Goal: Task Accomplishment & Management: Use online tool/utility

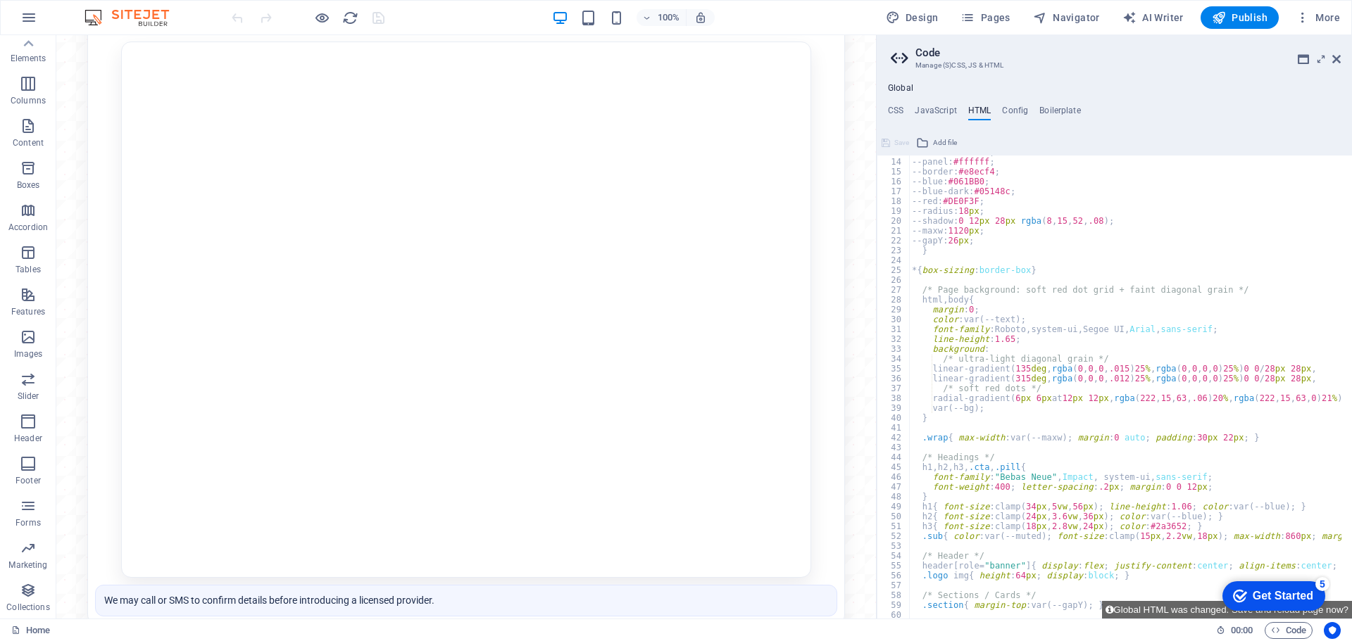
scroll to position [169, 0]
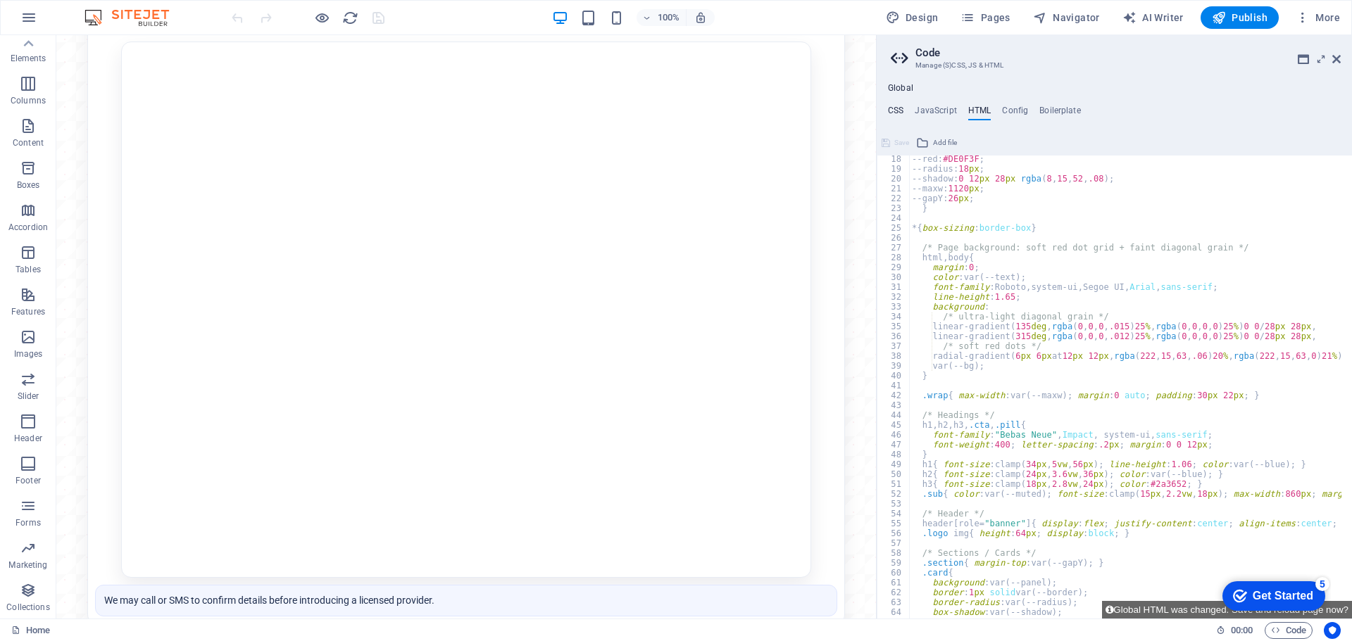
click at [898, 113] on h4 "CSS" at bounding box center [895, 113] width 15 height 15
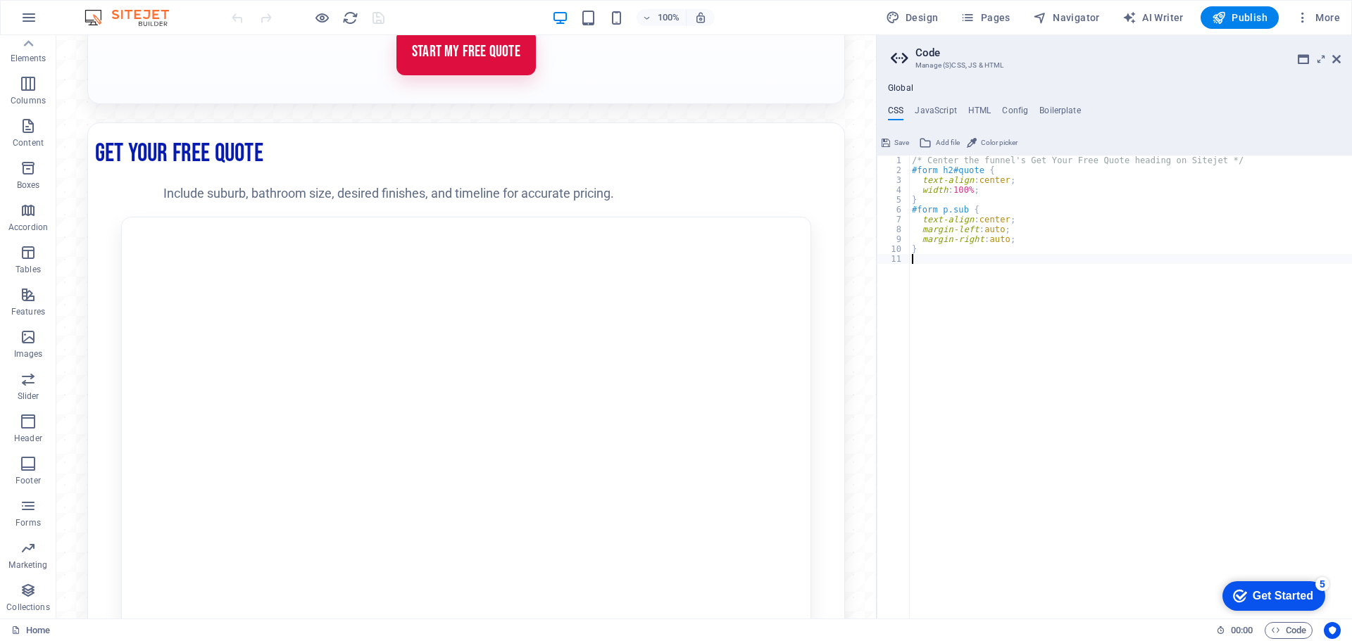
scroll to position [263, 0]
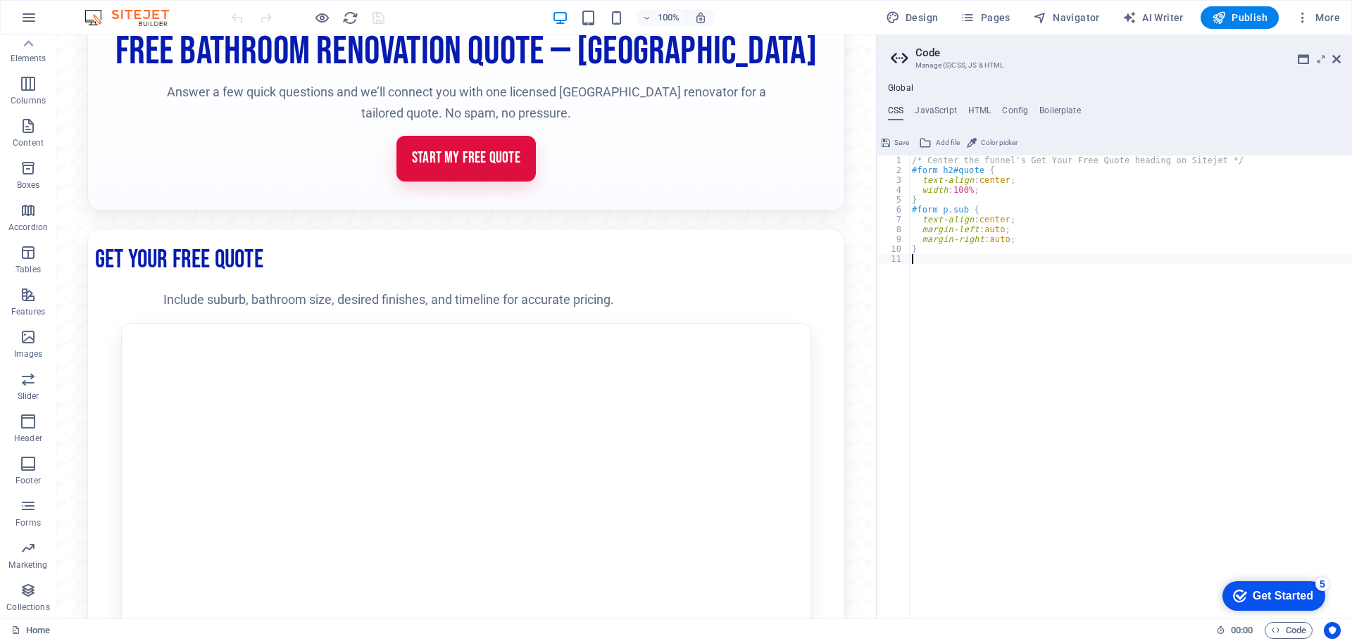
click at [1125, 561] on div "/* Center the funnel's Get Your Free Quote heading on Sitejet */ #form h2#quote…" at bounding box center [1130, 397] width 443 height 483
click at [985, 109] on h4 "HTML" at bounding box center [979, 113] width 23 height 15
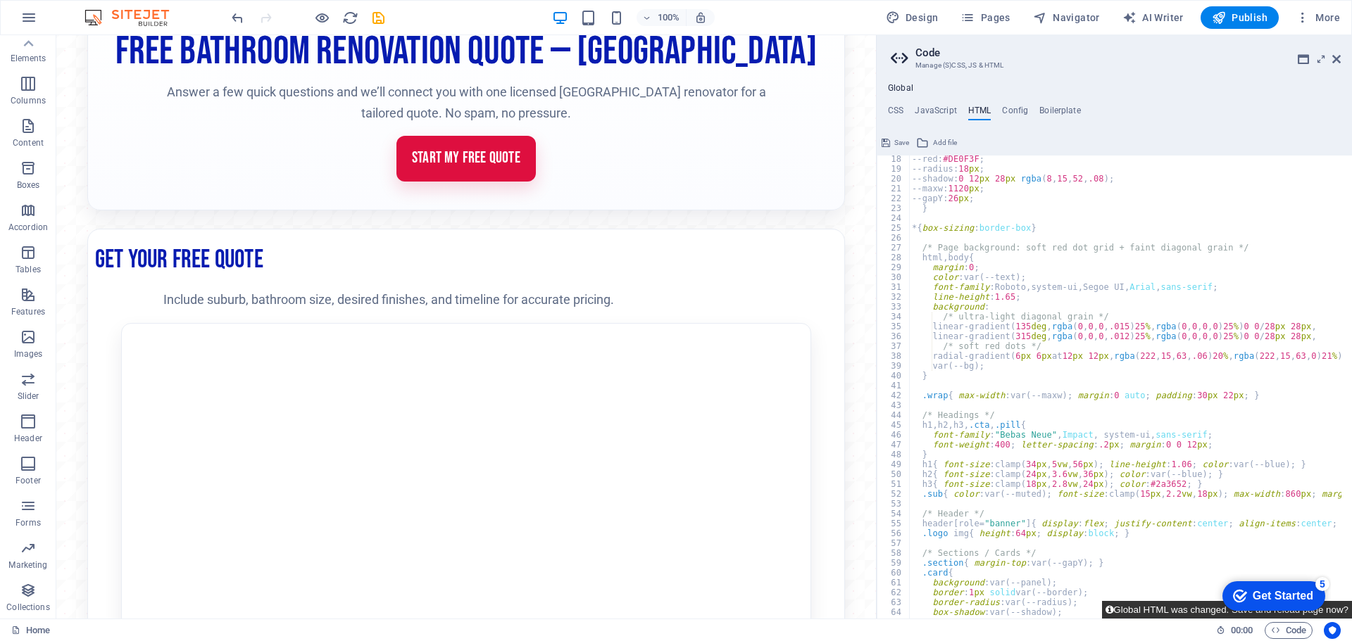
click at [1153, 612] on button "Global HTML was changed. Save and reload page now?" at bounding box center [1227, 610] width 250 height 18
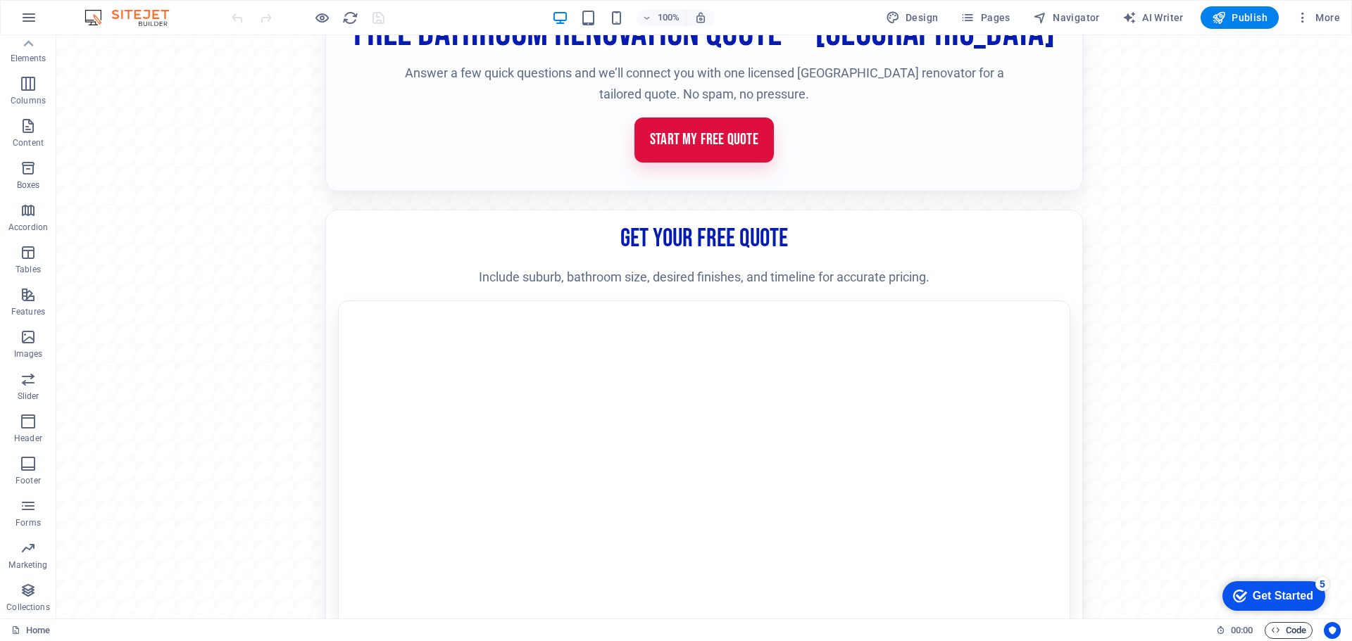
click at [1291, 632] on span "Code" at bounding box center [1288, 630] width 35 height 17
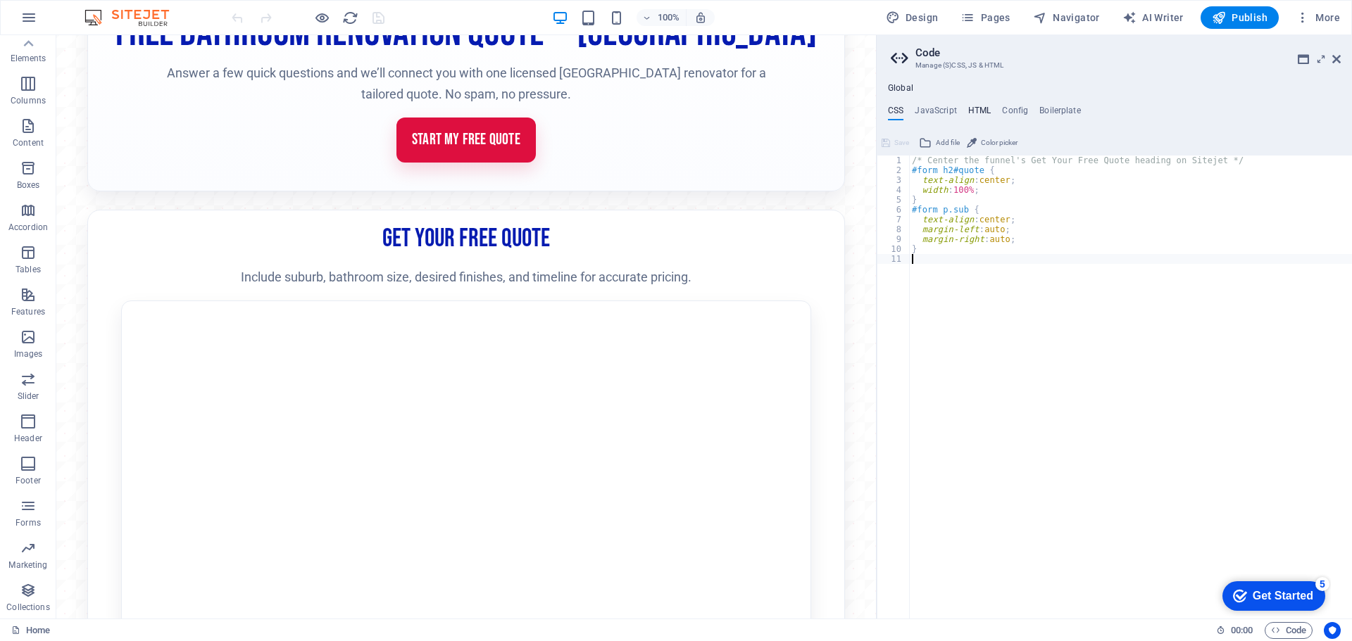
click at [989, 110] on h4 "HTML" at bounding box center [979, 113] width 23 height 15
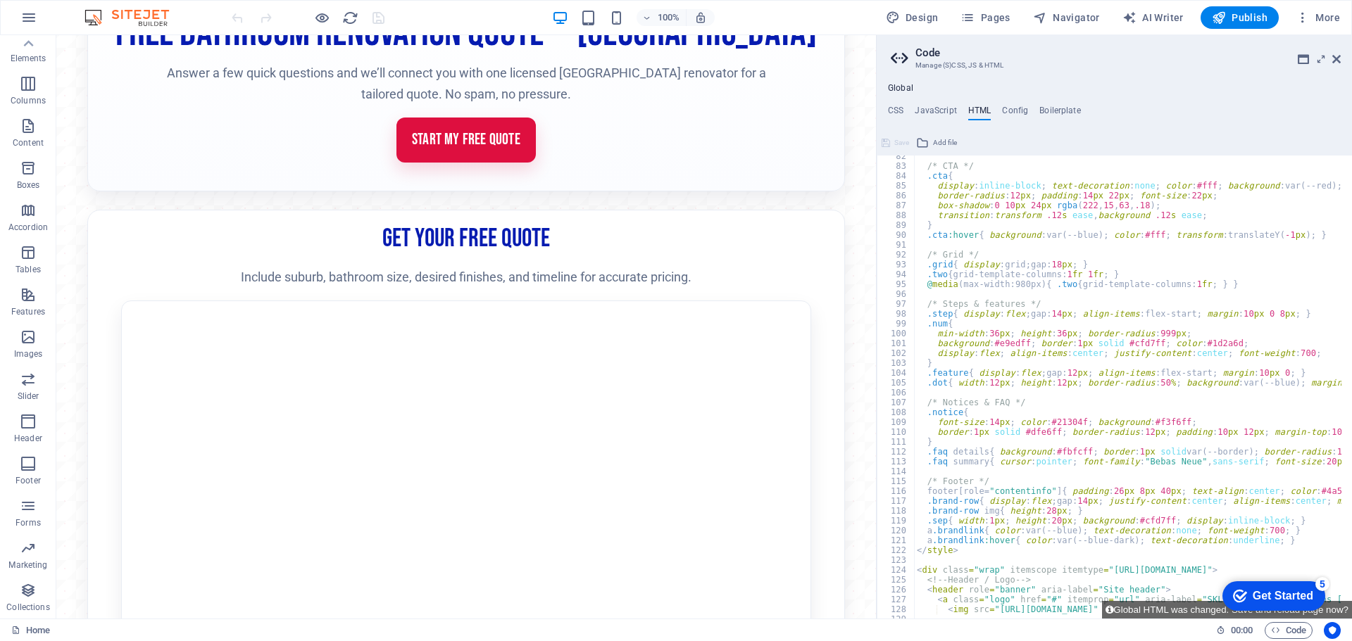
scroll to position [845, 0]
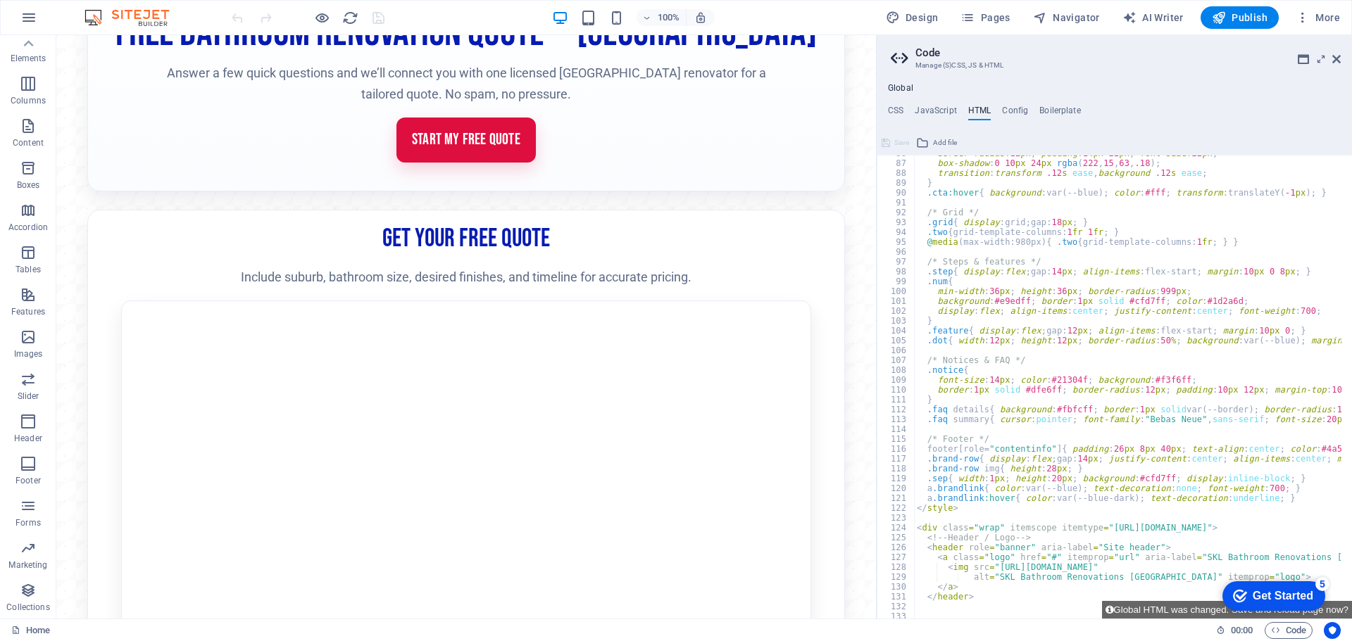
click at [977, 311] on div "border-radius : 12 px ; padding : 14 px 22 px ; font-size : 22 px ; box-shadow …" at bounding box center [1322, 385] width 817 height 472
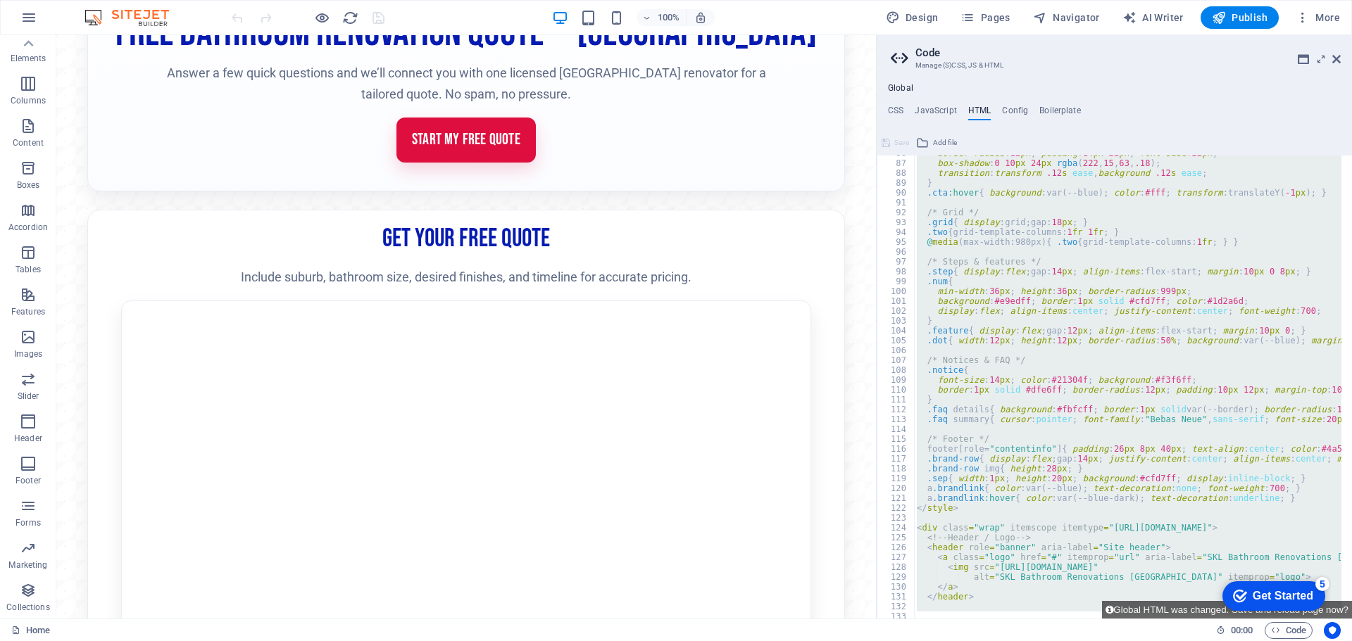
click at [1058, 413] on div "border-radius : 12 px ; padding : 14 px 22 px ; font-size : 22 px ; box-shadow …" at bounding box center [1127, 387] width 427 height 463
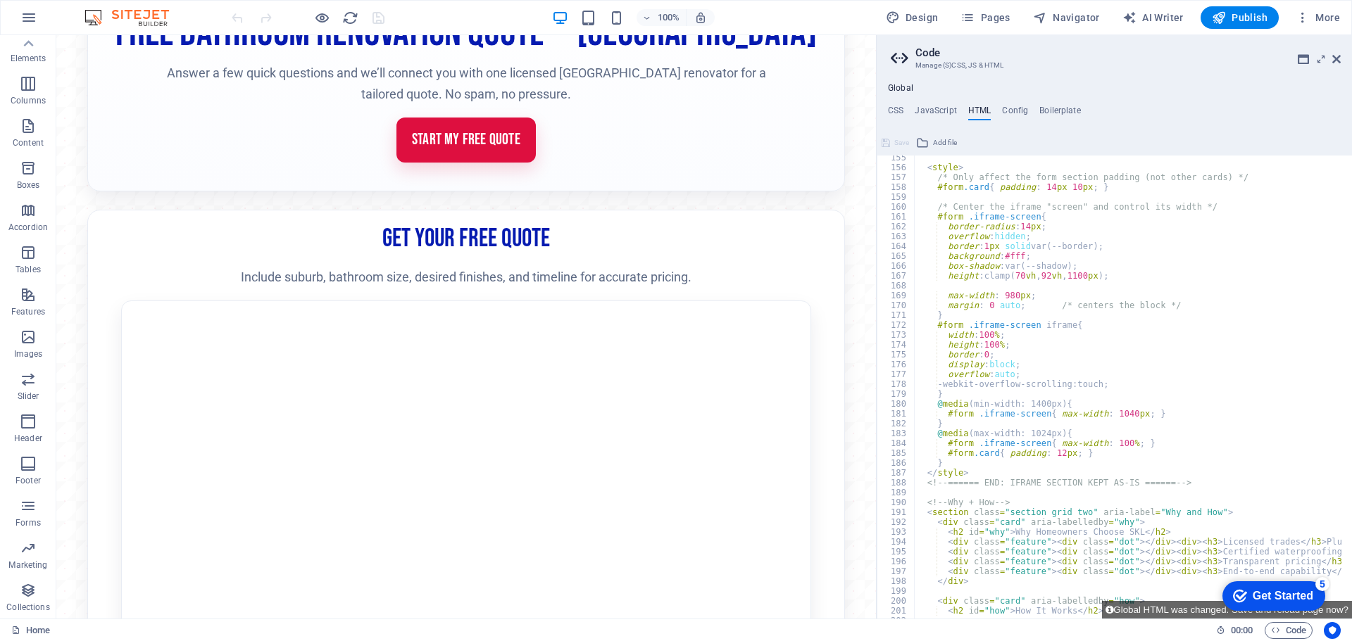
scroll to position [1479, 0]
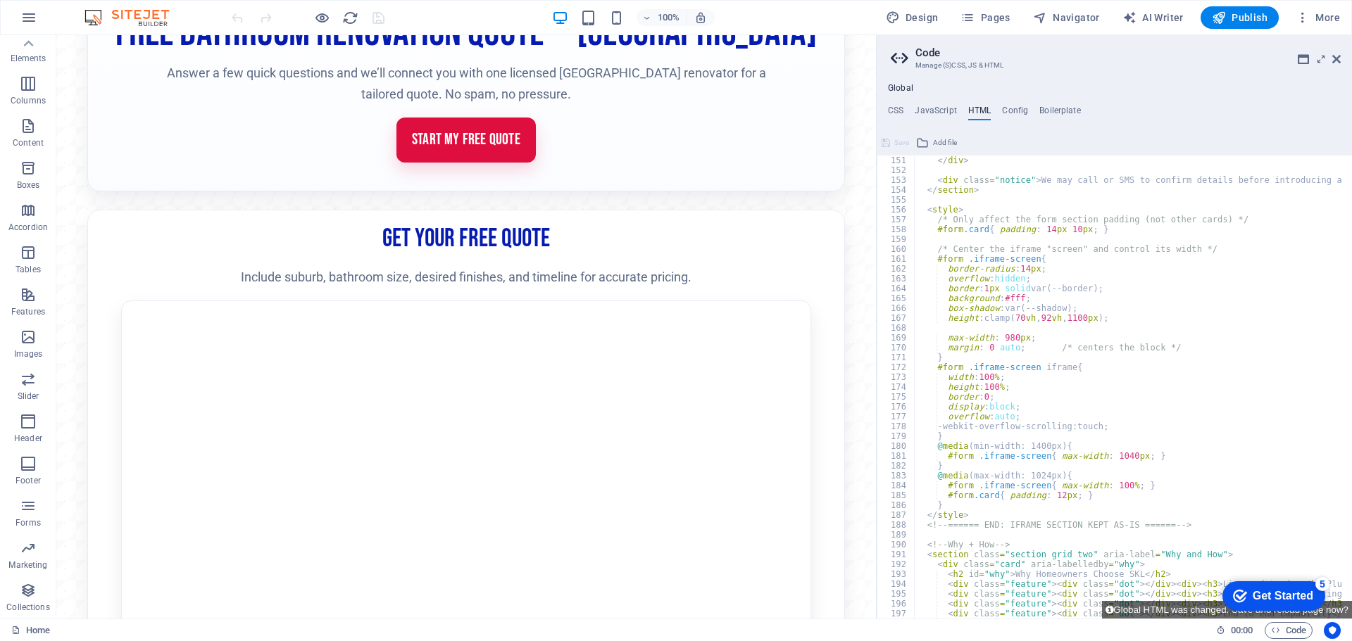
click at [1081, 316] on div "</ div > < div class = "notice" > We may call or SMS to confirm details before …" at bounding box center [1322, 392] width 817 height 472
drag, startPoint x: 1081, startPoint y: 316, endPoint x: 1066, endPoint y: 318, distance: 14.9
click at [1066, 318] on div "</ div > < div class = "notice" > We may call or SMS to confirm details before …" at bounding box center [1322, 392] width 817 height 472
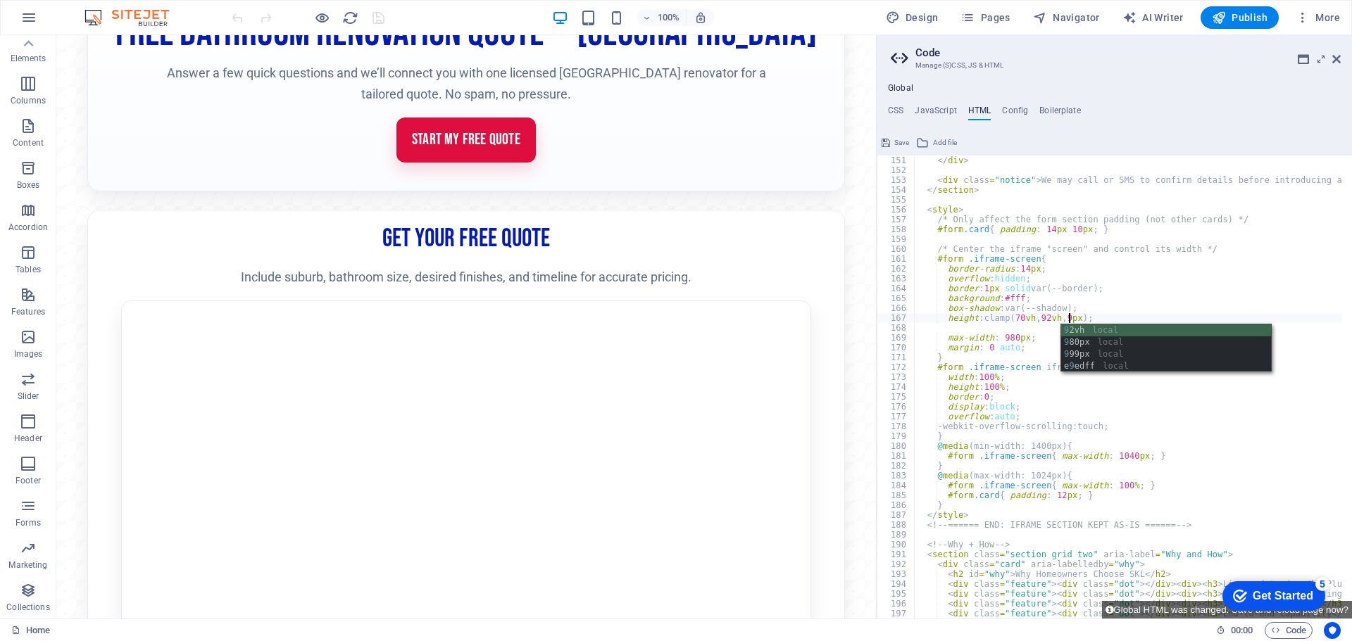
scroll to position [0, 13]
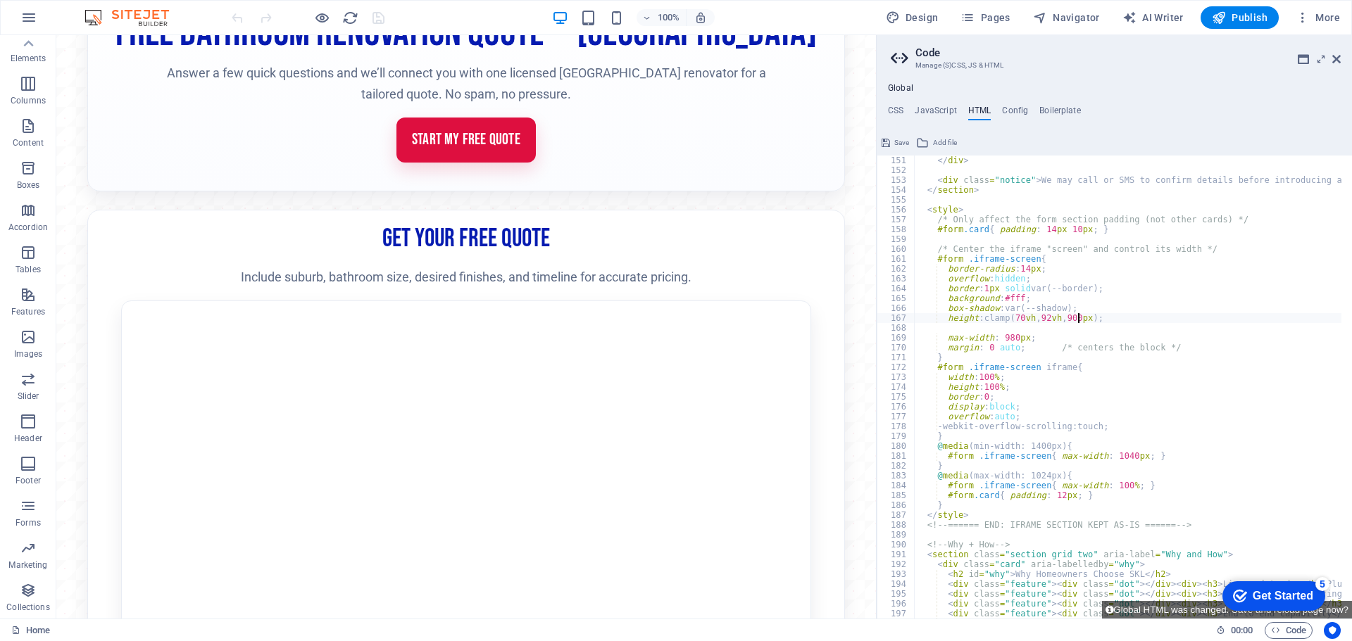
click at [984, 339] on div "</ div > < div class = "notice" > We may call or SMS to confirm details before …" at bounding box center [1322, 392] width 817 height 472
type textarea "max-width: 980px;"
click at [1138, 609] on button "Global HTML was changed. Save and reload page now?" at bounding box center [1227, 610] width 250 height 18
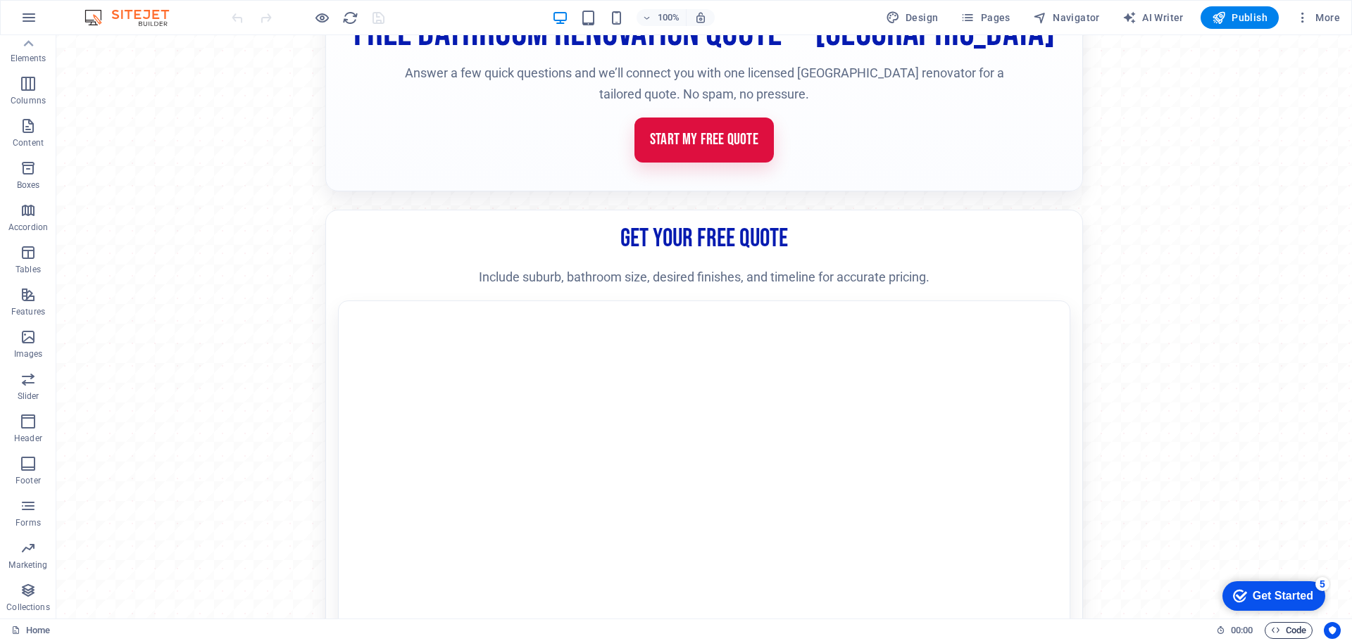
click at [1291, 629] on span "Code" at bounding box center [1288, 630] width 35 height 17
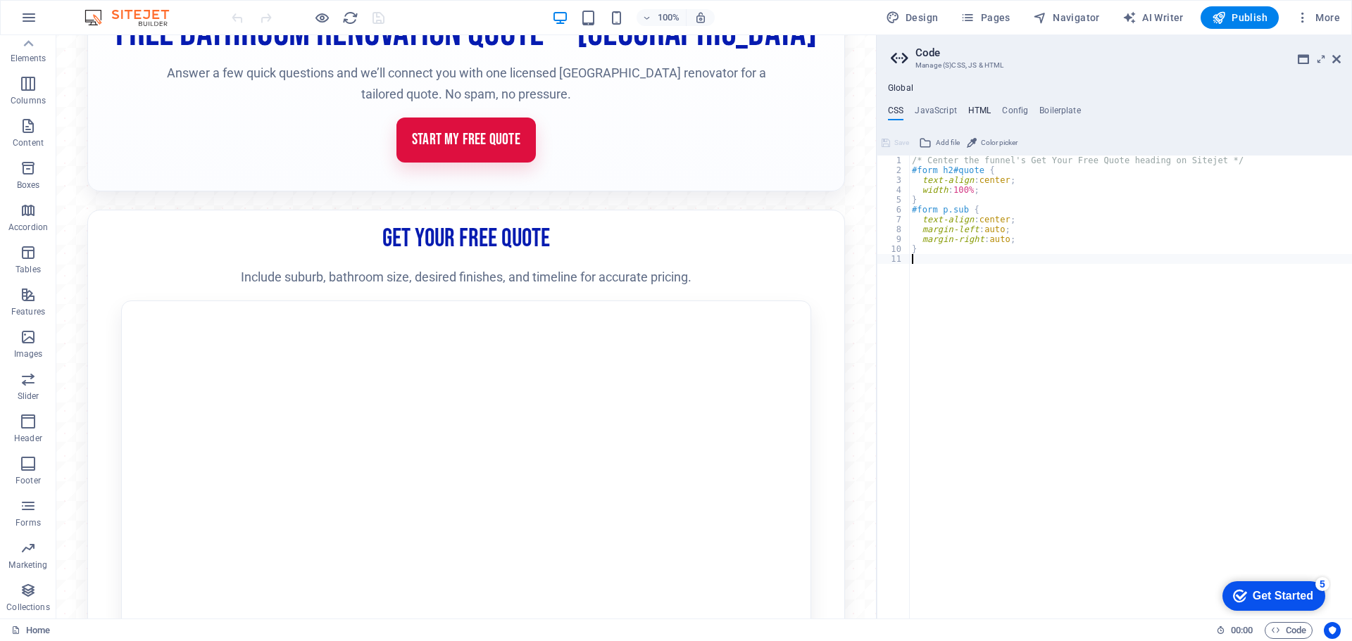
click at [975, 111] on h4 "HTML" at bounding box center [979, 113] width 23 height 15
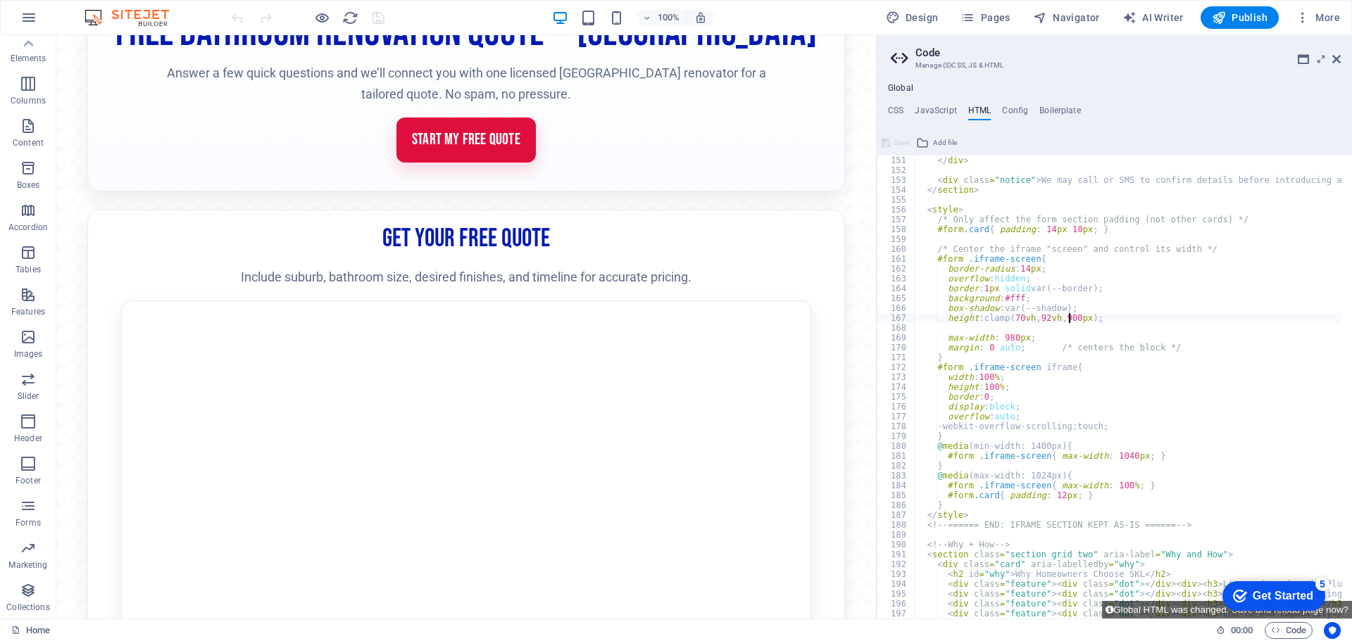
click at [1069, 315] on div "</ div > < div class = "notice" > We may call or SMS to confirm details before …" at bounding box center [1322, 392] width 817 height 472
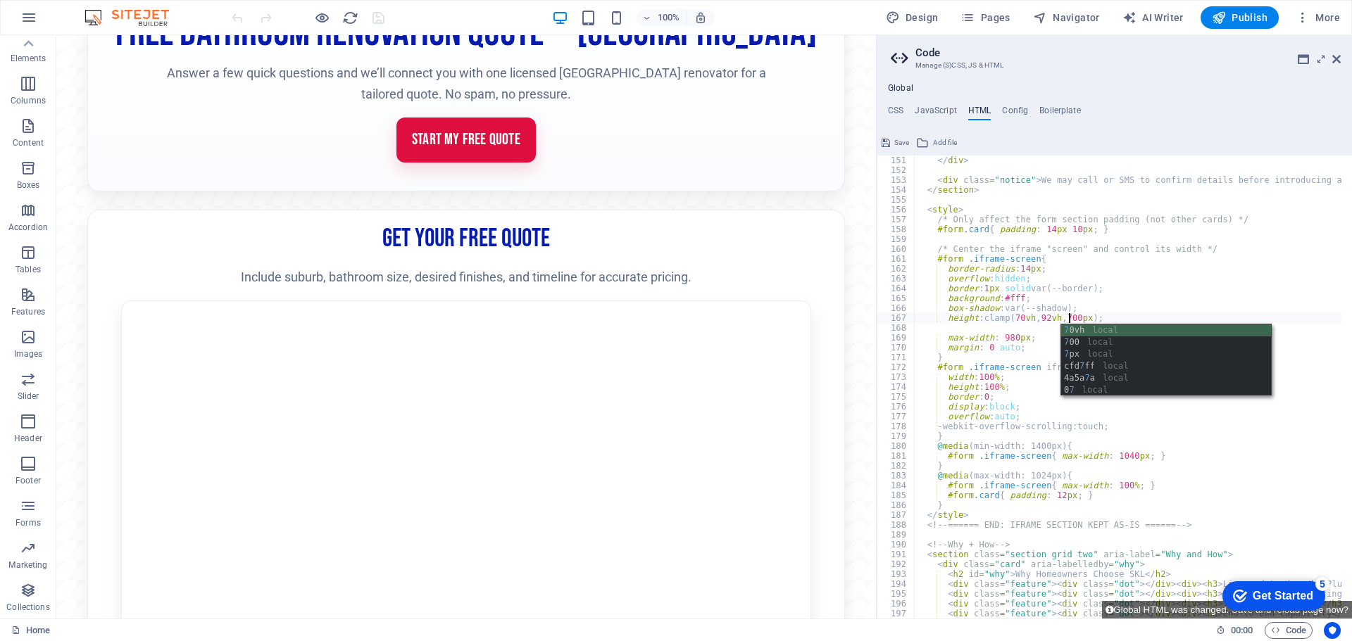
scroll to position [0, 12]
click at [1080, 314] on div "</ div > < div class = "notice" > We may call or SMS to confirm details before …" at bounding box center [1322, 392] width 817 height 472
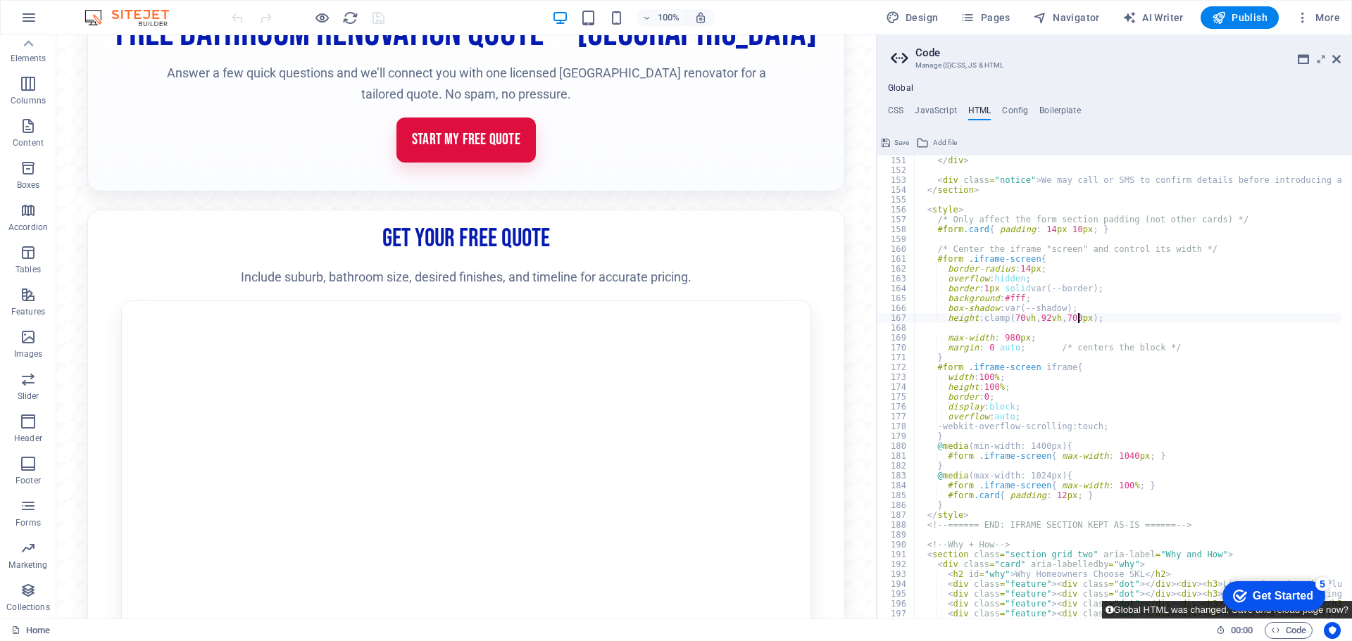
type textarea "height:clamp(70vh, 92vh, 700px);"
click at [1150, 608] on button "Global HTML was changed. Save and reload page now?" at bounding box center [1227, 610] width 250 height 18
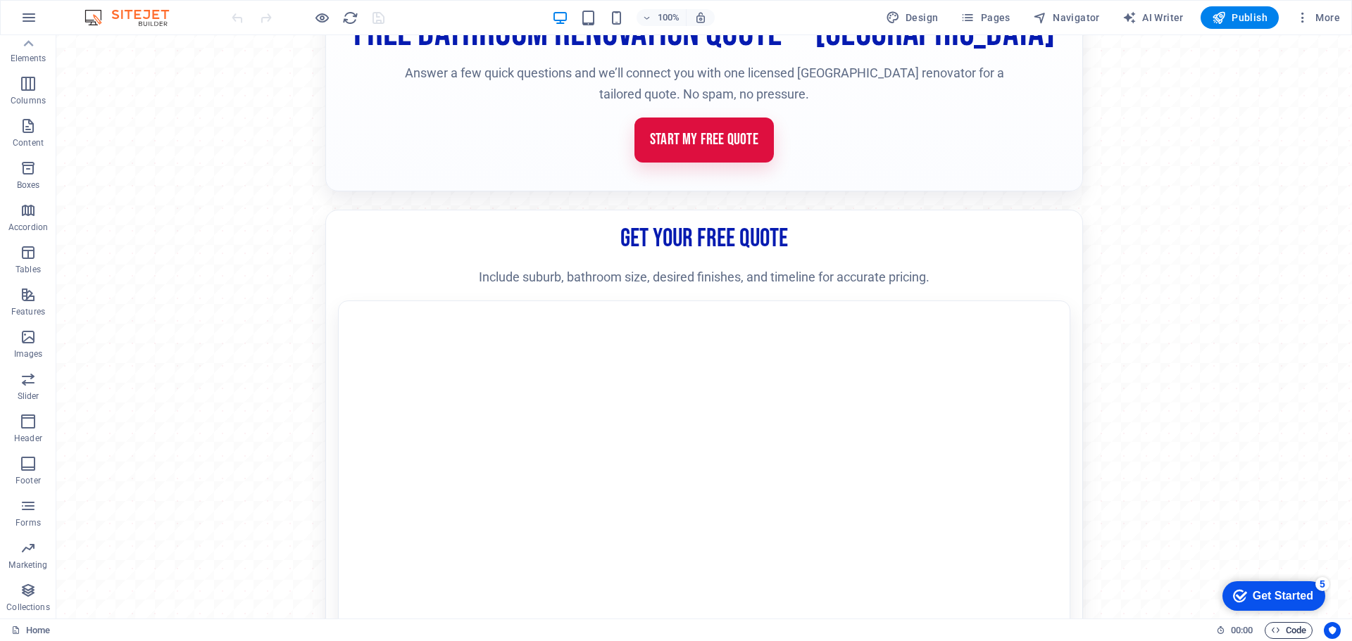
click at [1291, 629] on span "Code" at bounding box center [1288, 630] width 35 height 17
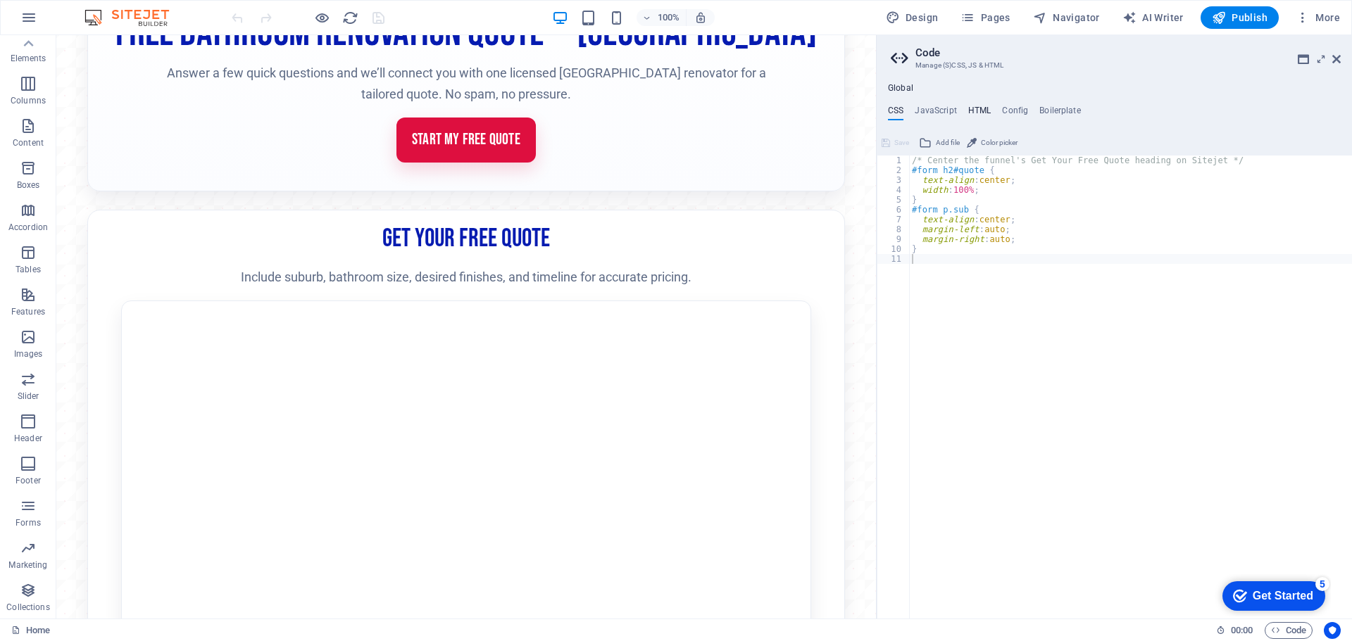
click at [980, 108] on h4 "HTML" at bounding box center [979, 113] width 23 height 15
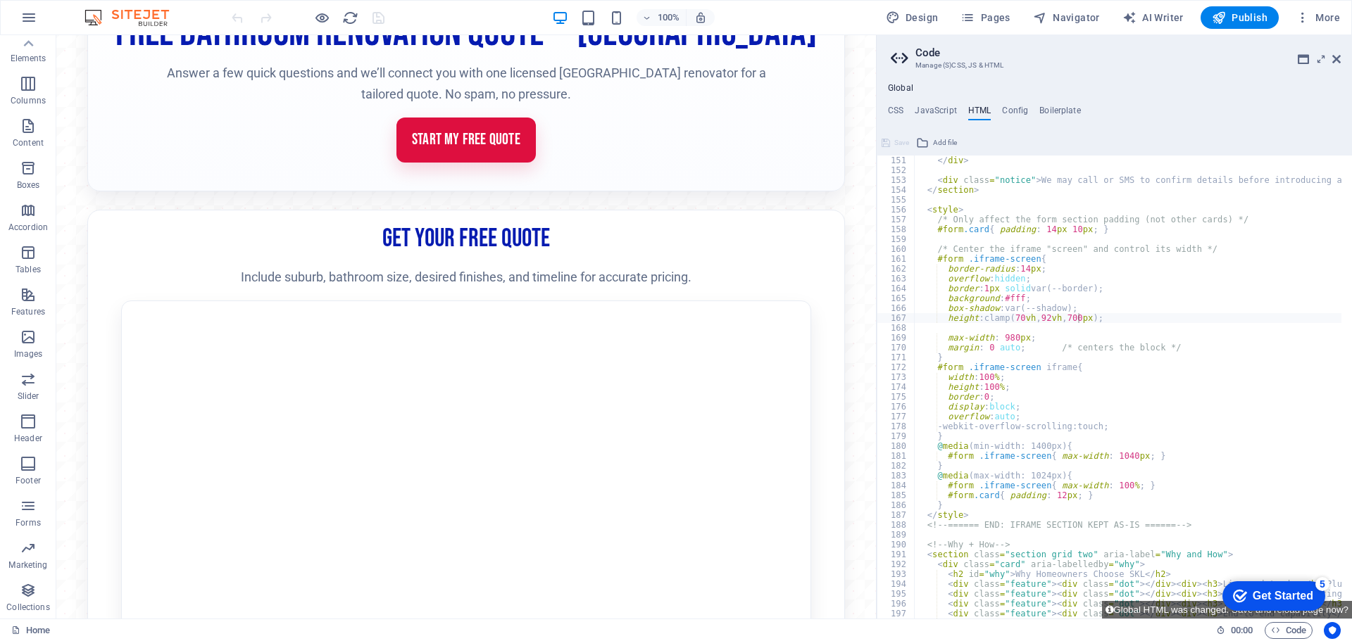
click at [1067, 319] on div "</ div > < div class = "notice" > We may call or SMS to confirm details before …" at bounding box center [1322, 392] width 817 height 472
click at [1145, 612] on button "Global HTML was changed. Save and reload page now?" at bounding box center [1227, 610] width 250 height 18
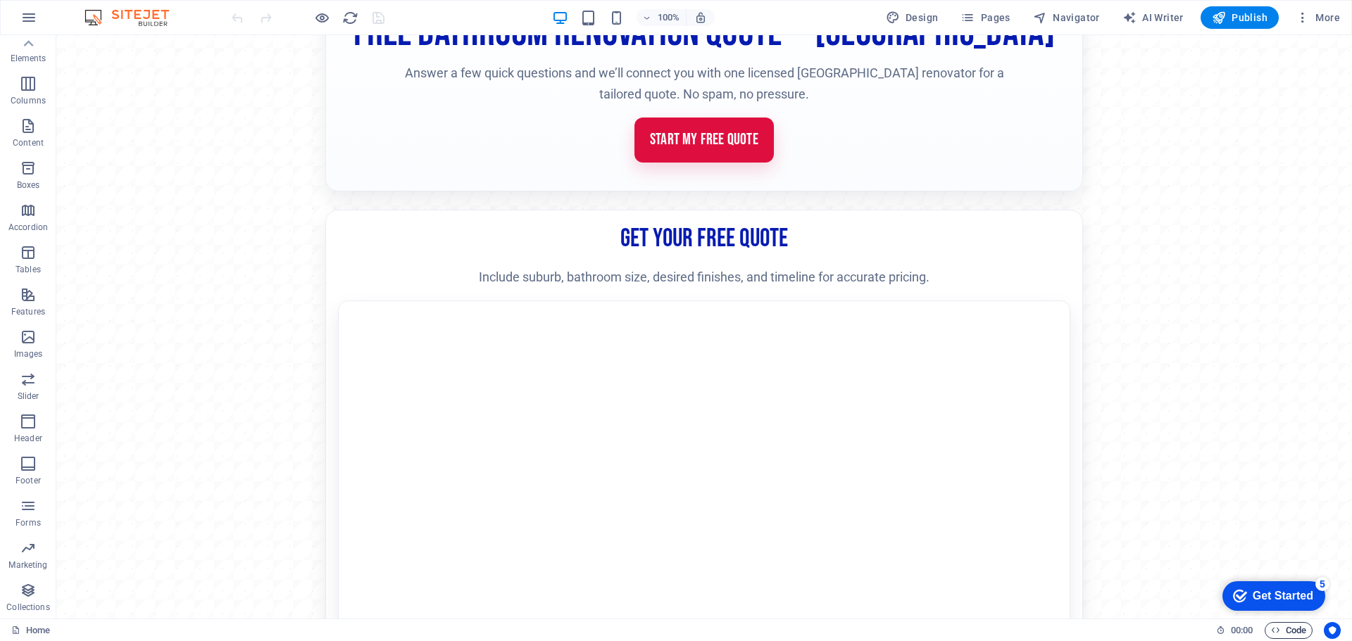
click at [1284, 632] on span "Code" at bounding box center [1288, 630] width 35 height 17
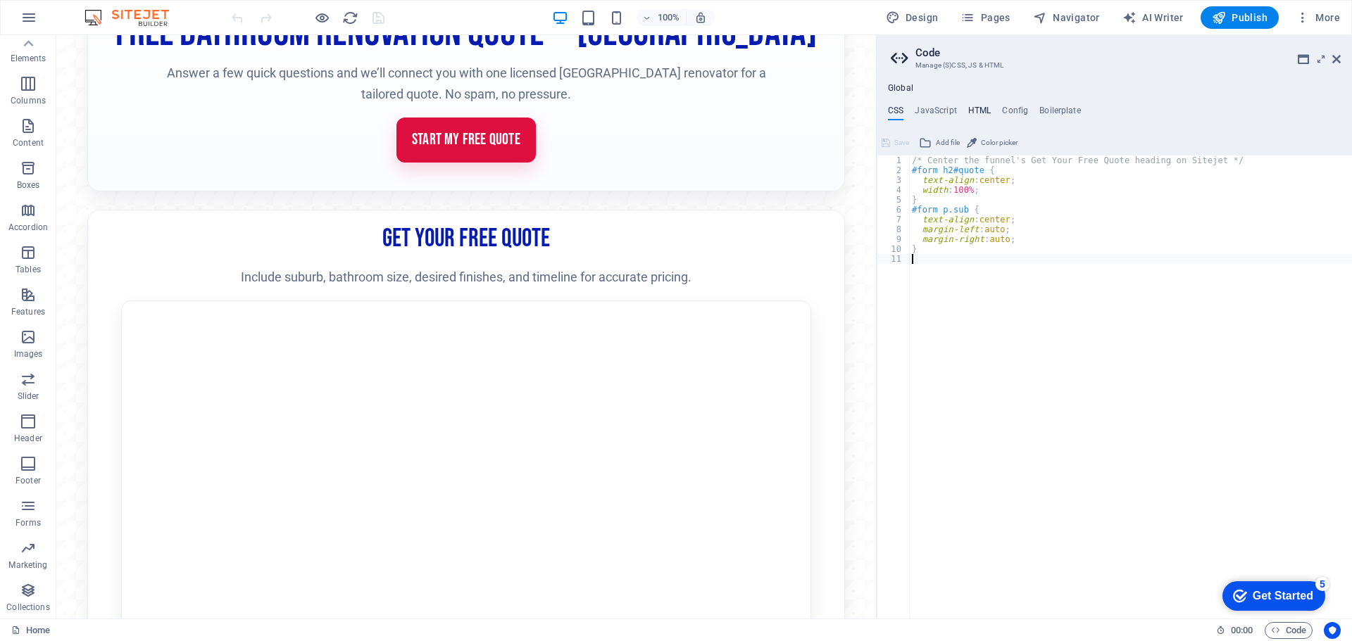
click at [987, 108] on h4 "HTML" at bounding box center [979, 113] width 23 height 15
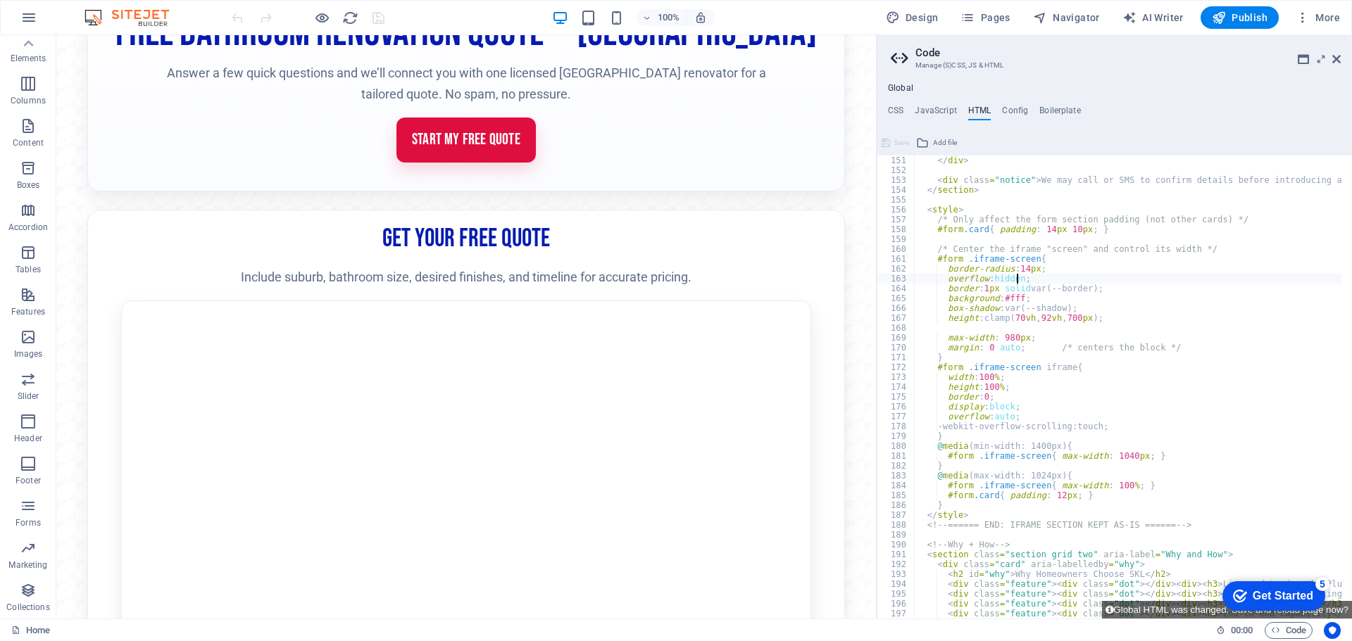
click at [1015, 284] on div "</ div > < div class = "notice" > We may call or SMS to confirm details before …" at bounding box center [1322, 392] width 817 height 472
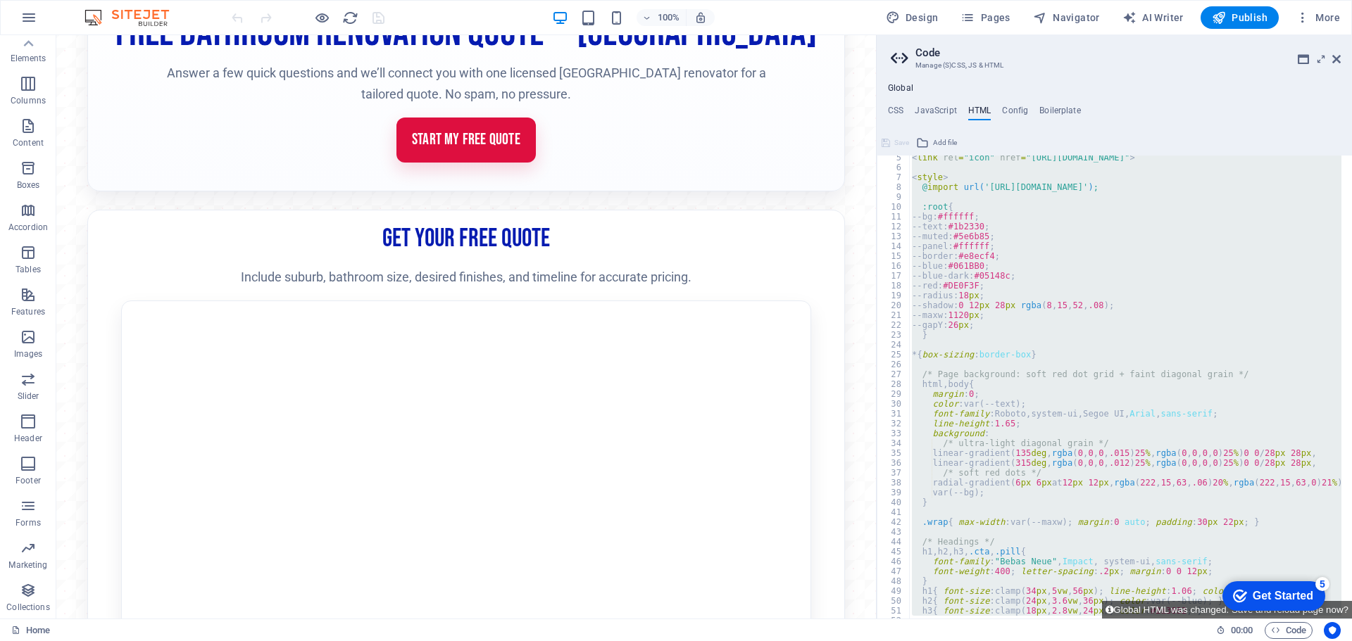
scroll to position [0, 0]
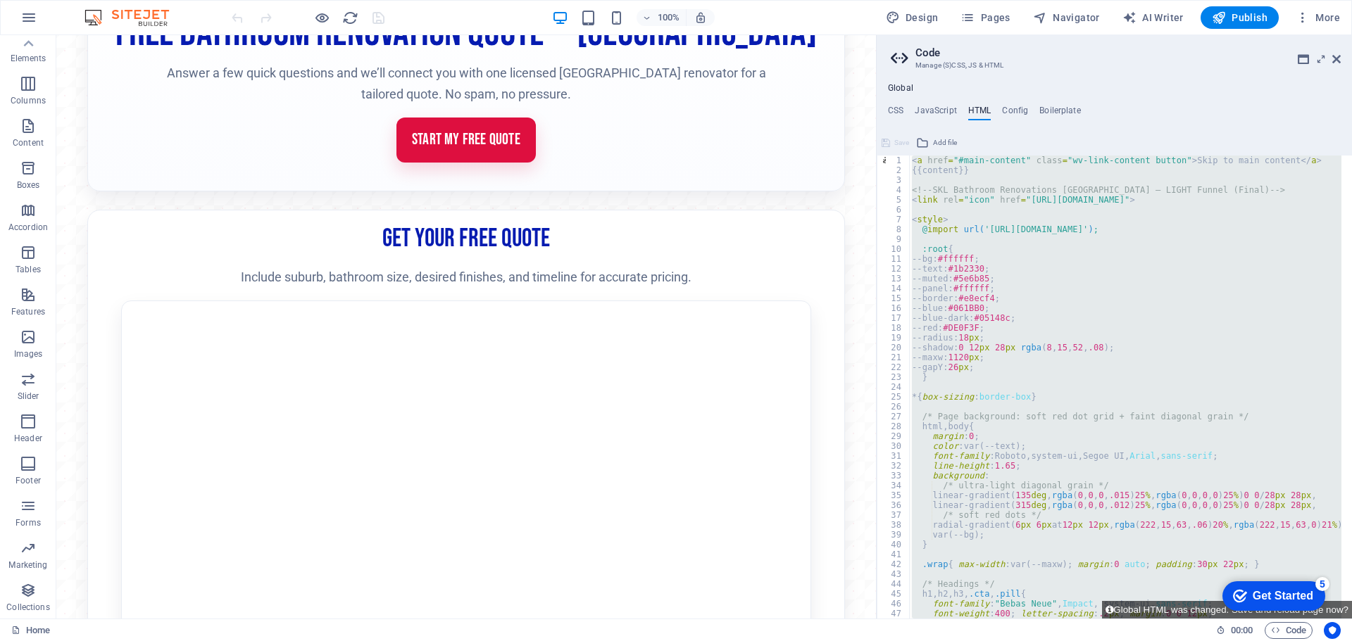
click at [1020, 325] on div "< a href = "#main-content" class = "wv-link-content button" > Skip to main cont…" at bounding box center [1125, 387] width 432 height 463
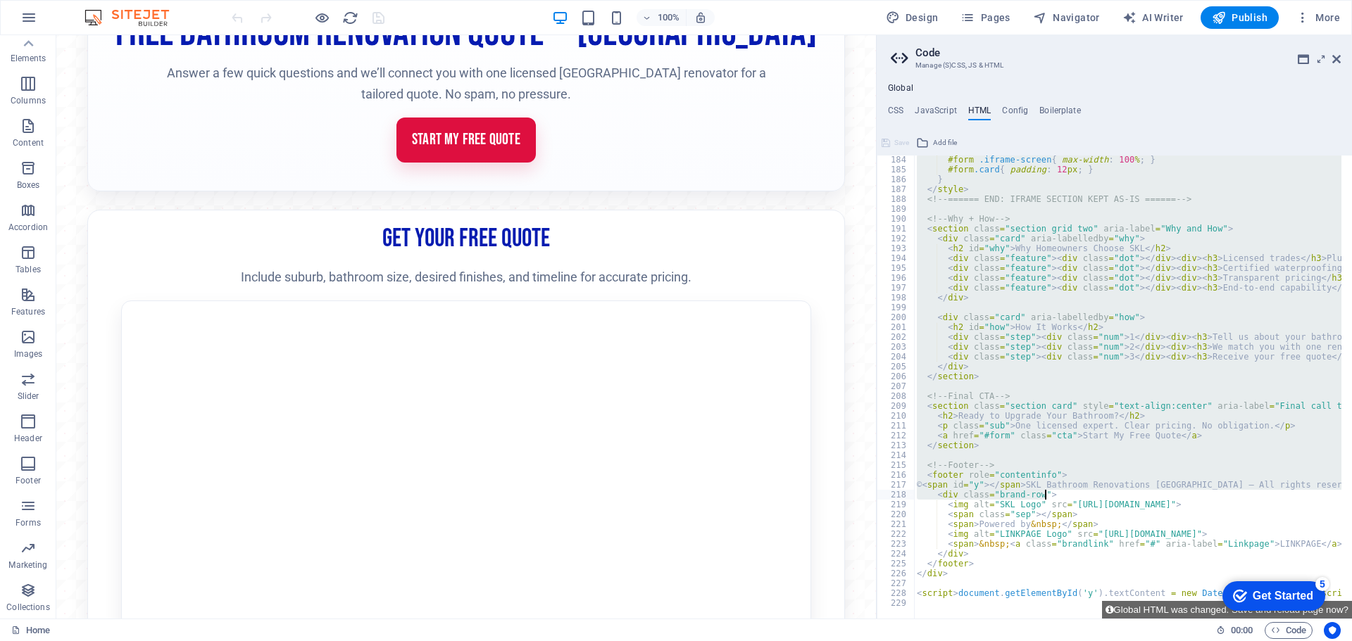
scroll to position [1805, 0]
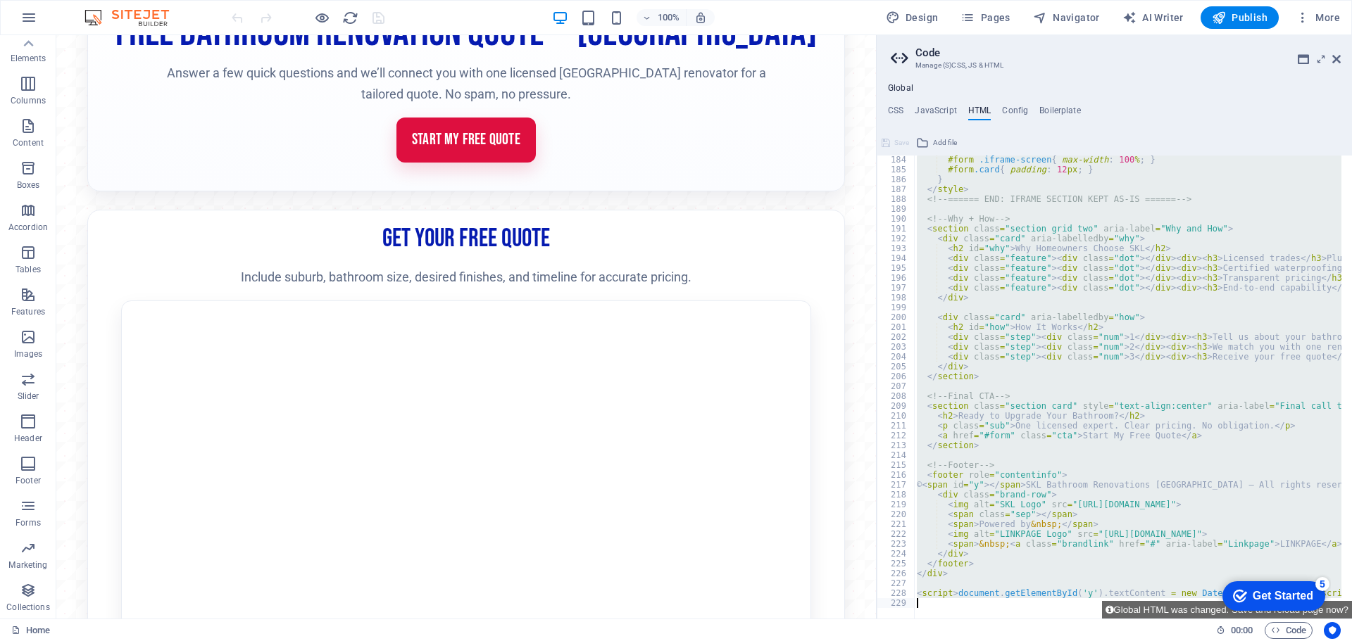
drag, startPoint x: 914, startPoint y: 192, endPoint x: 1091, endPoint y: 637, distance: 479.1
click at [1091, 619] on div "Home Favorites Elements Columns Content Boxes Accordion Tables Features Images …" at bounding box center [676, 327] width 1352 height 584
type textarea "<script>document.getElementById('y').textContent = new Date().getFullYear();</s…"
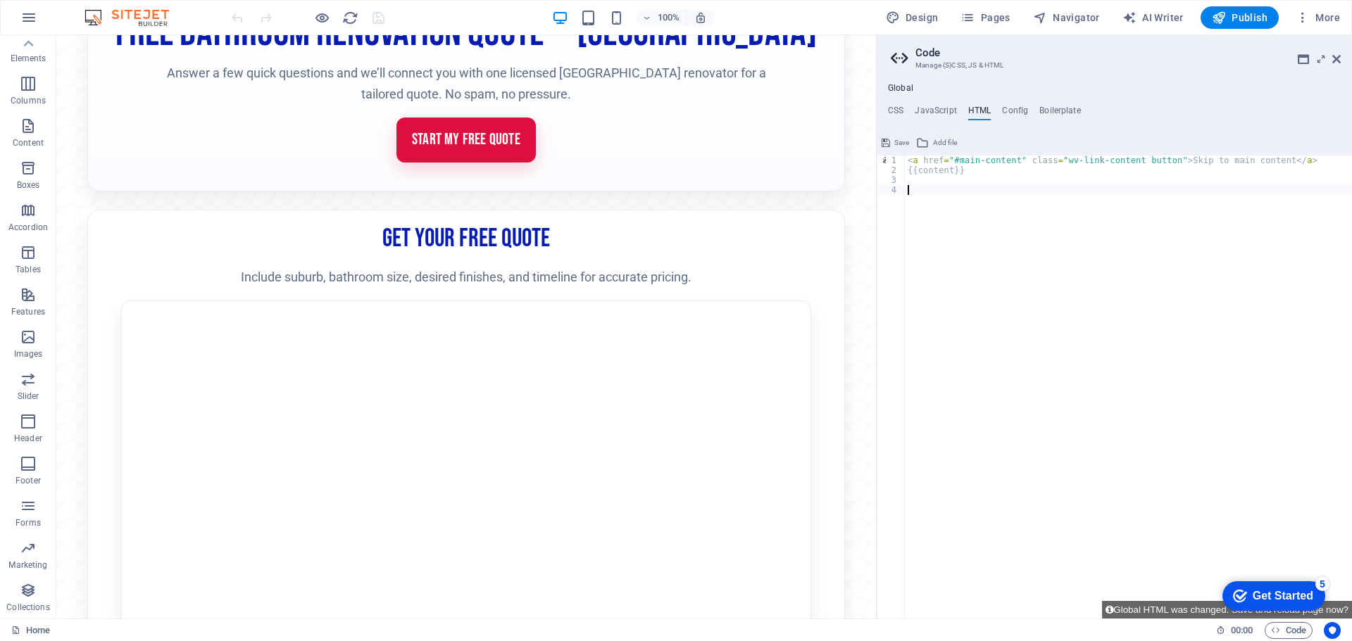
paste textarea "var note = document.createElement('div');"
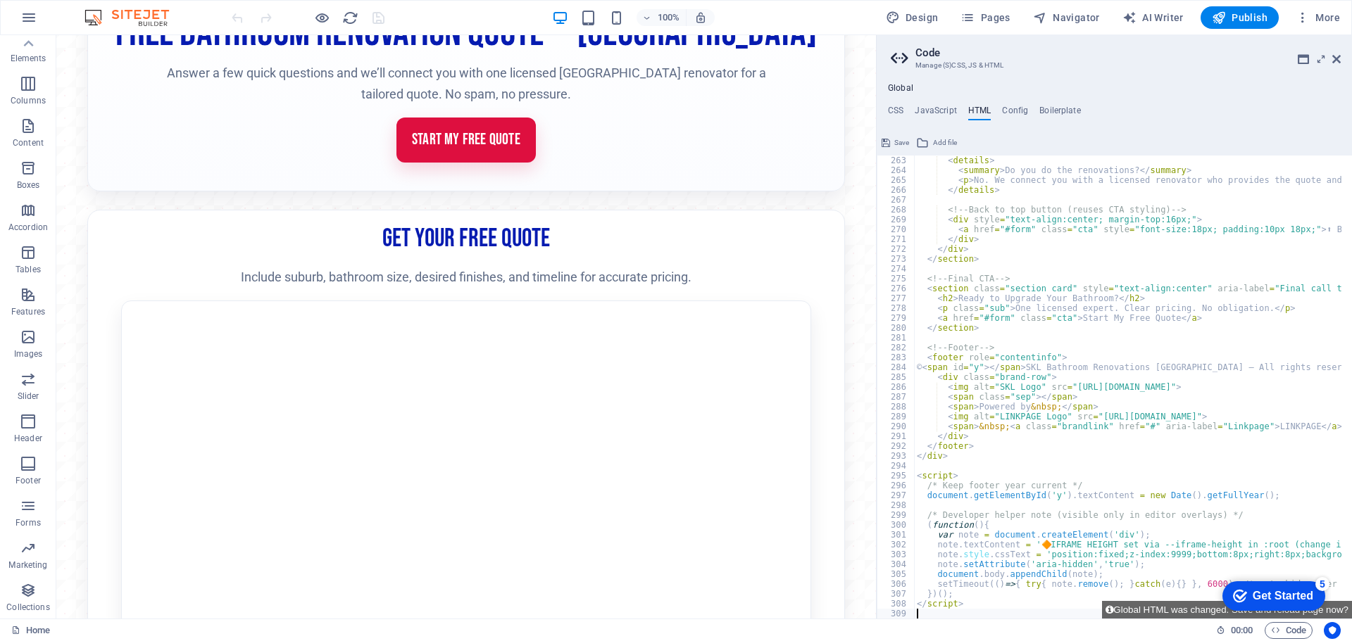
type textarea "var note = document.createElement('div');"
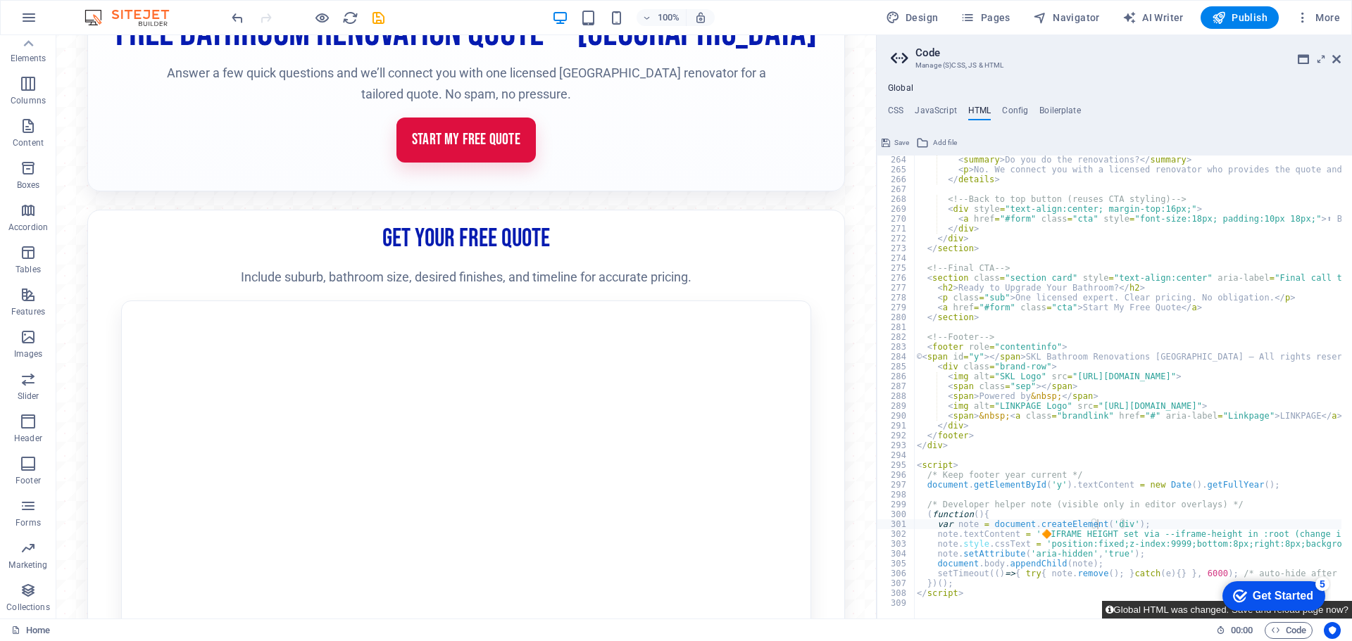
click at [1159, 611] on button "Global HTML was changed. Save and reload page now?" at bounding box center [1227, 610] width 250 height 18
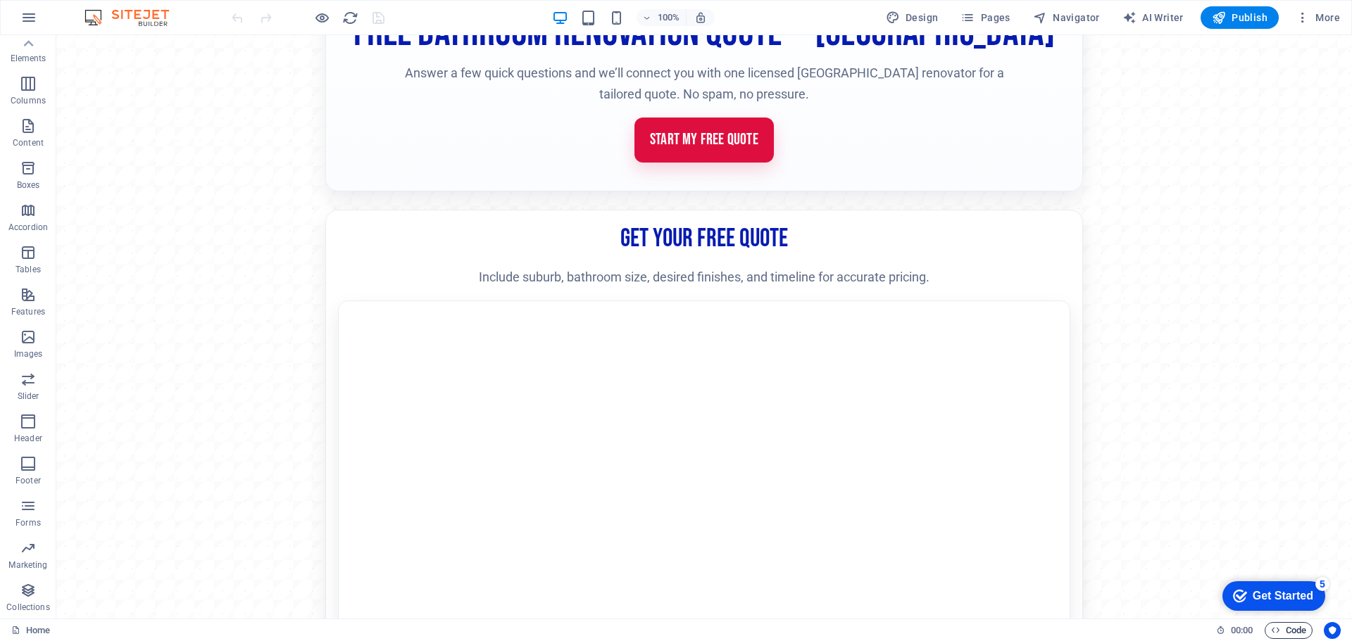
click at [1291, 630] on span "Code" at bounding box center [1288, 630] width 35 height 17
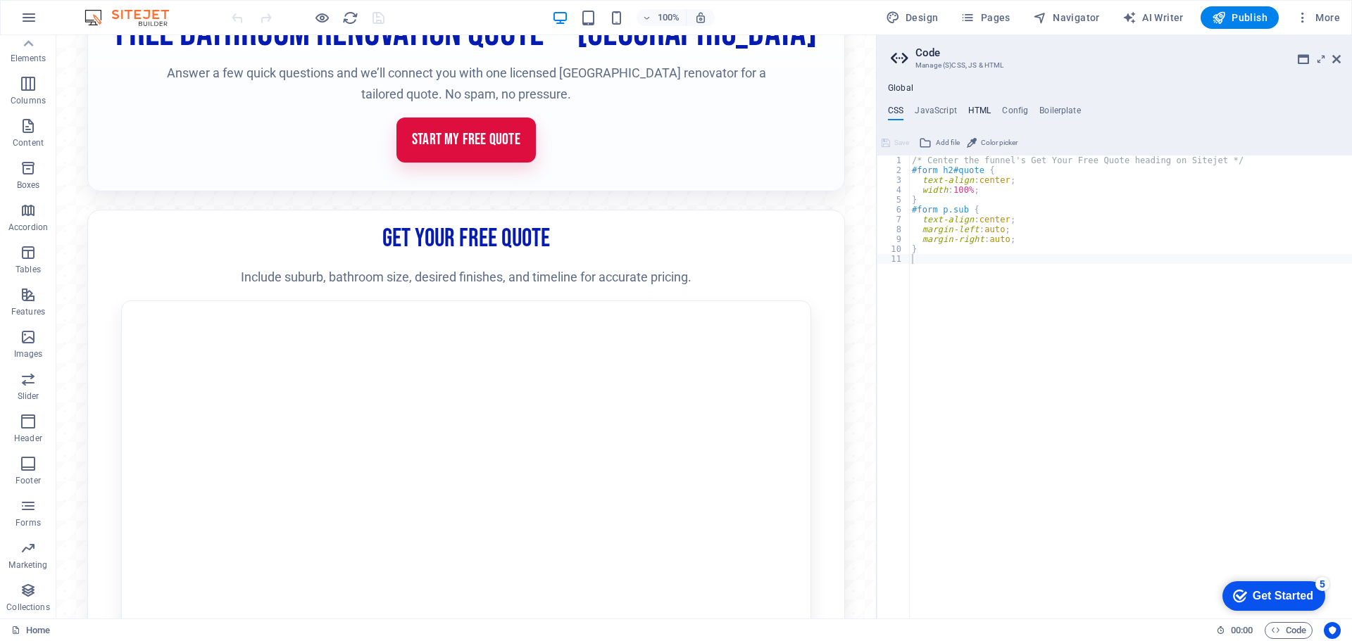
click at [977, 110] on h4 "HTML" at bounding box center [979, 113] width 23 height 15
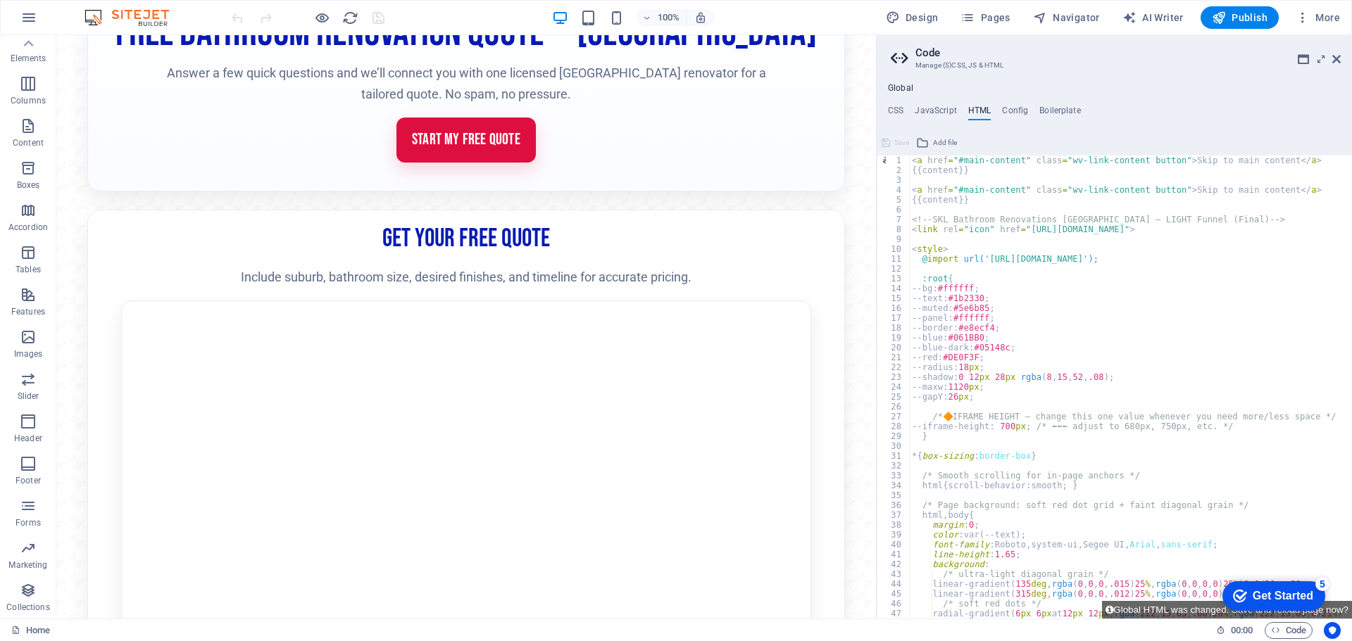
scroll to position [0, 0]
drag, startPoint x: 996, startPoint y: 199, endPoint x: 894, endPoint y: 194, distance: 101.5
click at [898, 190] on div "var note = document.createElement('div'); 1 2 3 4 5 6 7 8 9 10 11 12 13 14 15 1…" at bounding box center [1114, 387] width 475 height 463
type textarea "<a href="#main-content" class="wv-link-content button">Skip to main content</a>…"
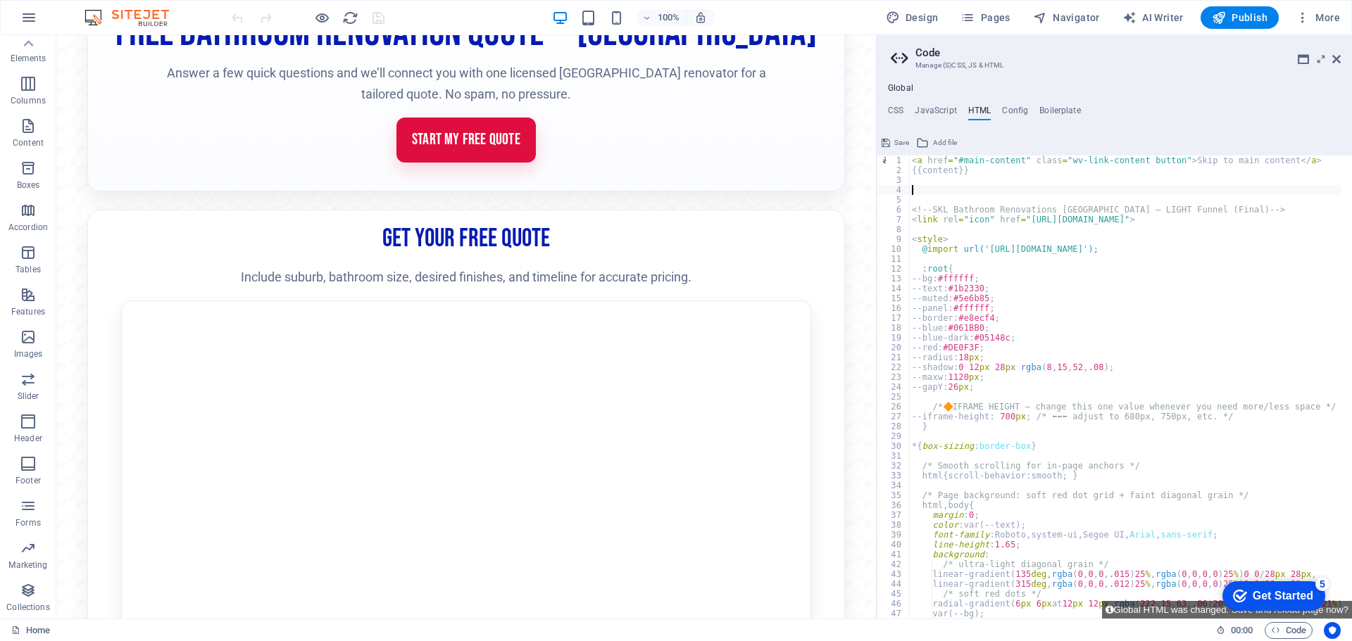
type textarea "<!-- SKL Bathroom Renovations Melbourne — LIGHT Funnel (Final) -->"
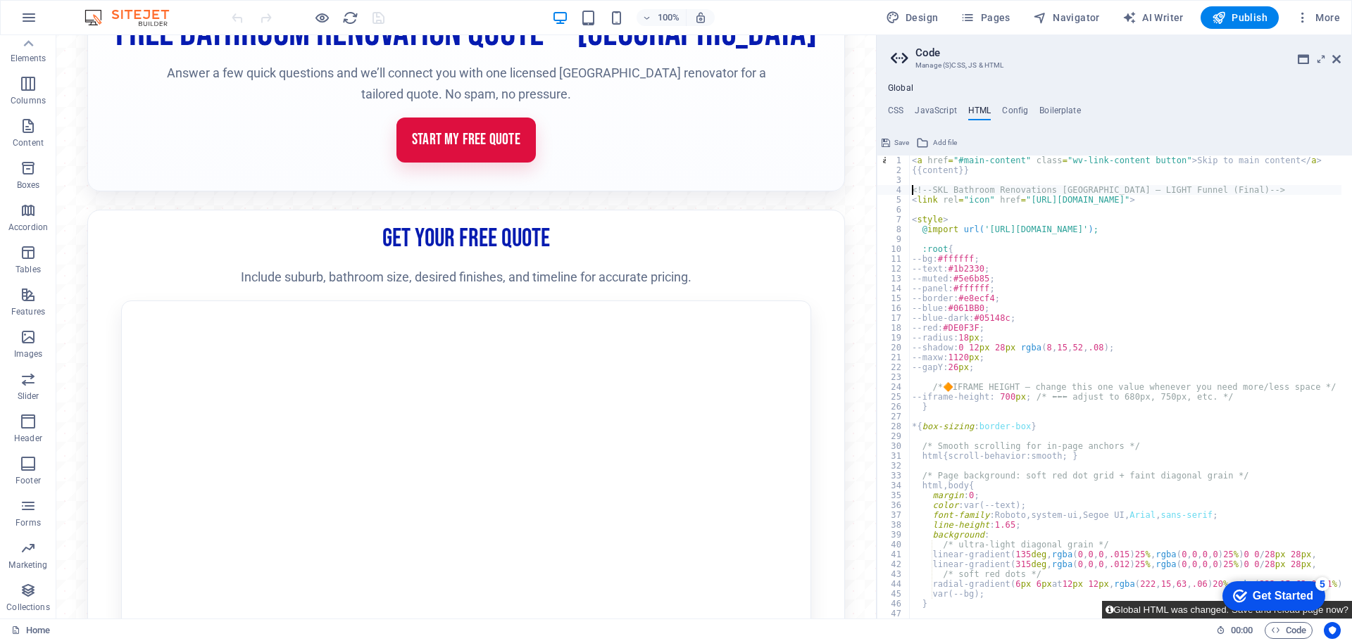
click at [1179, 612] on button "Global HTML was changed. Save and reload page now?" at bounding box center [1227, 610] width 250 height 18
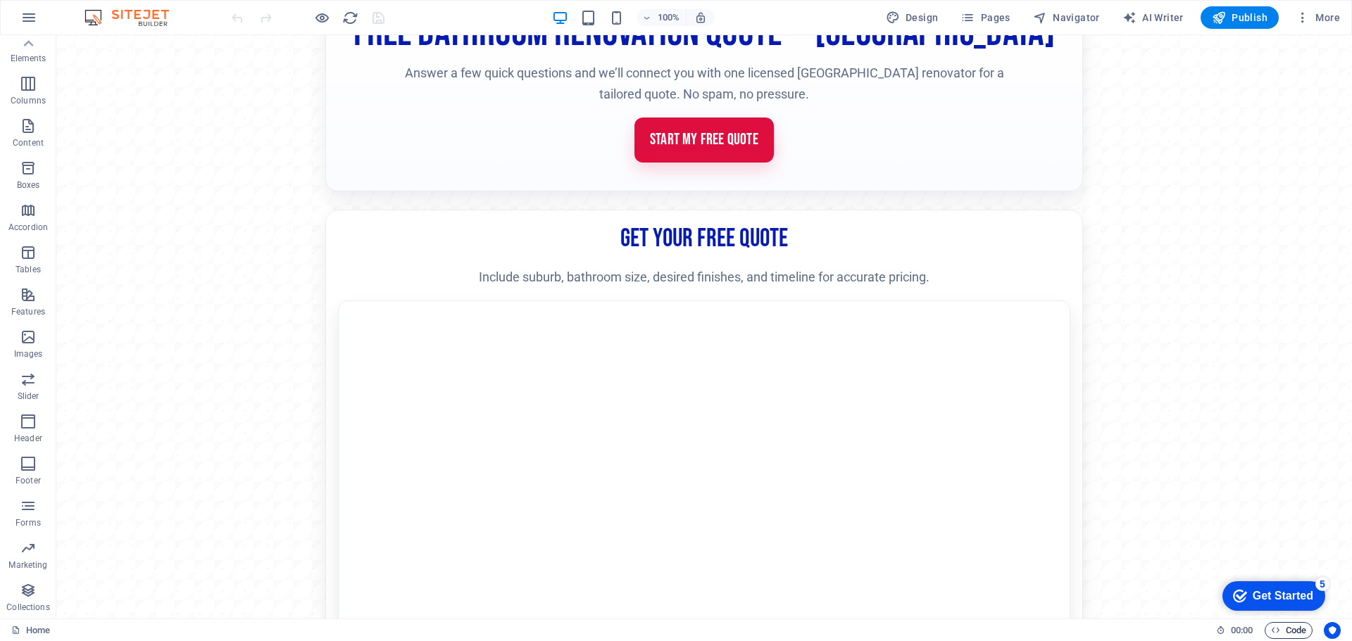
click at [1293, 628] on span "Code" at bounding box center [1288, 630] width 35 height 17
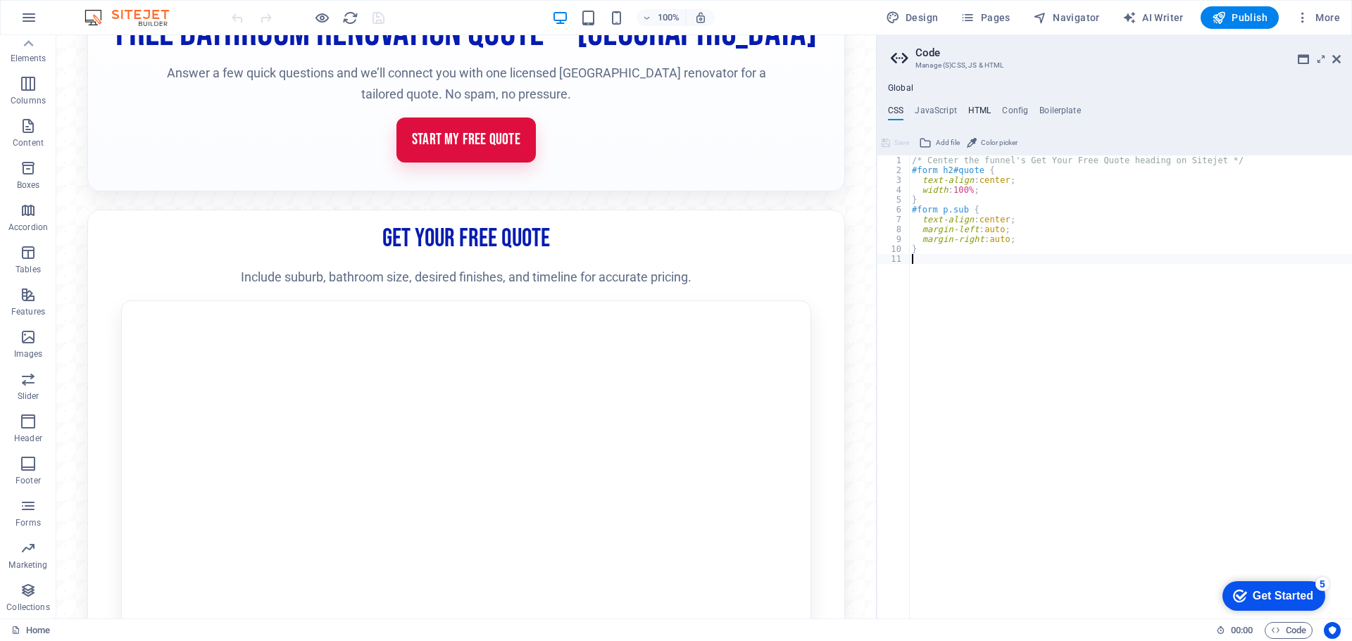
click at [984, 109] on h4 "HTML" at bounding box center [979, 113] width 23 height 15
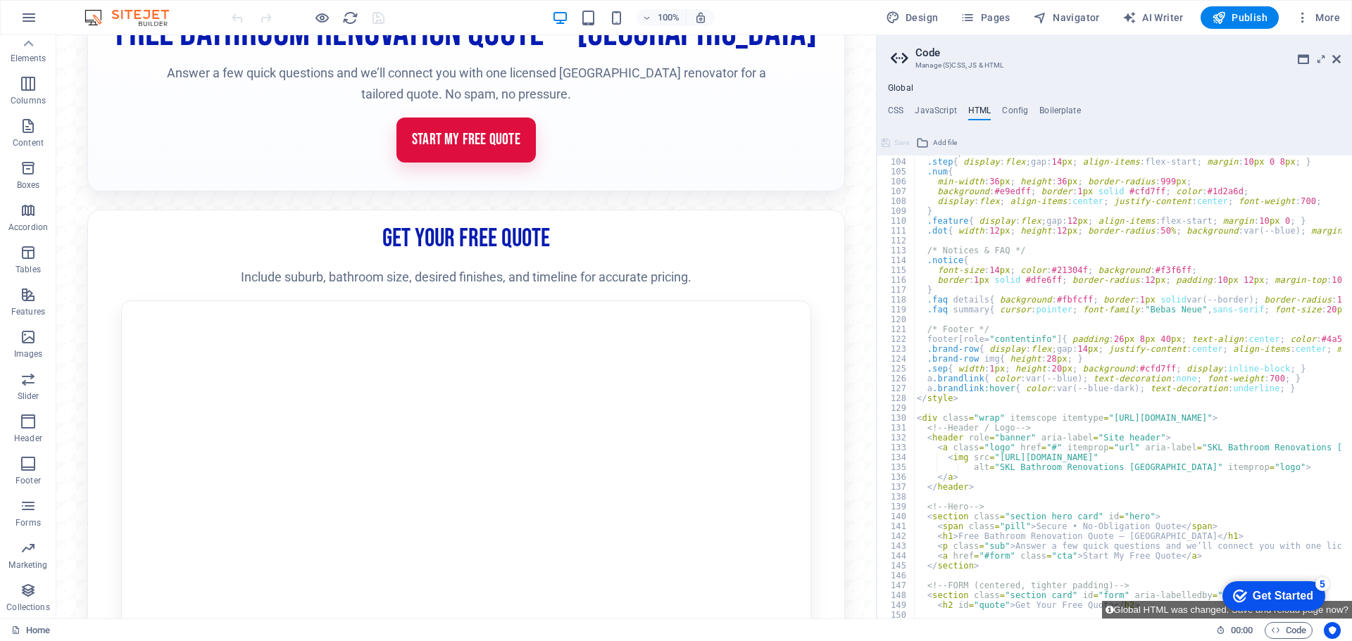
scroll to position [1056, 0]
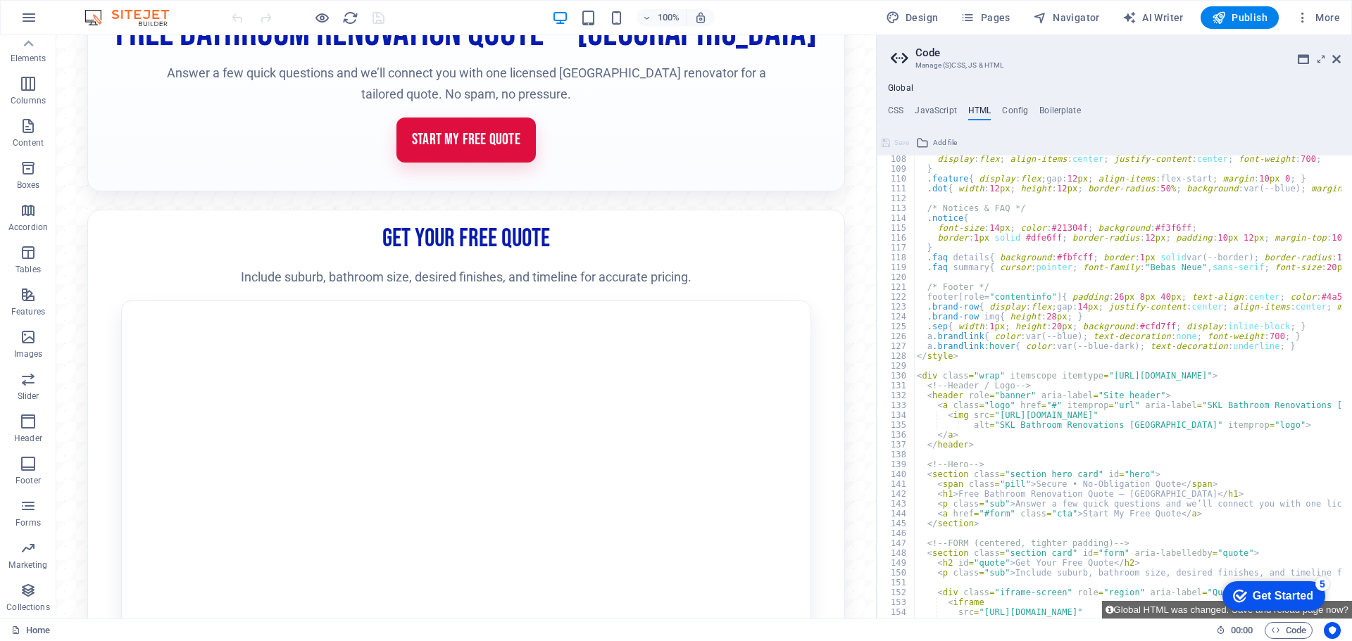
type textarea "</a>"
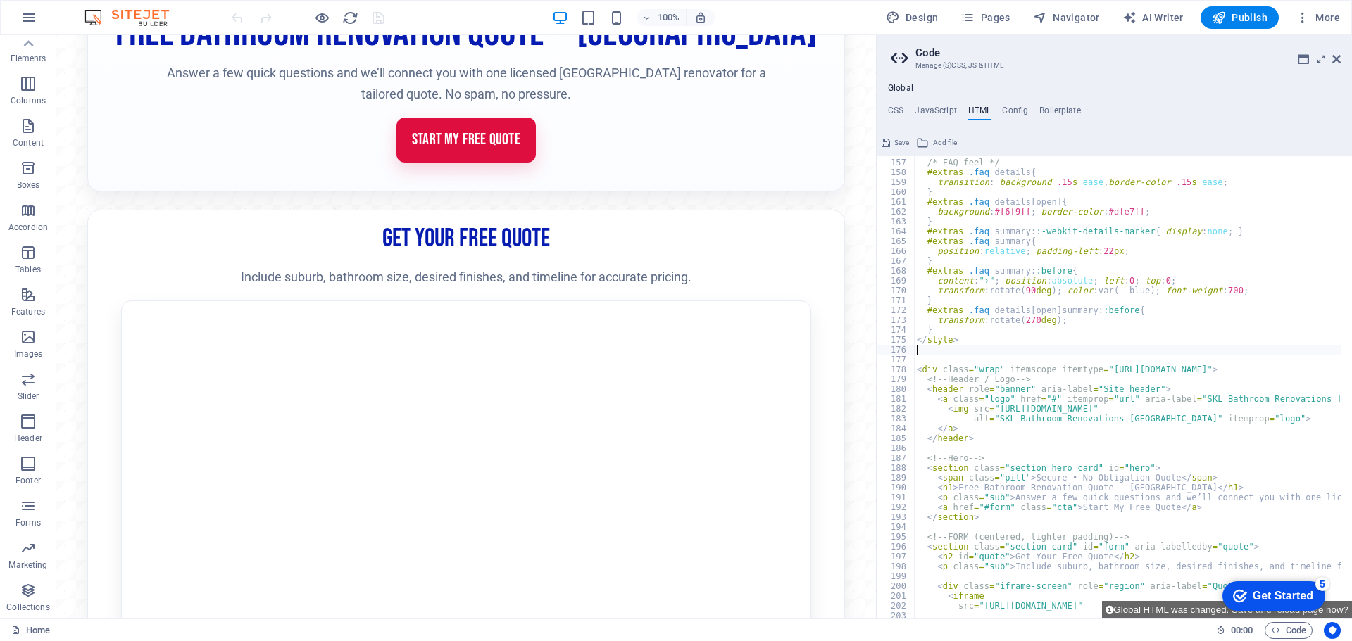
scroll to position [1578, 0]
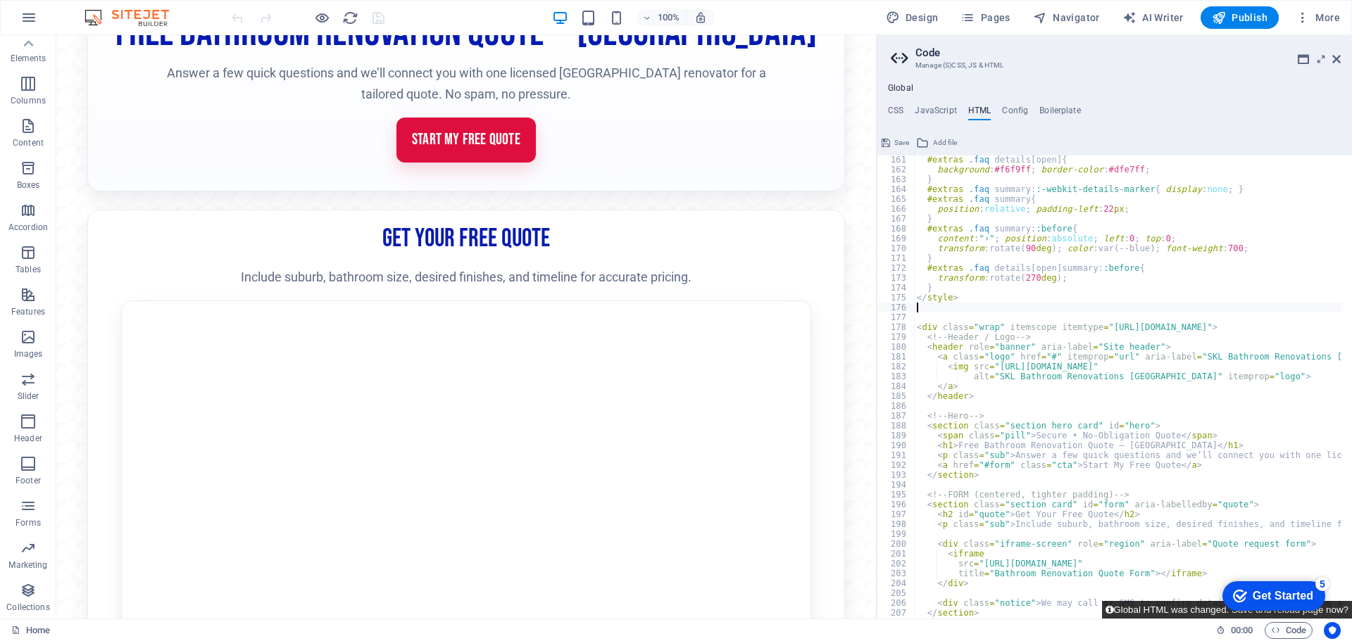
click at [1179, 611] on button "Global HTML was changed. Save and reload page now?" at bounding box center [1227, 610] width 250 height 18
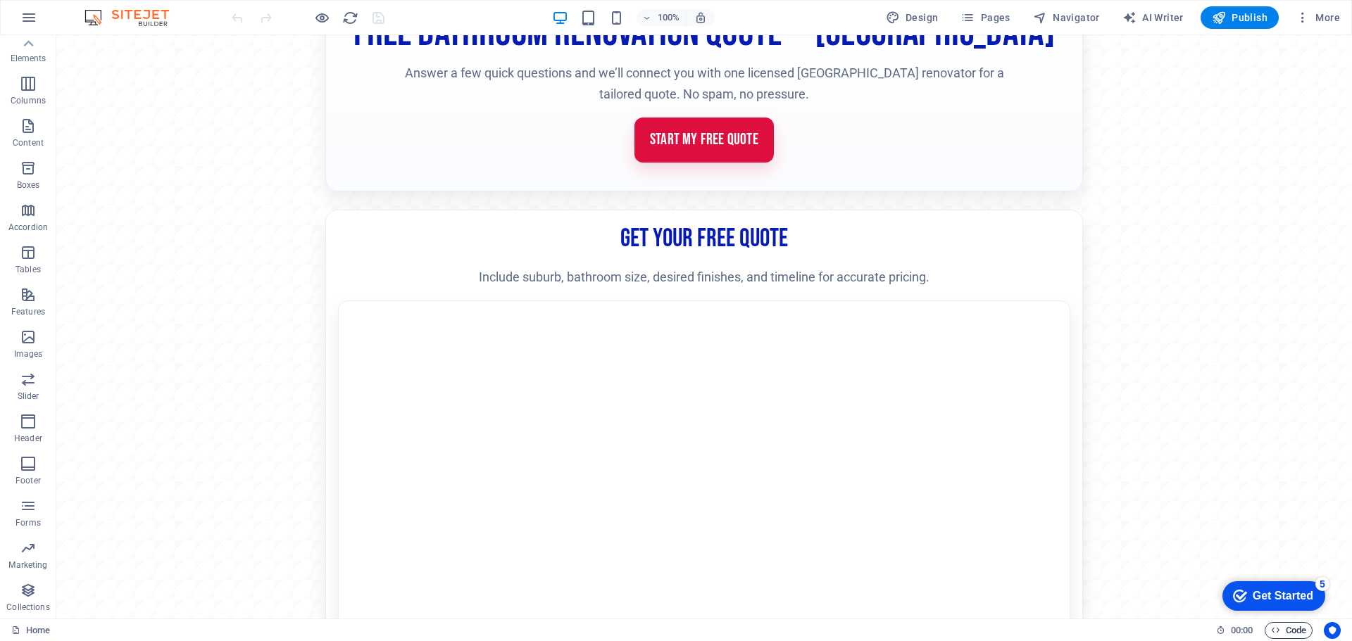
click at [1299, 630] on span "Code" at bounding box center [1288, 630] width 35 height 17
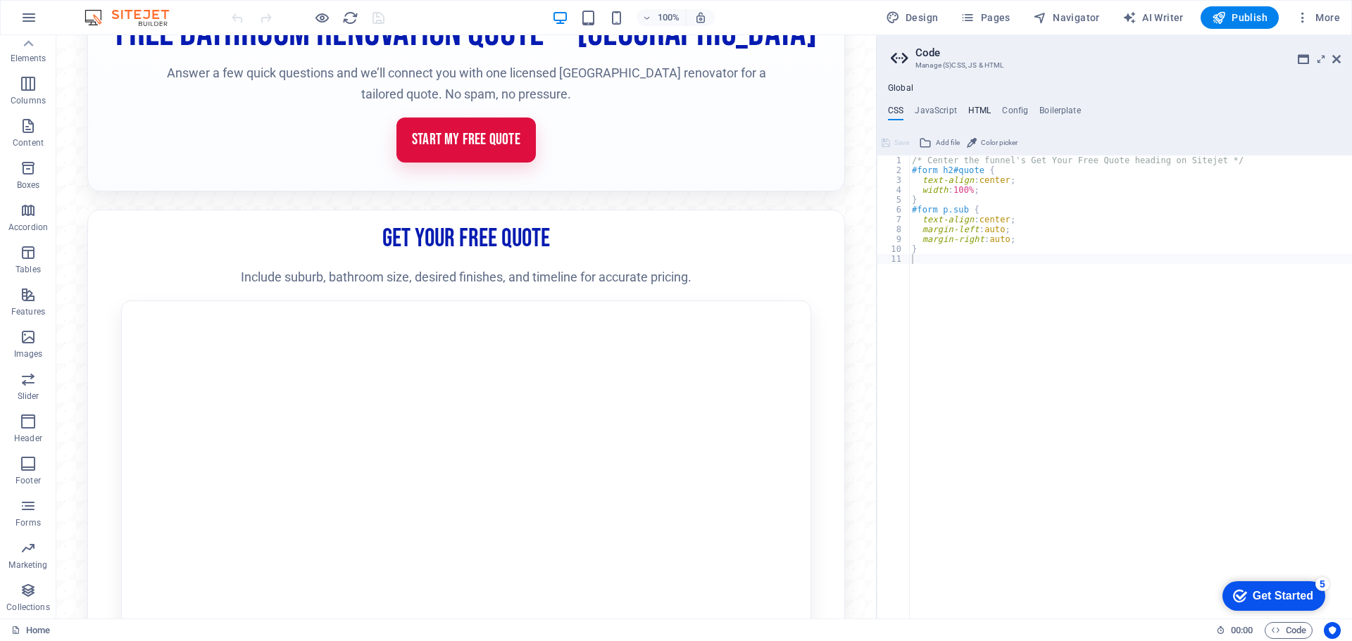
click at [975, 107] on h4 "HTML" at bounding box center [979, 113] width 23 height 15
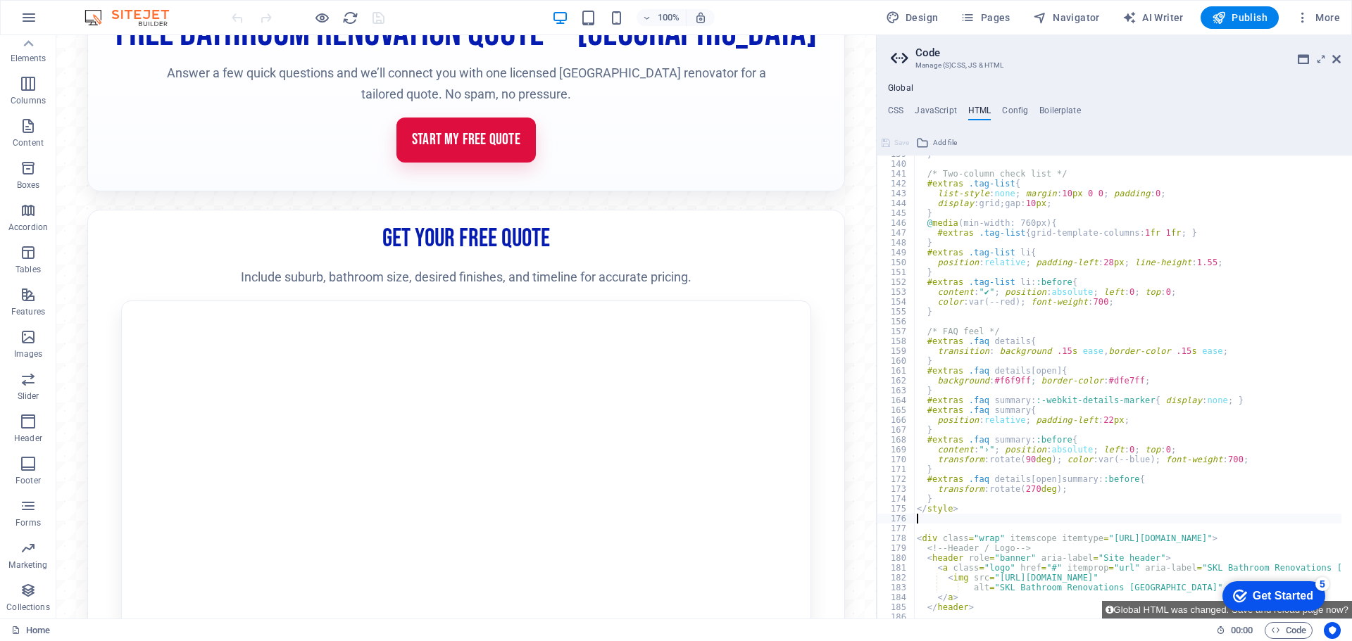
scroll to position [1367, 0]
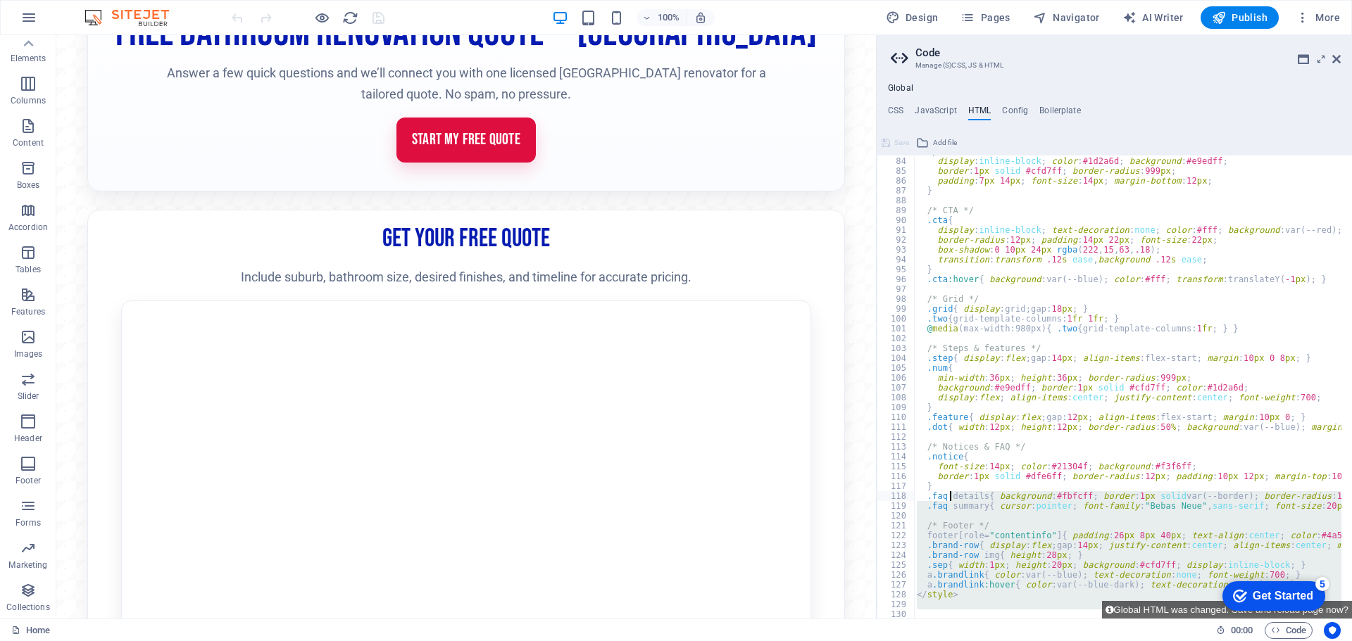
scroll to position [944, 0]
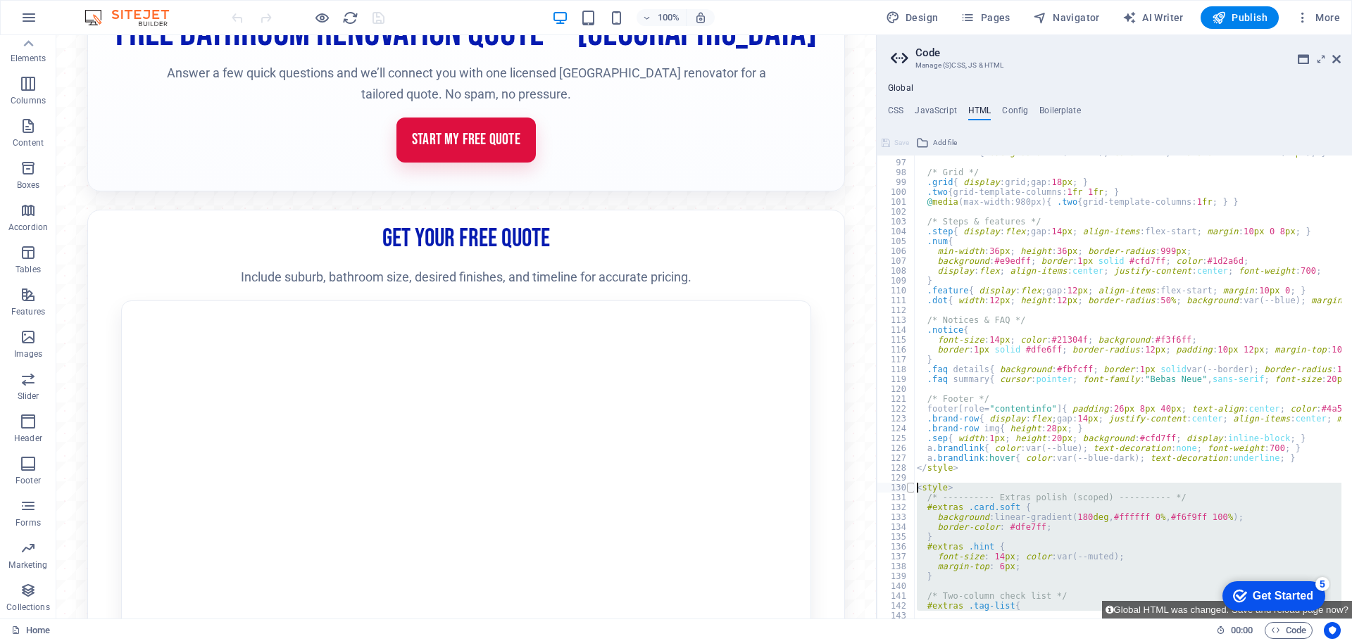
drag, startPoint x: 965, startPoint y: 511, endPoint x: 910, endPoint y: 485, distance: 60.8
click at [910, 485] on div "</style> 96 97 98 99 100 101 102 103 104 105 106 107 108 109 110 111 112 113 11…" at bounding box center [1114, 387] width 475 height 463
type textarea "<style> /* ---------- Extras polish (scoped) ---------- */"
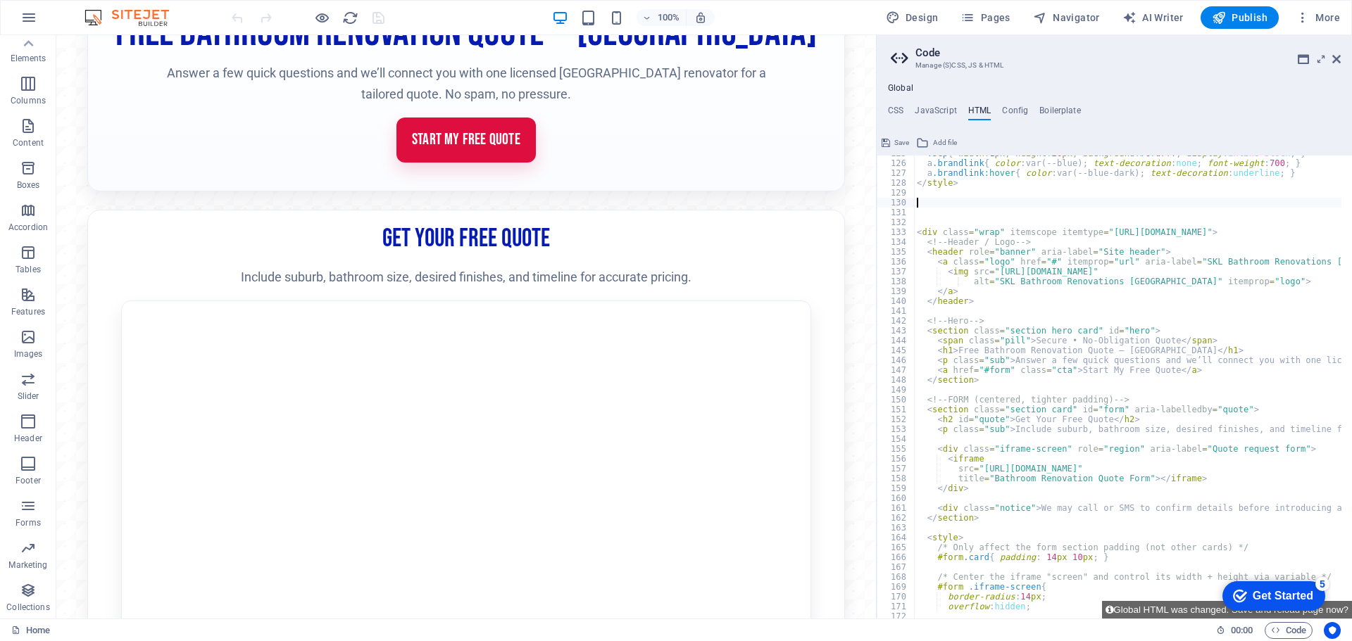
scroll to position [1145, 0]
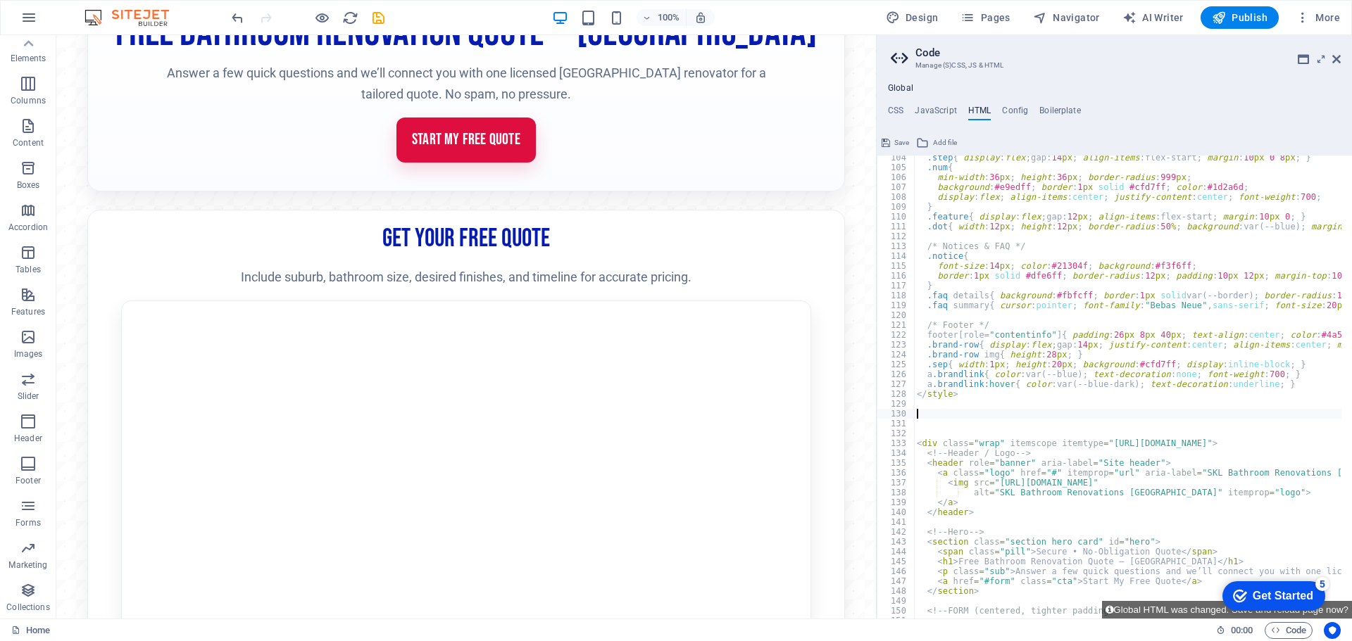
scroll to position [1018, 0]
type textarea "a.brandlink:hover{ color:var(--blue-dark); text-decoration:underline; }"
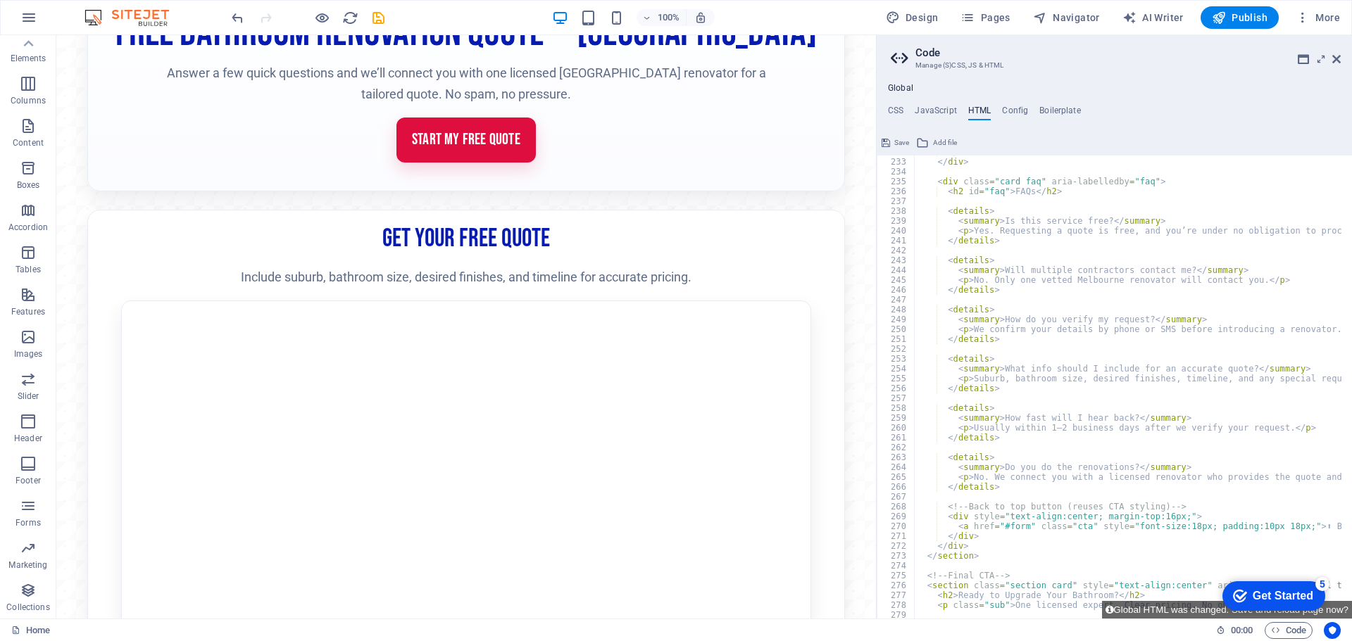
scroll to position [2328, 0]
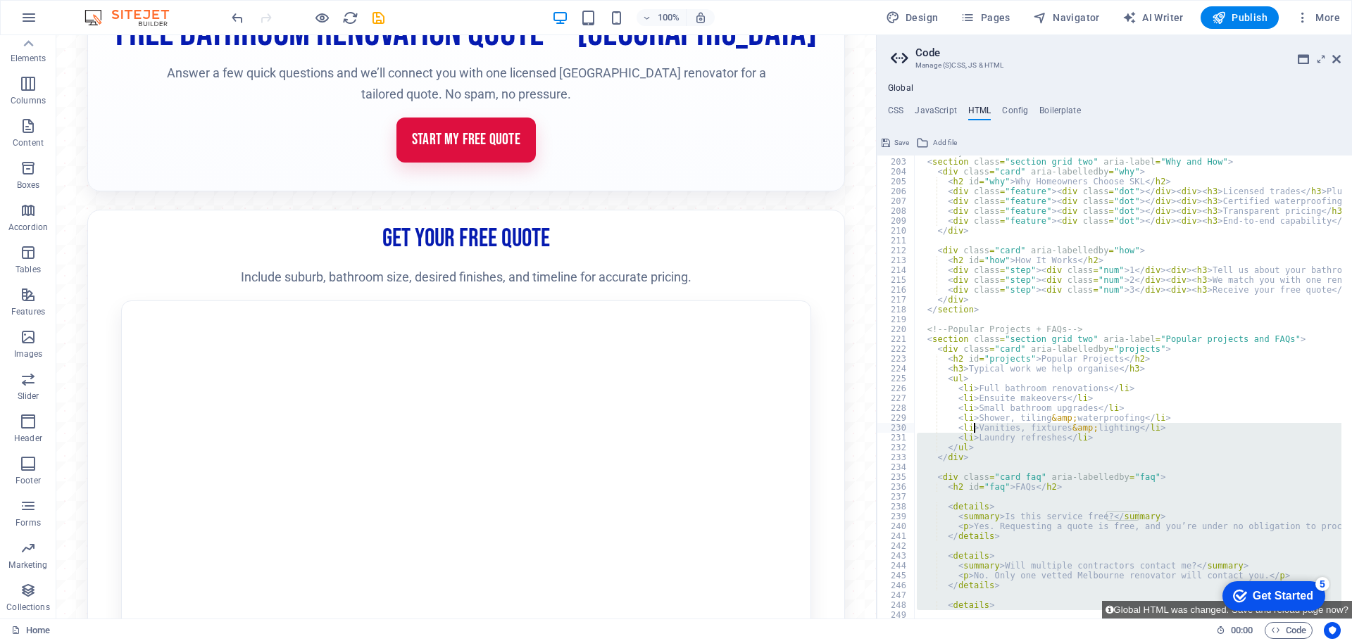
scroll to position [1948, 0]
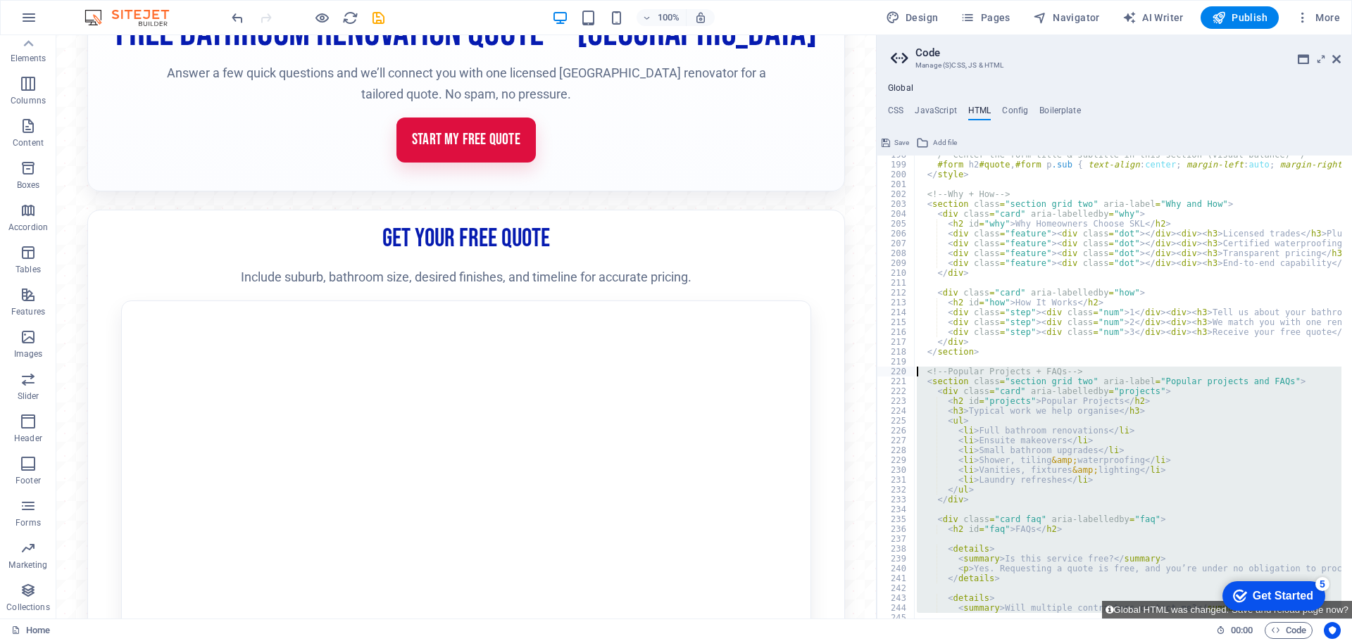
drag, startPoint x: 977, startPoint y: 516, endPoint x: 913, endPoint y: 370, distance: 159.9
click at [913, 370] on div "</section> 198 199 200 201 202 203 204 205 206 207 208 209 210 211 212 213 214 …" at bounding box center [1114, 387] width 475 height 463
type textarea "<!-- Popular Projects + FAQs --> <section class="section grid two" aria-label="…"
paste textarea
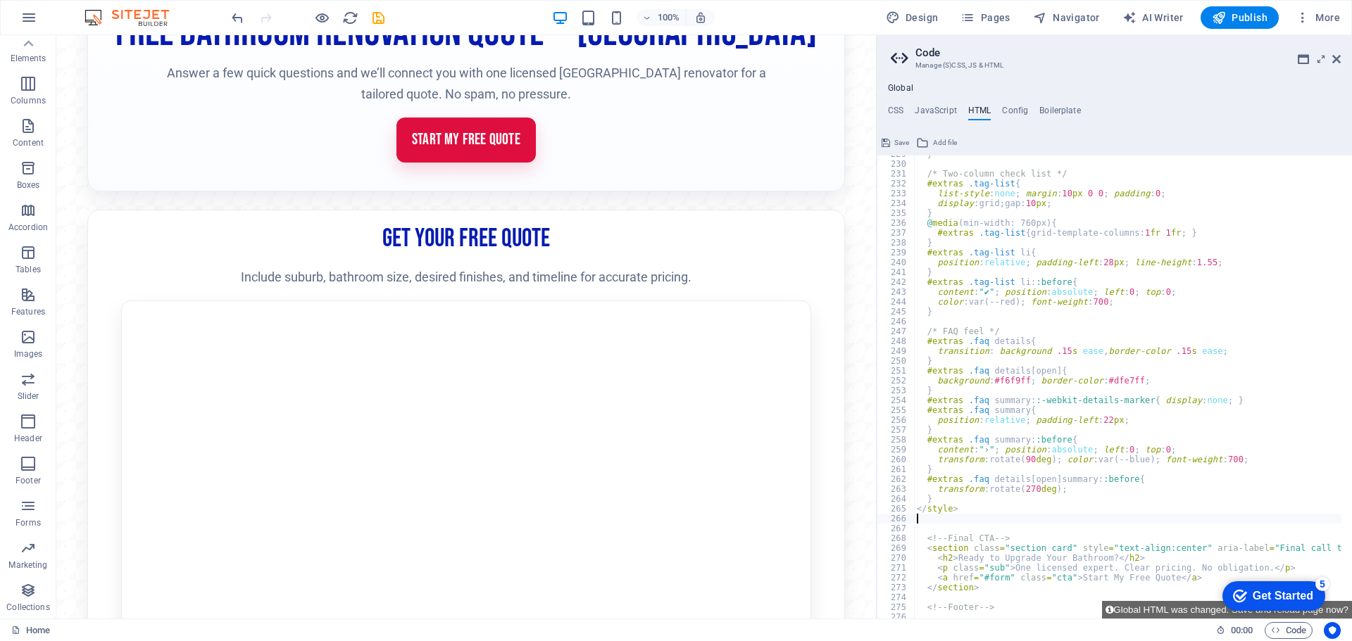
scroll to position [2254, 0]
click at [1175, 614] on button "Global HTML was changed. Save and reload page now?" at bounding box center [1227, 610] width 250 height 18
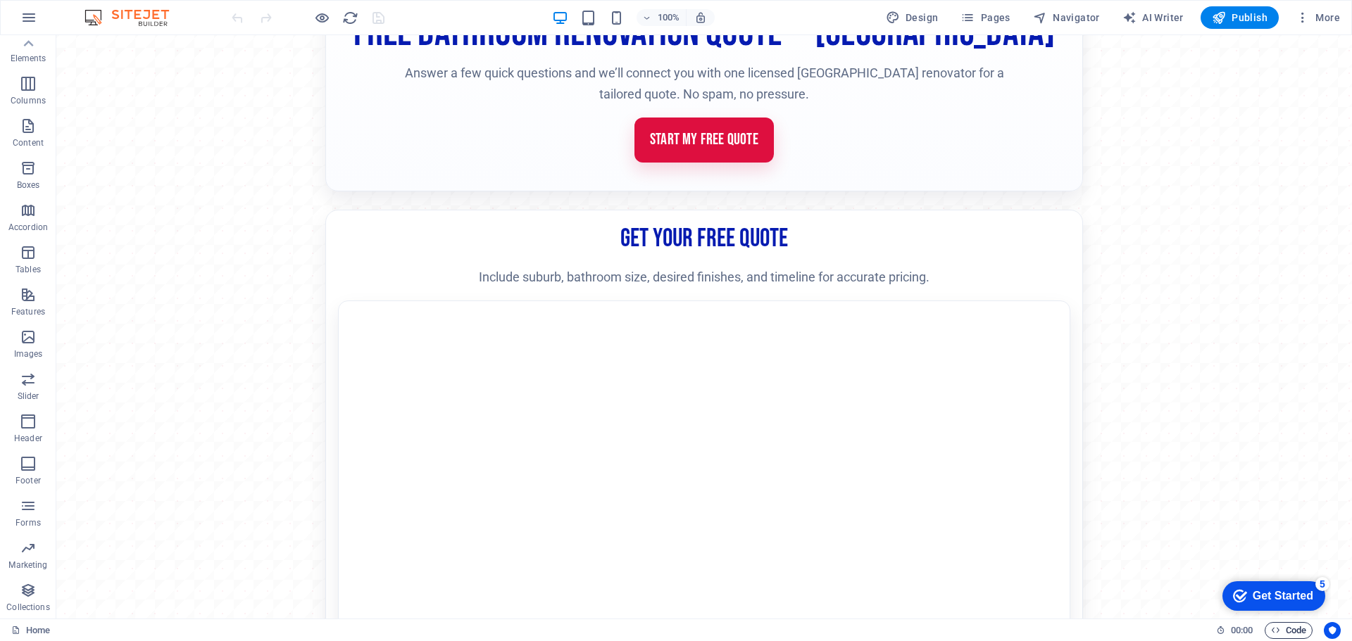
click at [1294, 631] on span "Code" at bounding box center [1288, 630] width 35 height 17
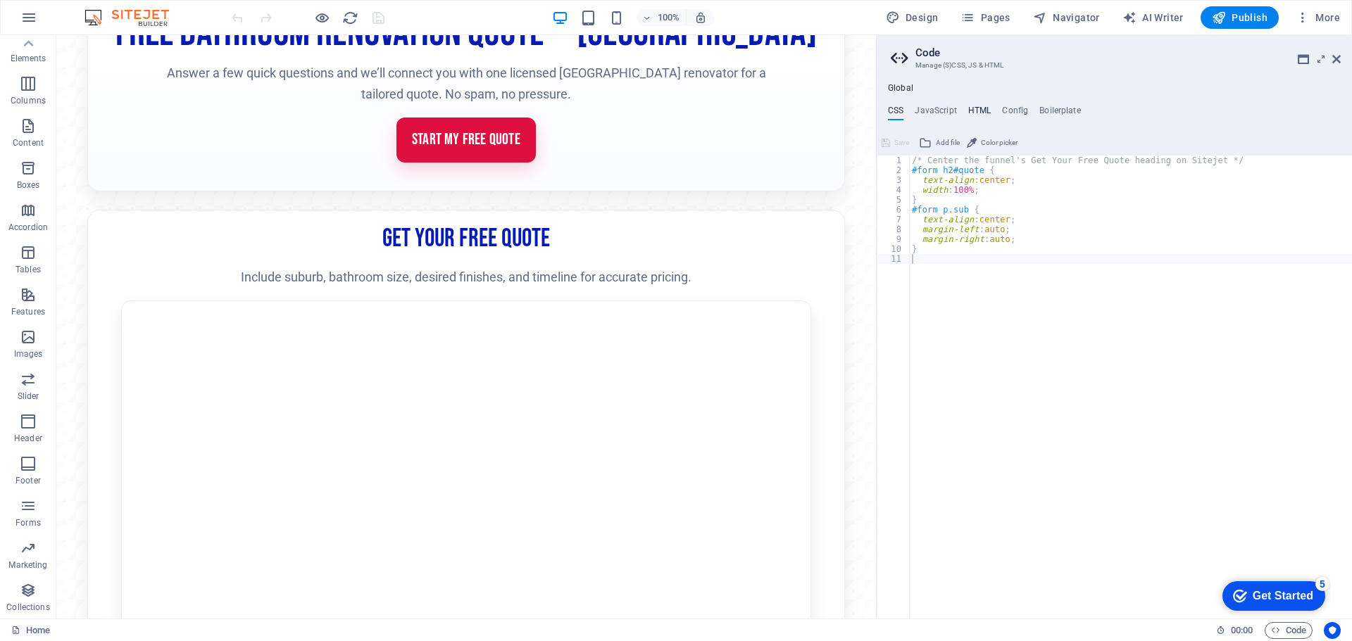
click at [976, 113] on h4 "HTML" at bounding box center [979, 113] width 23 height 15
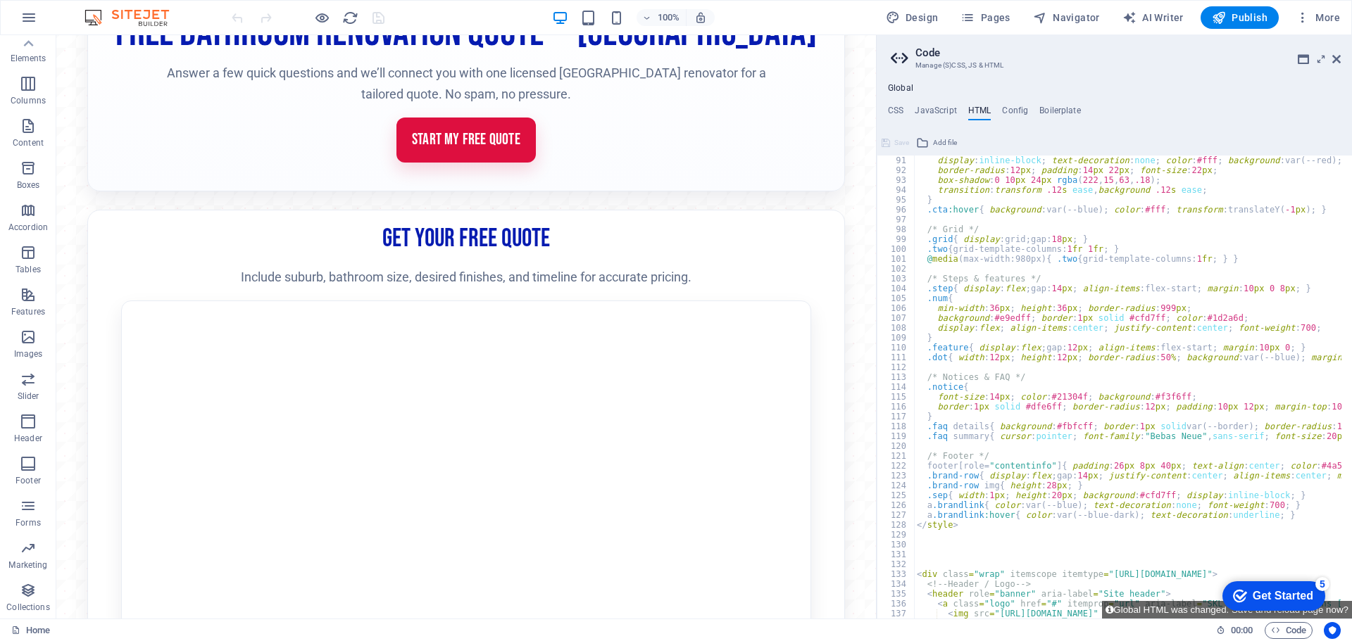
scroll to position [1056, 0]
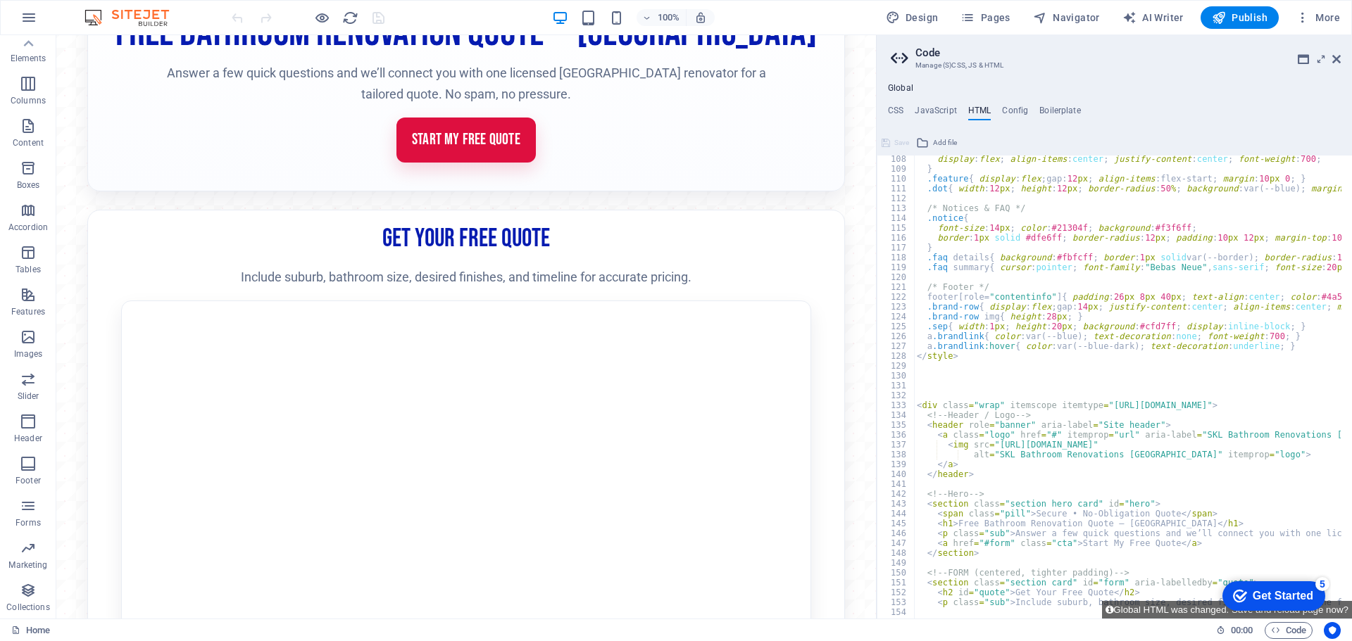
type textarea "a.brandlink:hover{ color:var(--blue-dark); text-decoration:underline; }"
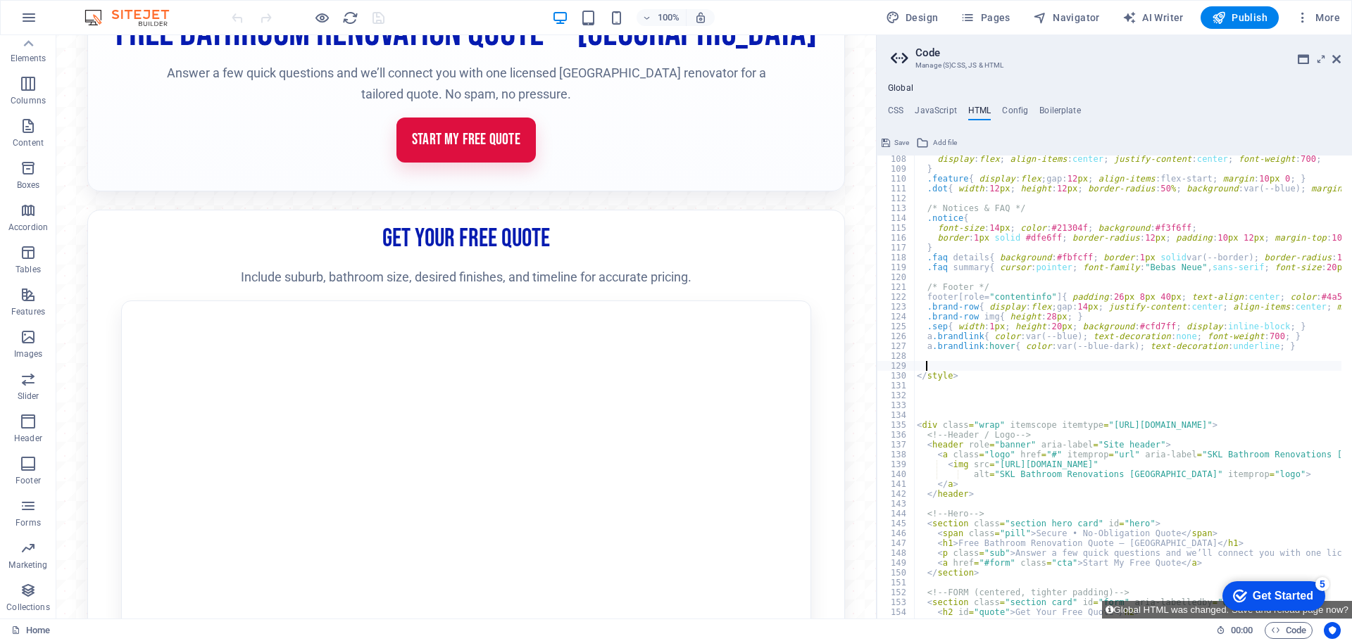
paste textarea
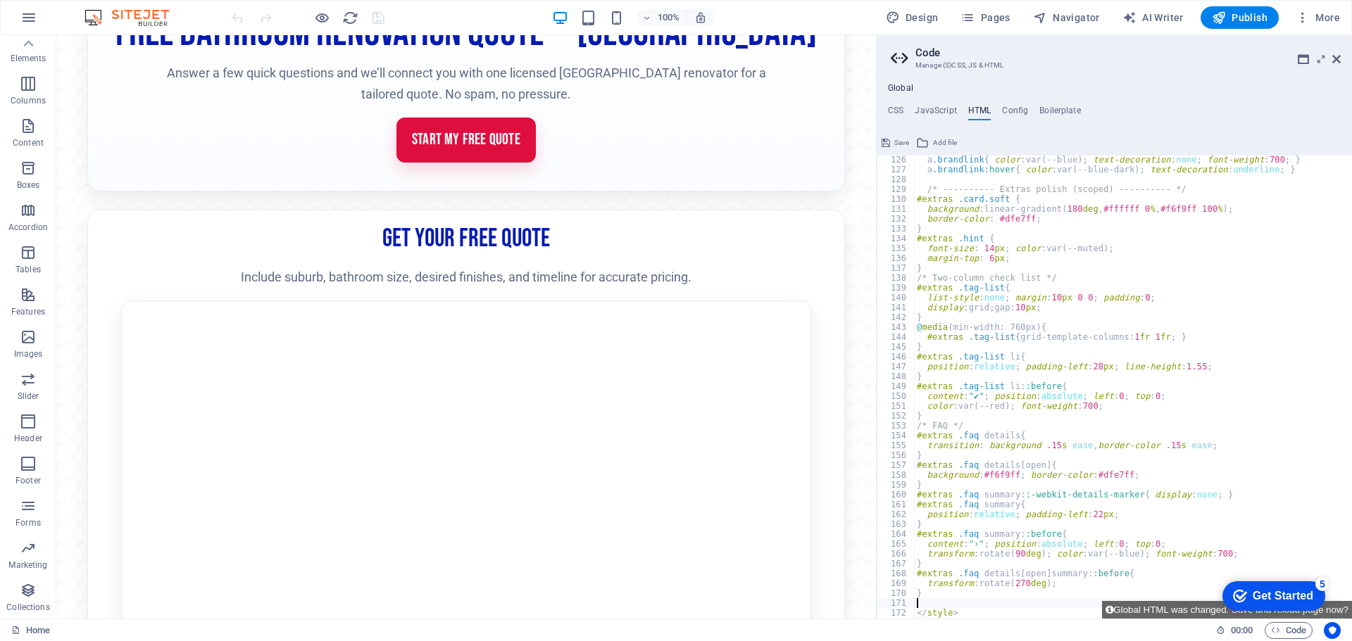
scroll to position [1233, 0]
click at [1186, 606] on button "Global HTML was changed. Save and reload page now?" at bounding box center [1227, 610] width 250 height 18
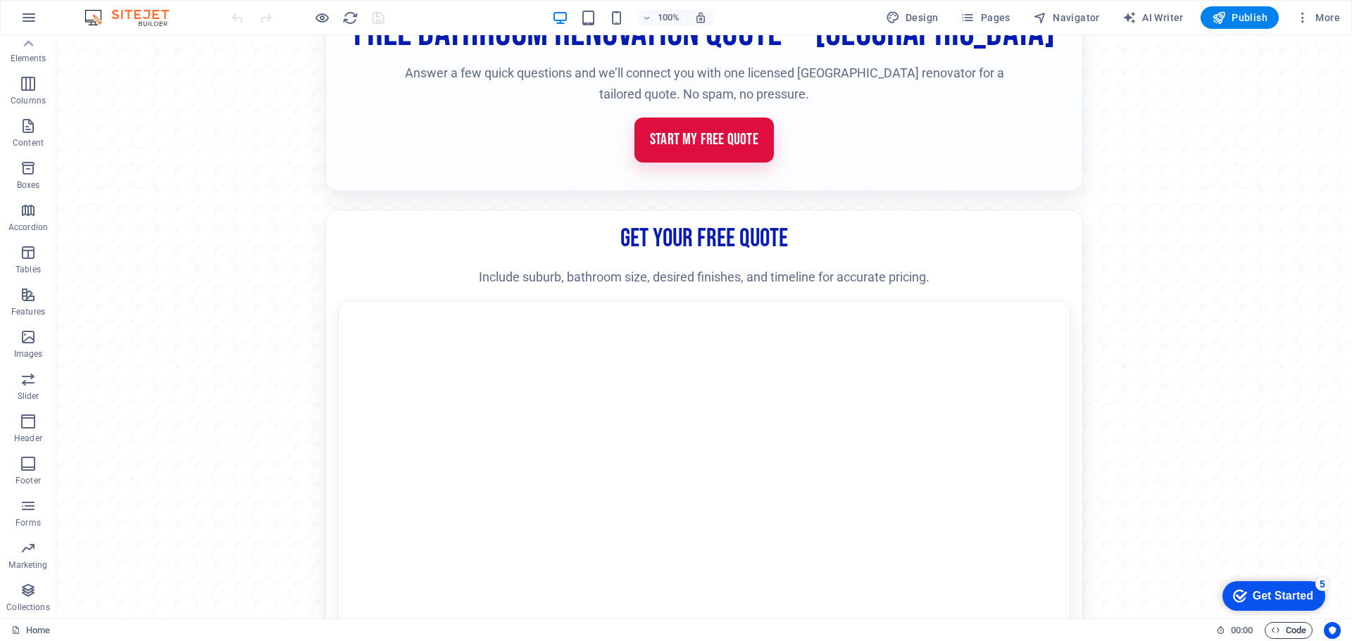
click at [1287, 624] on span "Code" at bounding box center [1288, 630] width 35 height 17
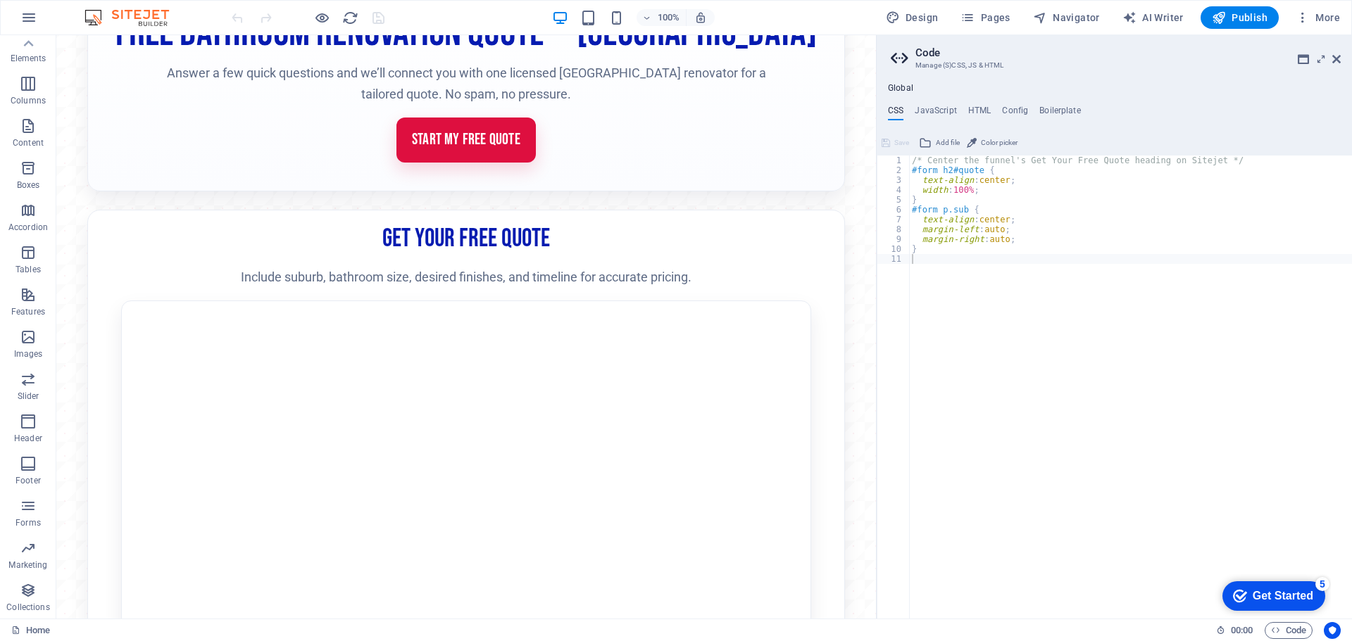
click at [977, 104] on div "Global CSS JavaScript HTML Config Boilerplate 1 2 3 4 5 6 7 8 9 10 11 /* Center…" at bounding box center [1114, 351] width 475 height 536
click at [980, 111] on h4 "HTML" at bounding box center [979, 113] width 23 height 15
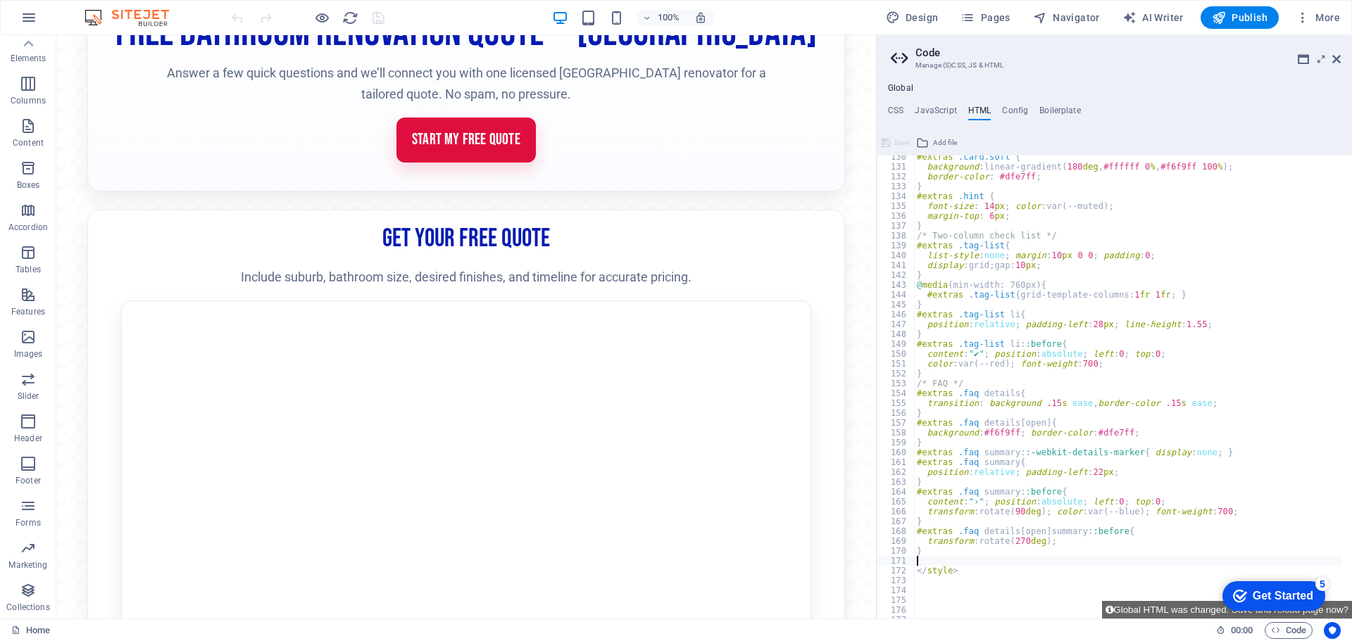
scroll to position [1317, 0]
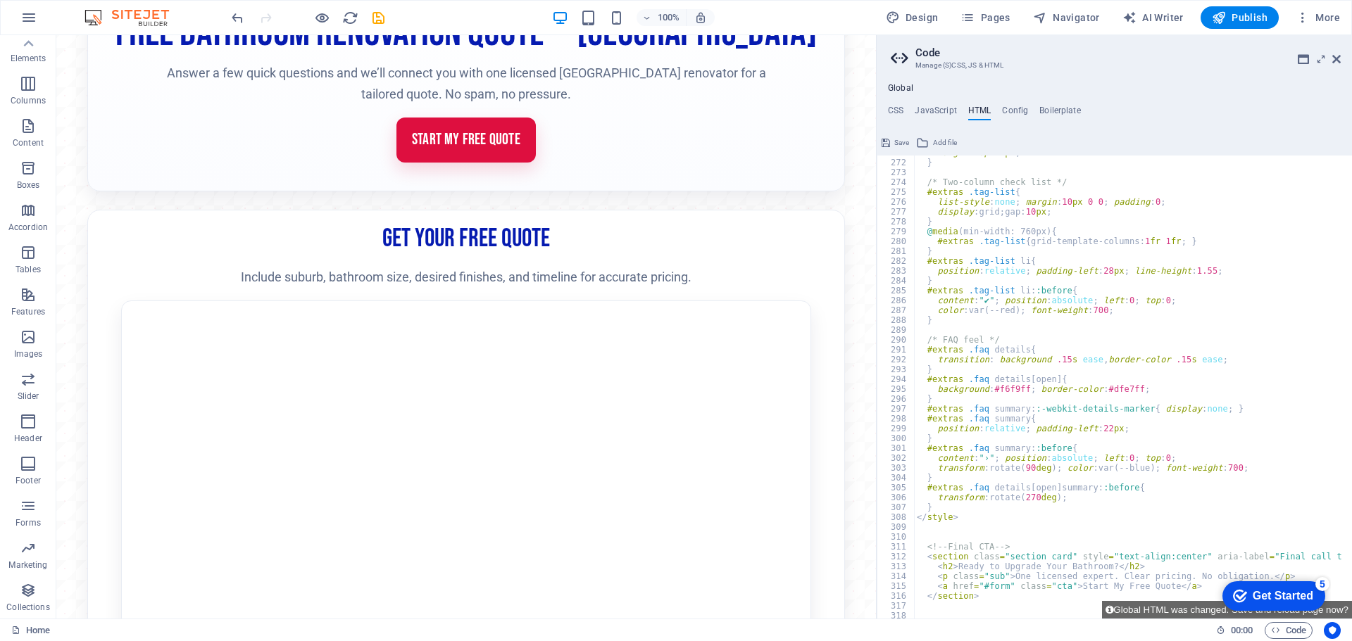
scroll to position [2796, 0]
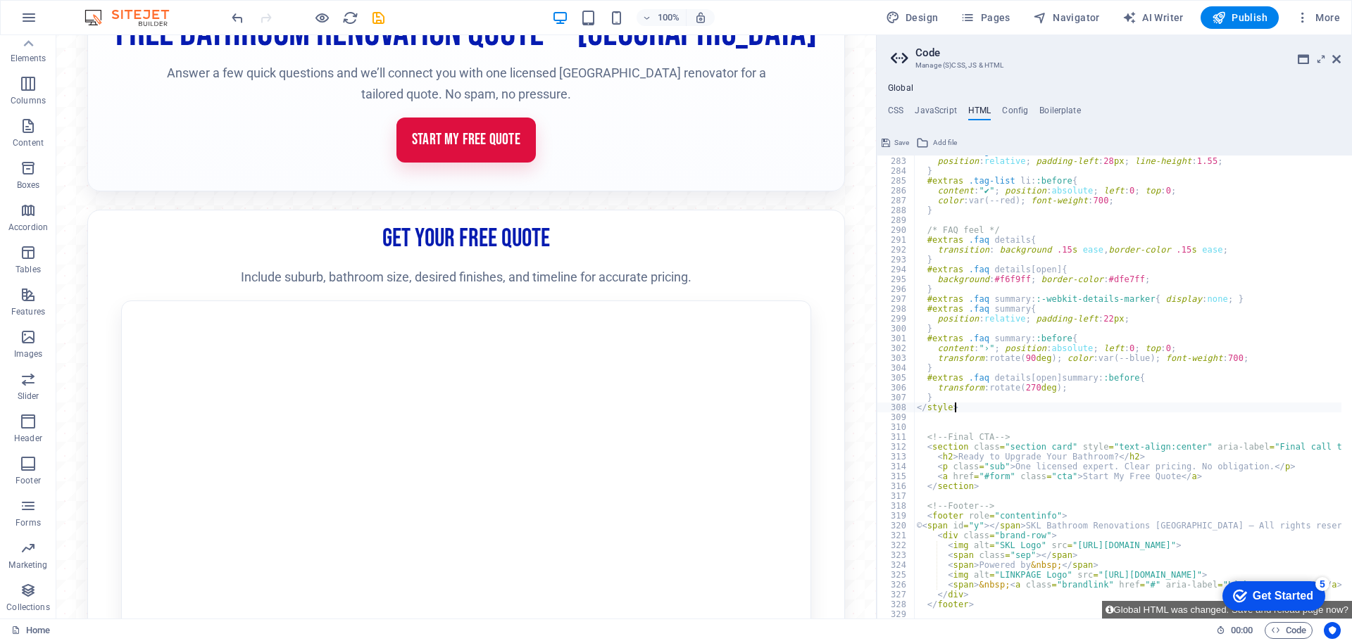
scroll to position [2737, 0]
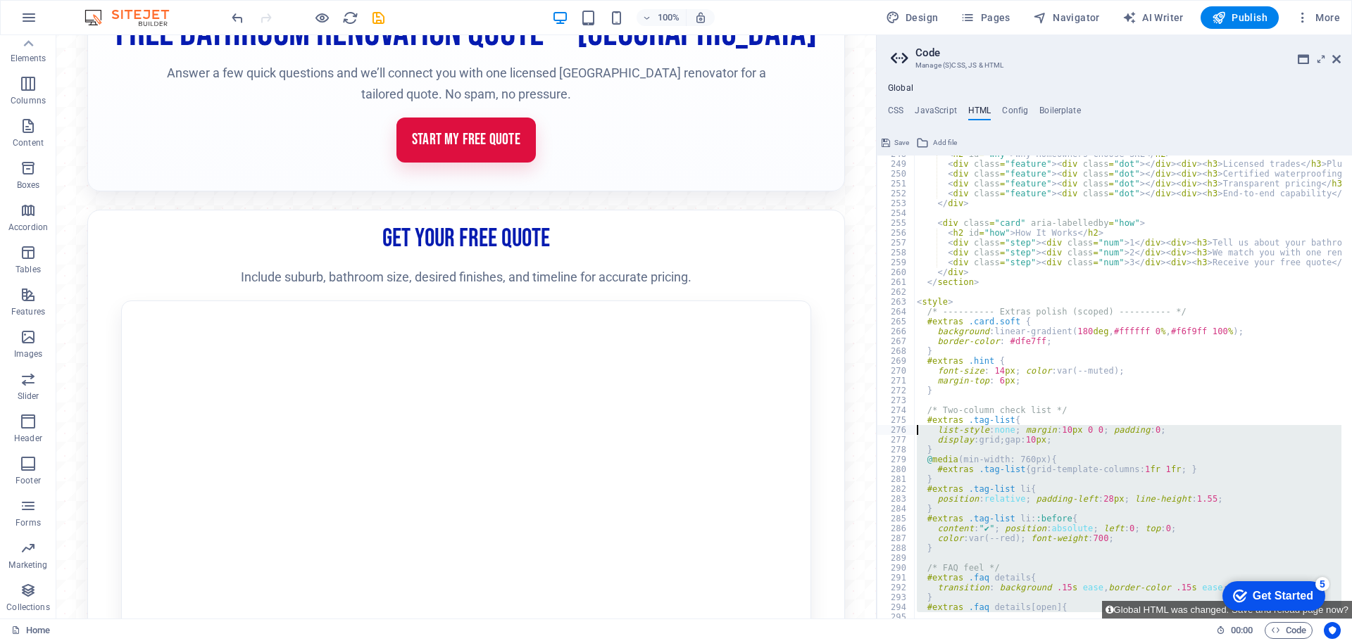
scroll to position [2399, 0]
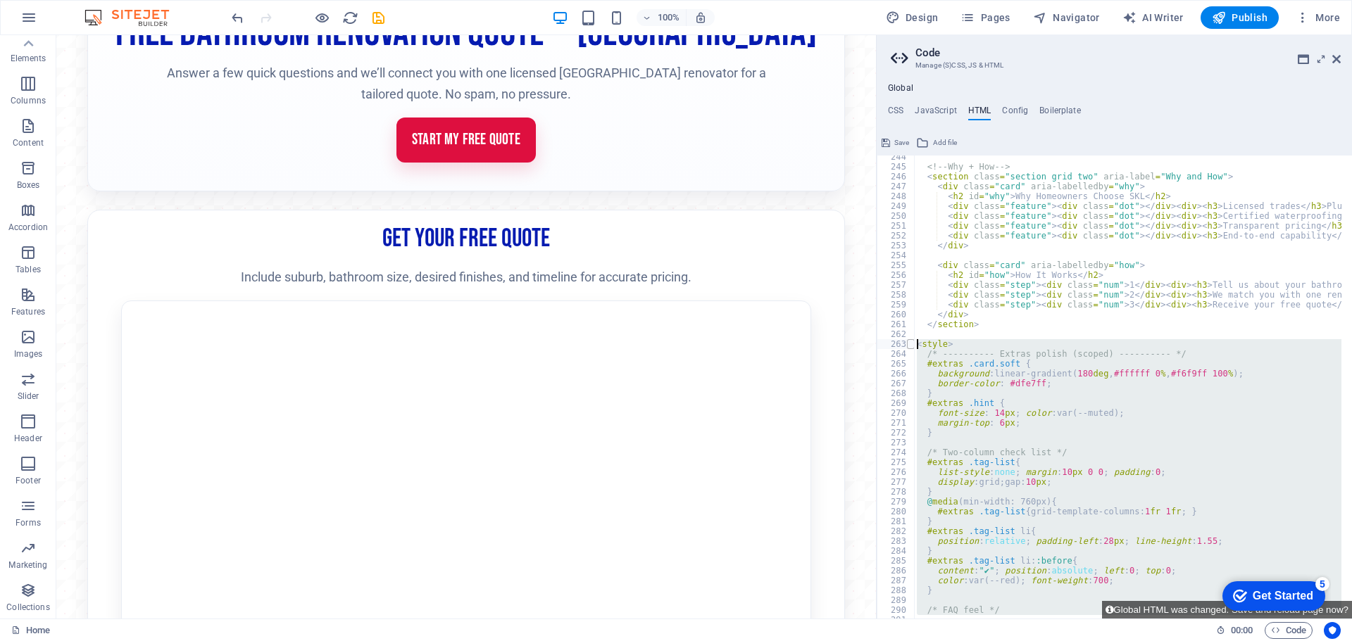
drag, startPoint x: 962, startPoint y: 450, endPoint x: 911, endPoint y: 346, distance: 115.3
click at [911, 346] on div "</style> 244 245 246 247 248 249 250 251 252 253 254 255 256 257 258 259 260 26…" at bounding box center [1114, 387] width 475 height 463
type textarea "<style> /* ---------- Extras polish (scoped) ---------- */"
paste textarea
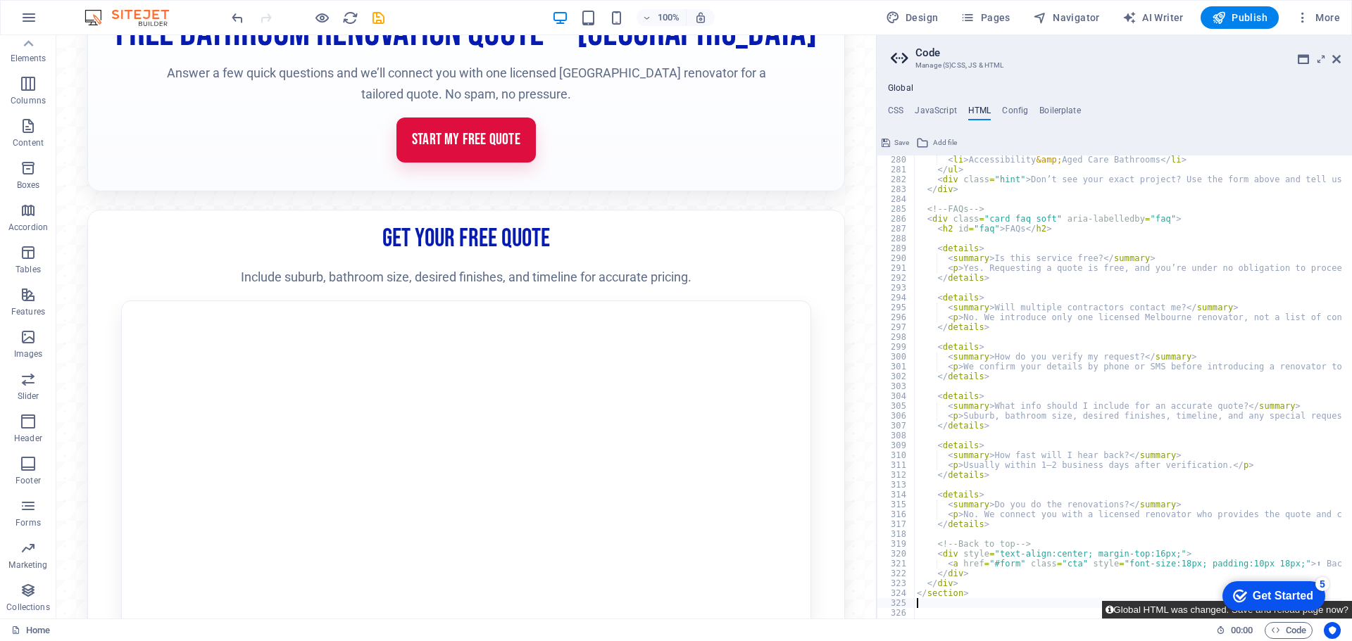
click at [1175, 606] on button "Global HTML was changed. Save and reload page now?" at bounding box center [1227, 610] width 250 height 18
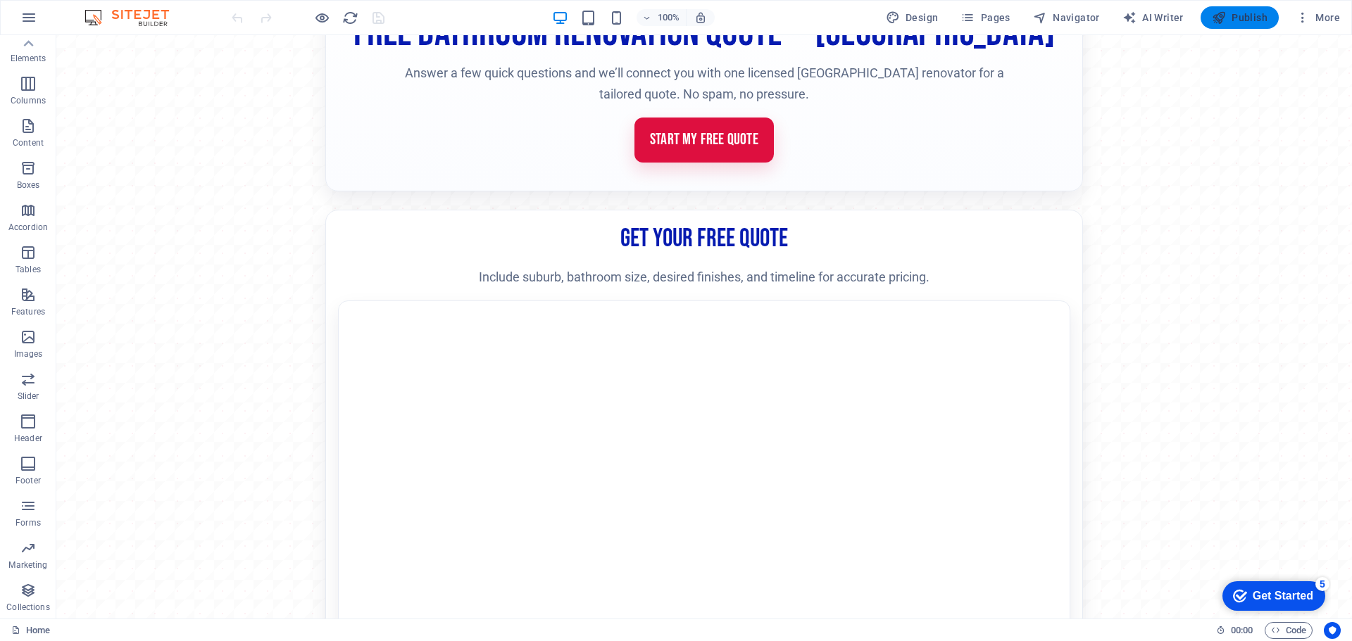
click at [1256, 18] on span "Publish" at bounding box center [1240, 18] width 56 height 14
click at [1289, 627] on span "Code" at bounding box center [1288, 630] width 35 height 17
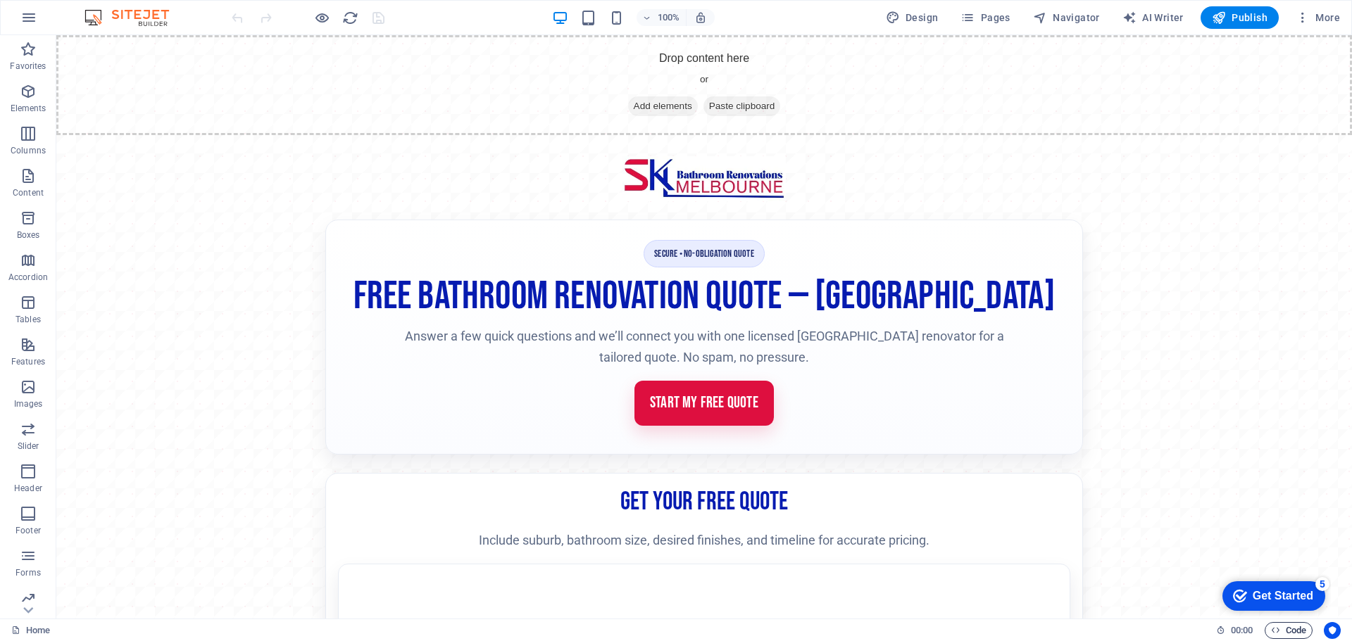
click at [1296, 632] on span "Code" at bounding box center [1288, 630] width 35 height 17
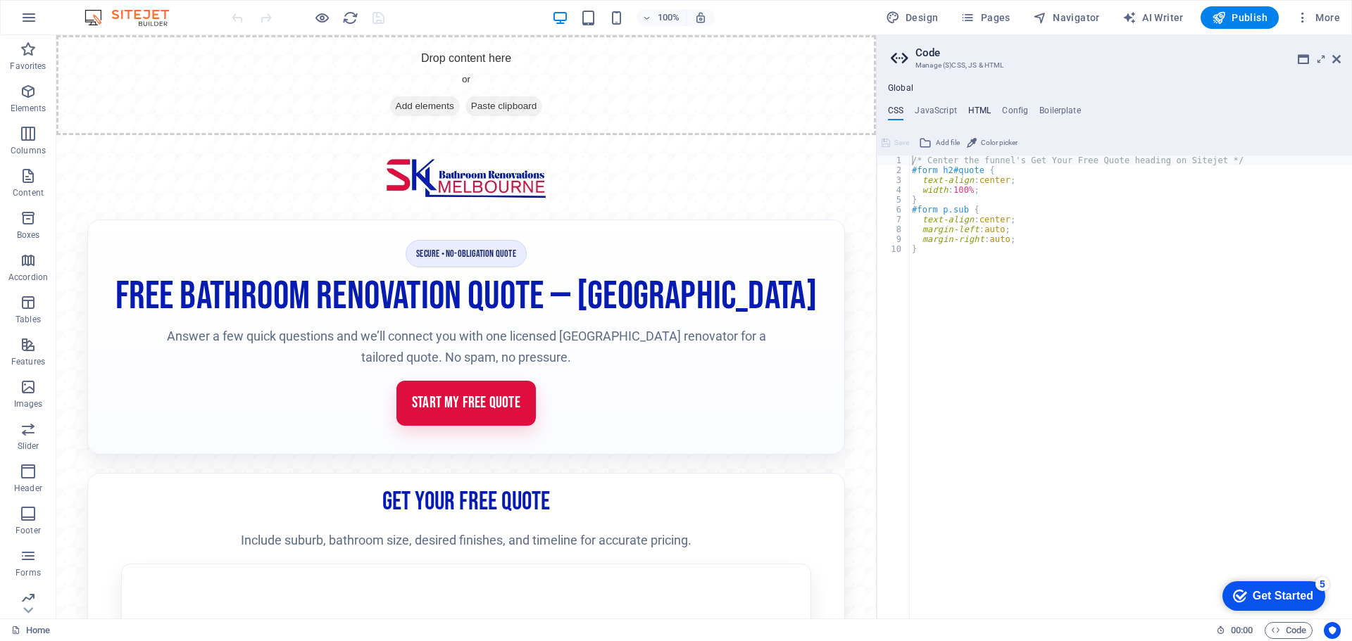
click at [973, 109] on h4 "HTML" at bounding box center [979, 113] width 23 height 15
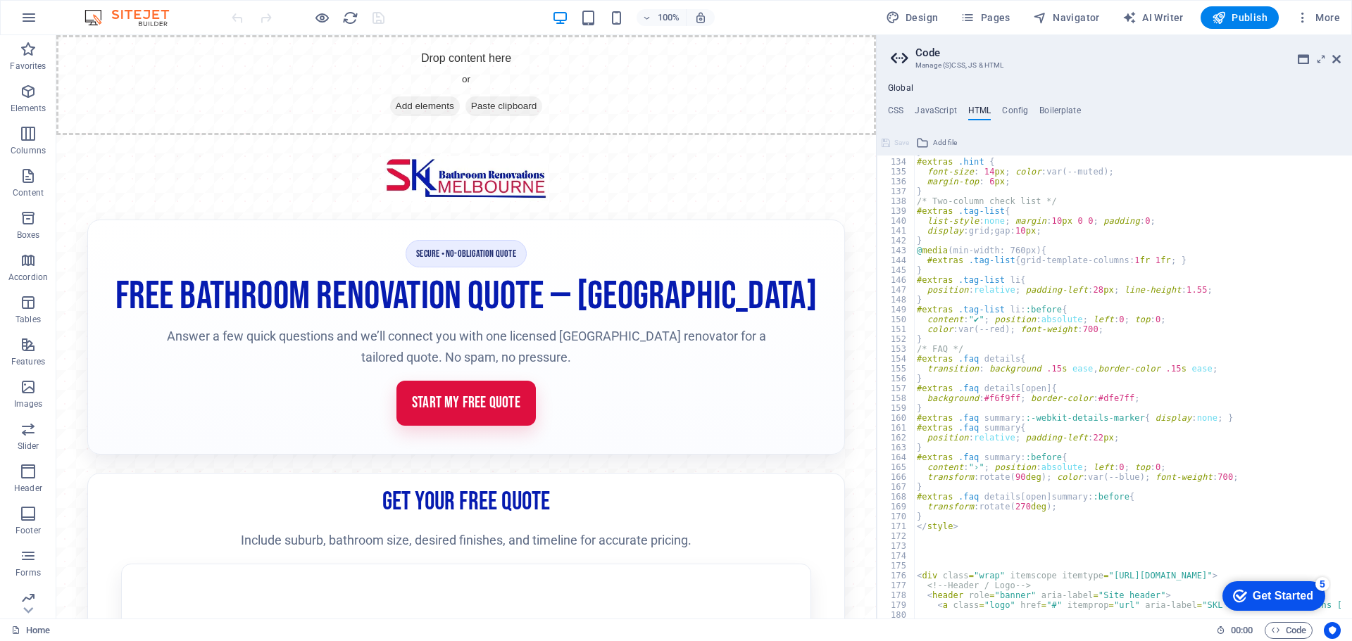
scroll to position [1310, 0]
type textarea "transform:rotate(270deg);"
type textarea "}"
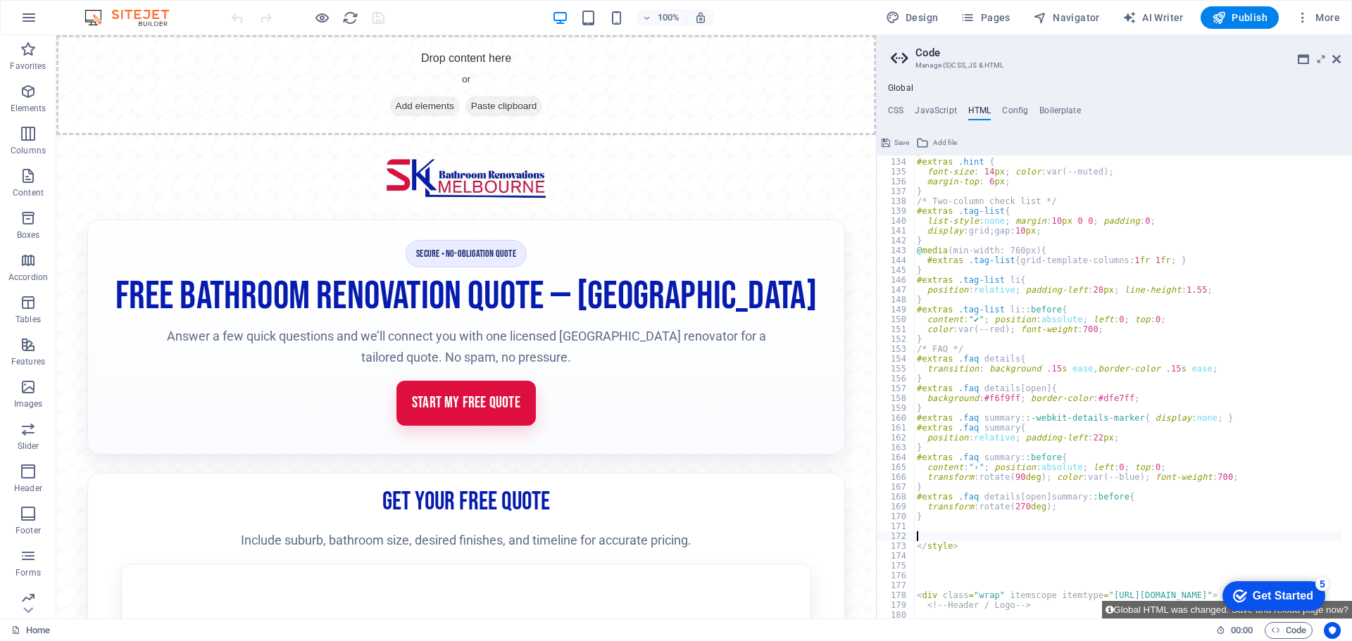
paste textarea "}"
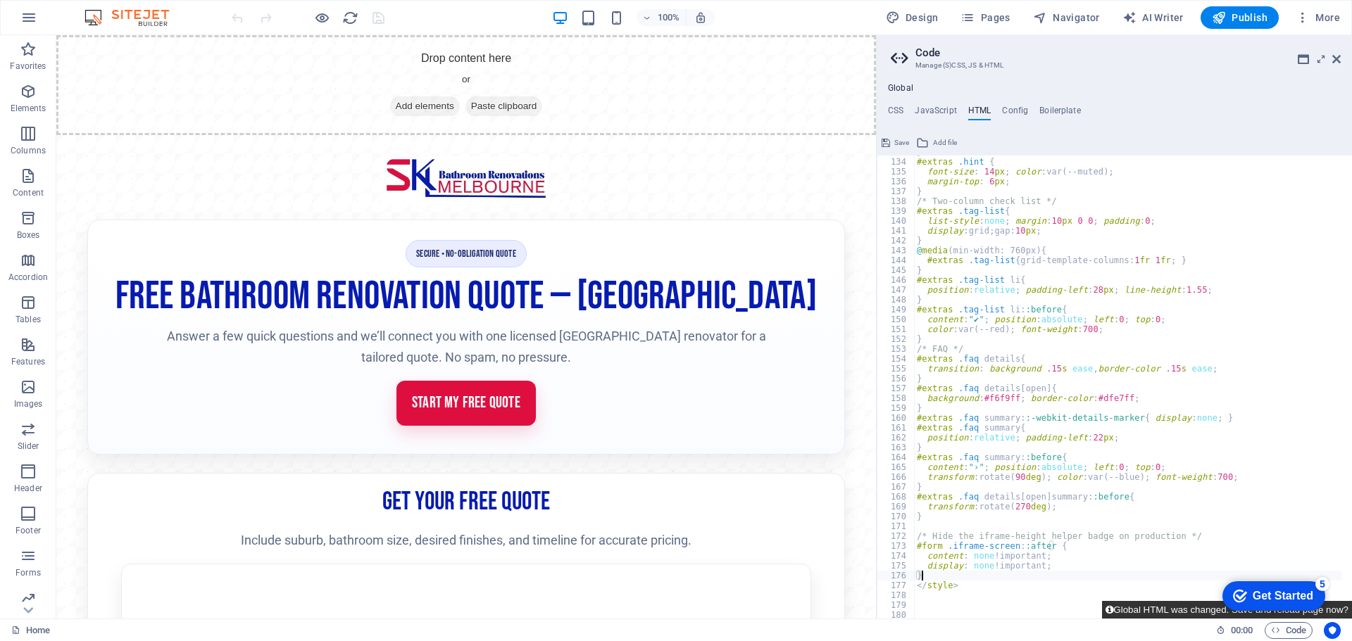
type textarea "}"
click at [1179, 611] on button "Global HTML was changed. Save and reload page now?" at bounding box center [1227, 610] width 250 height 18
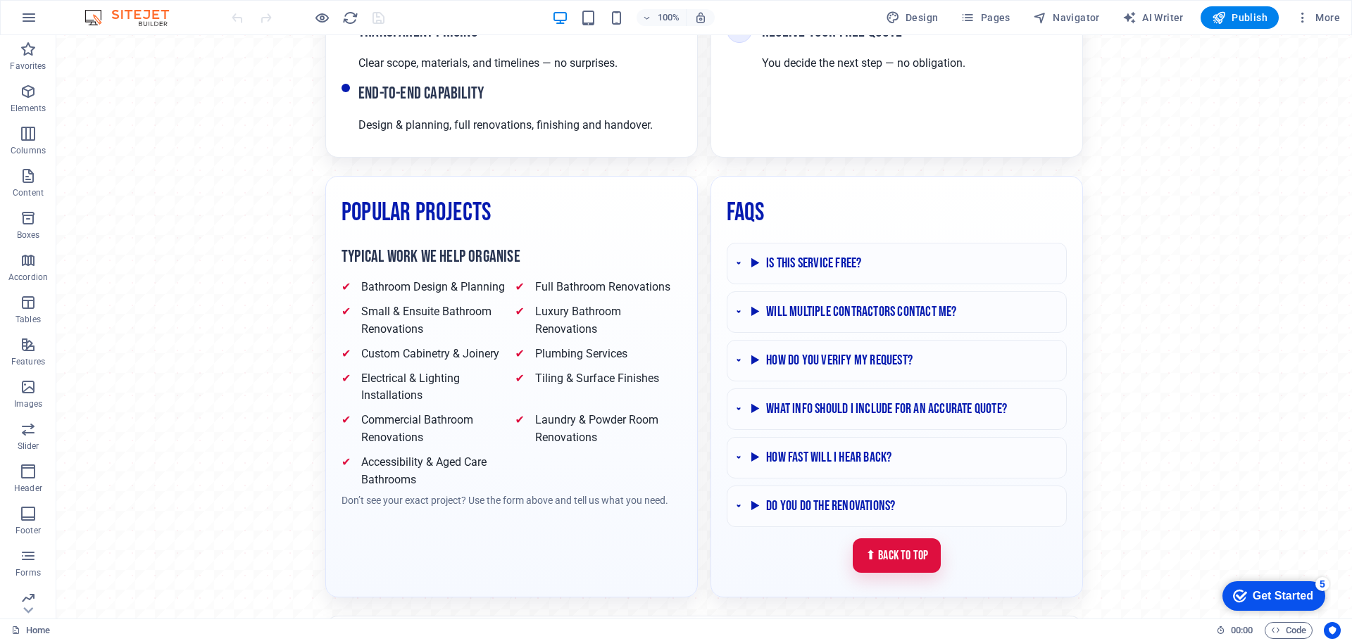
scroll to position [1571, 0]
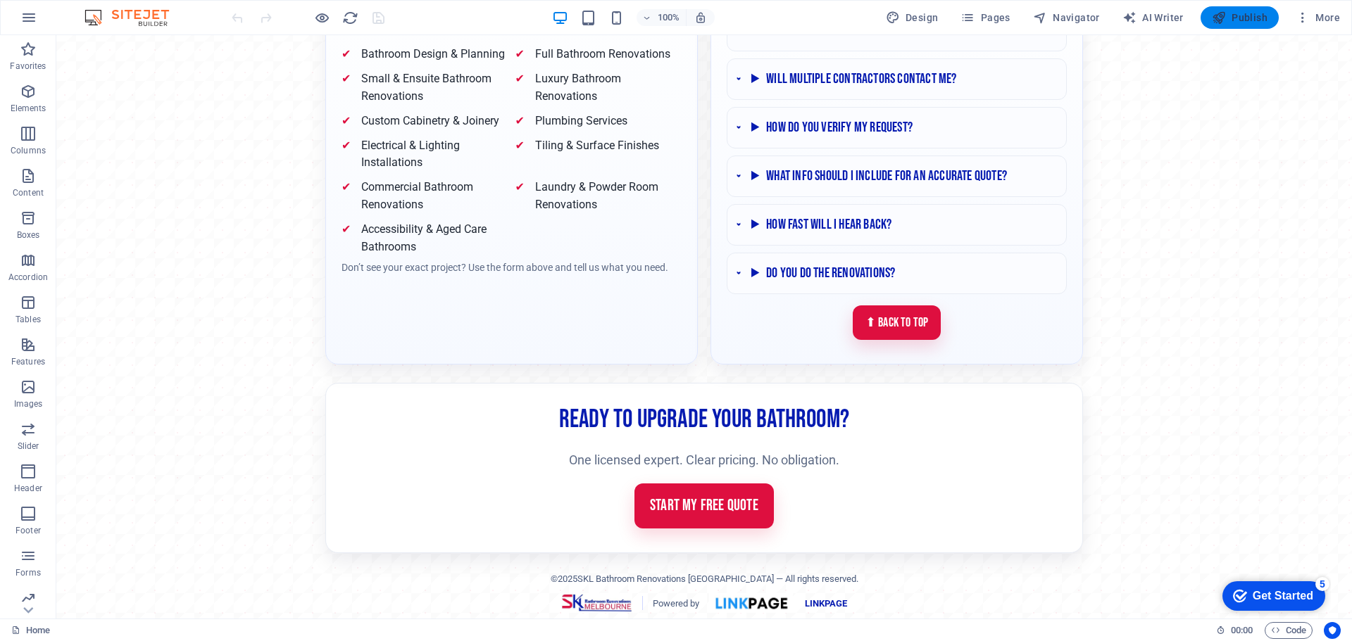
click at [1248, 15] on span "Publish" at bounding box center [1240, 18] width 56 height 14
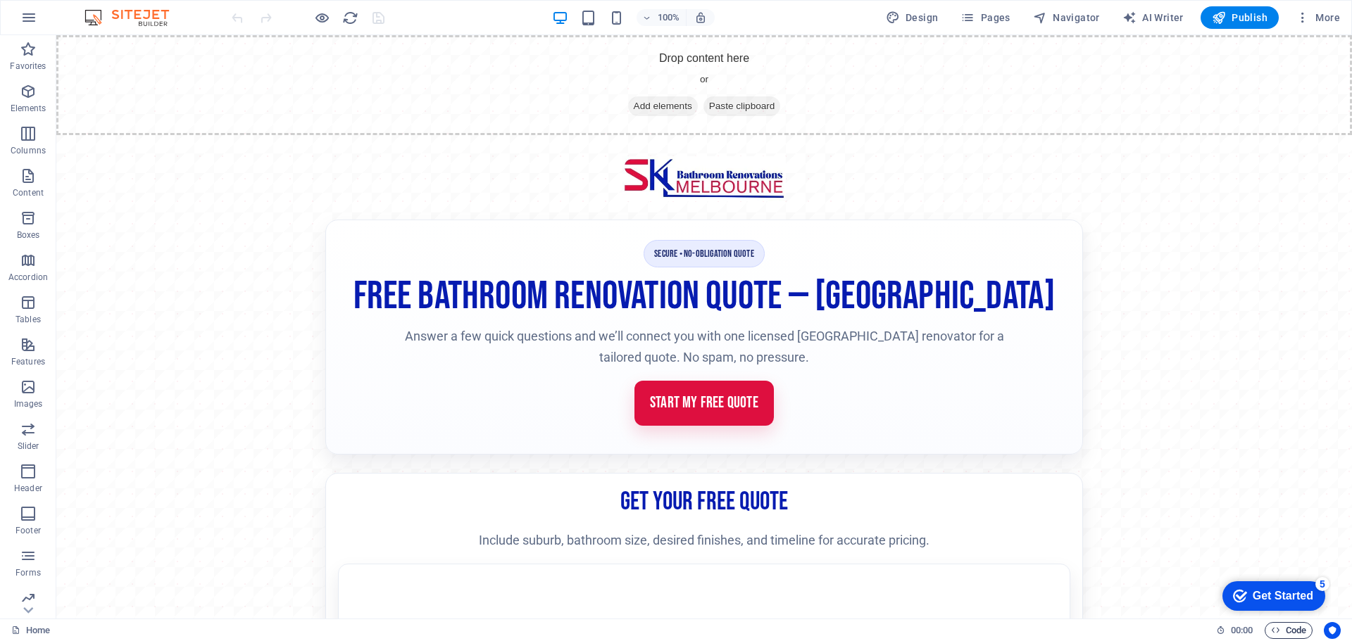
click at [1297, 630] on span "Code" at bounding box center [1288, 630] width 35 height 17
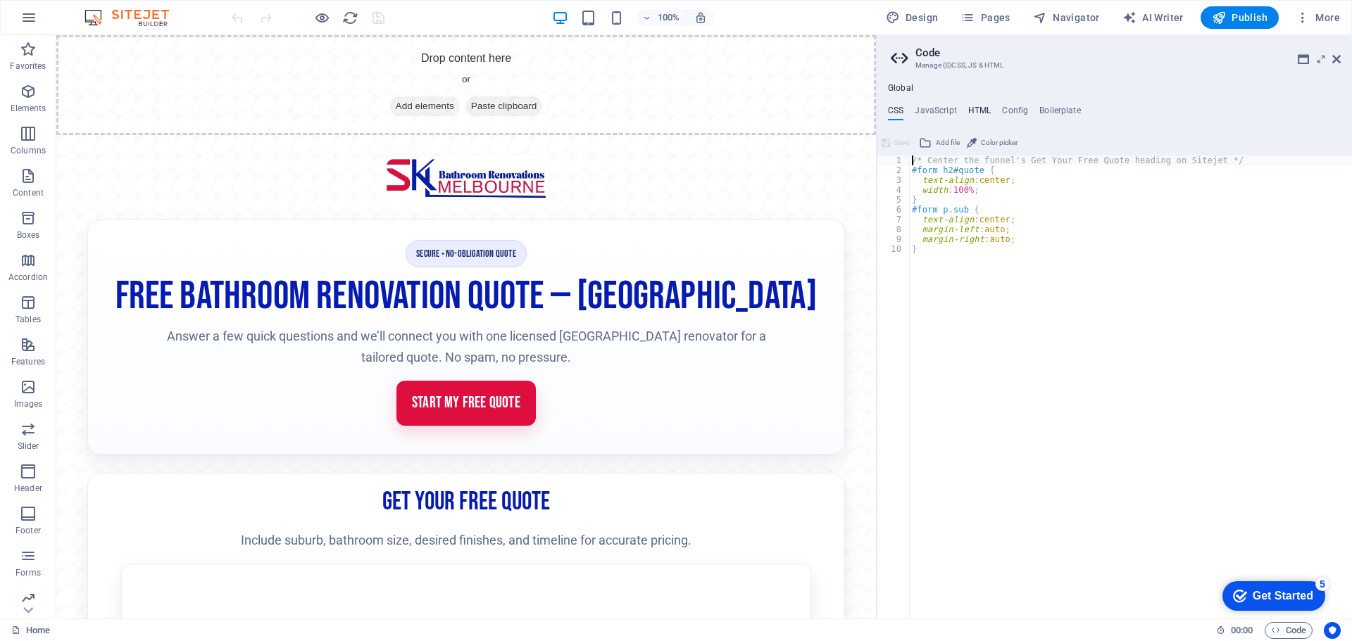
click at [982, 110] on h4 "HTML" at bounding box center [979, 113] width 23 height 15
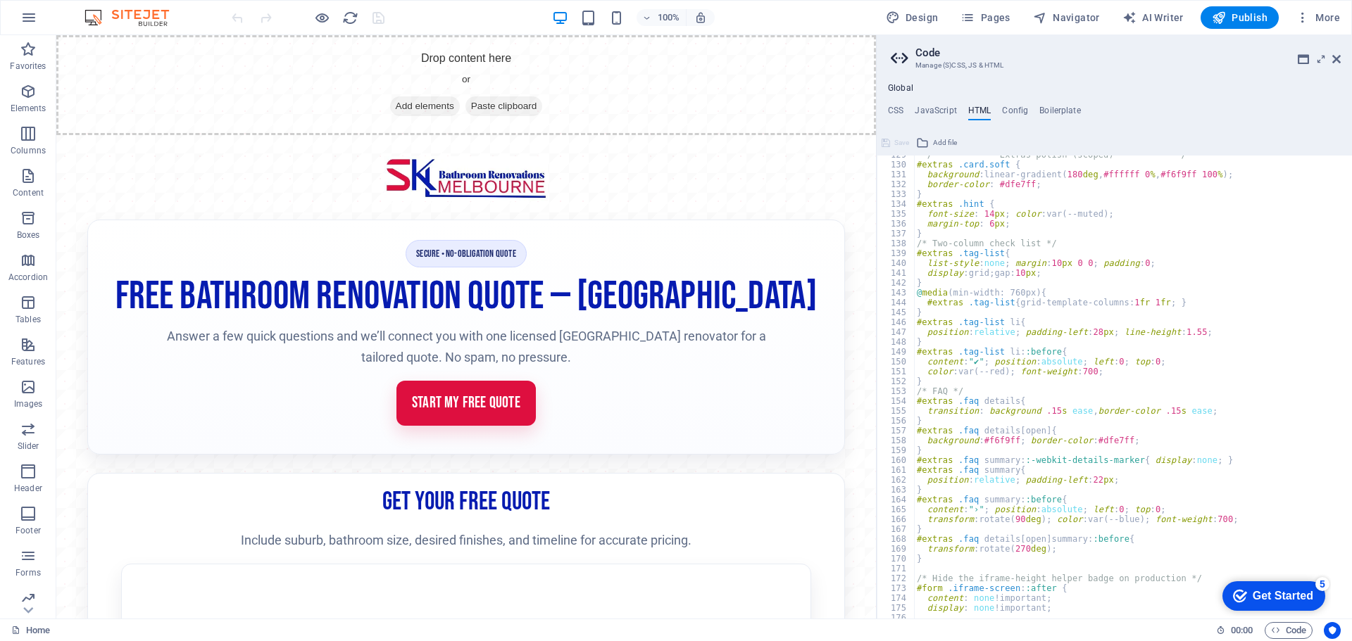
scroll to position [1352, 0]
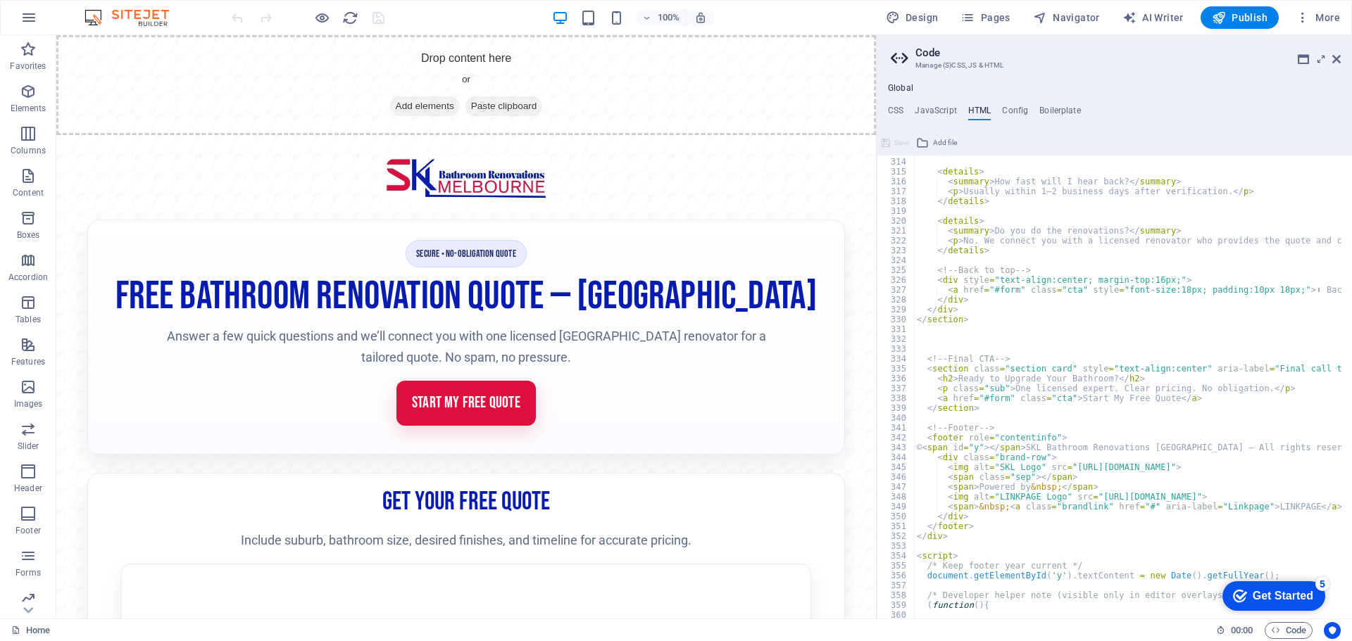
scroll to position [3165, 0]
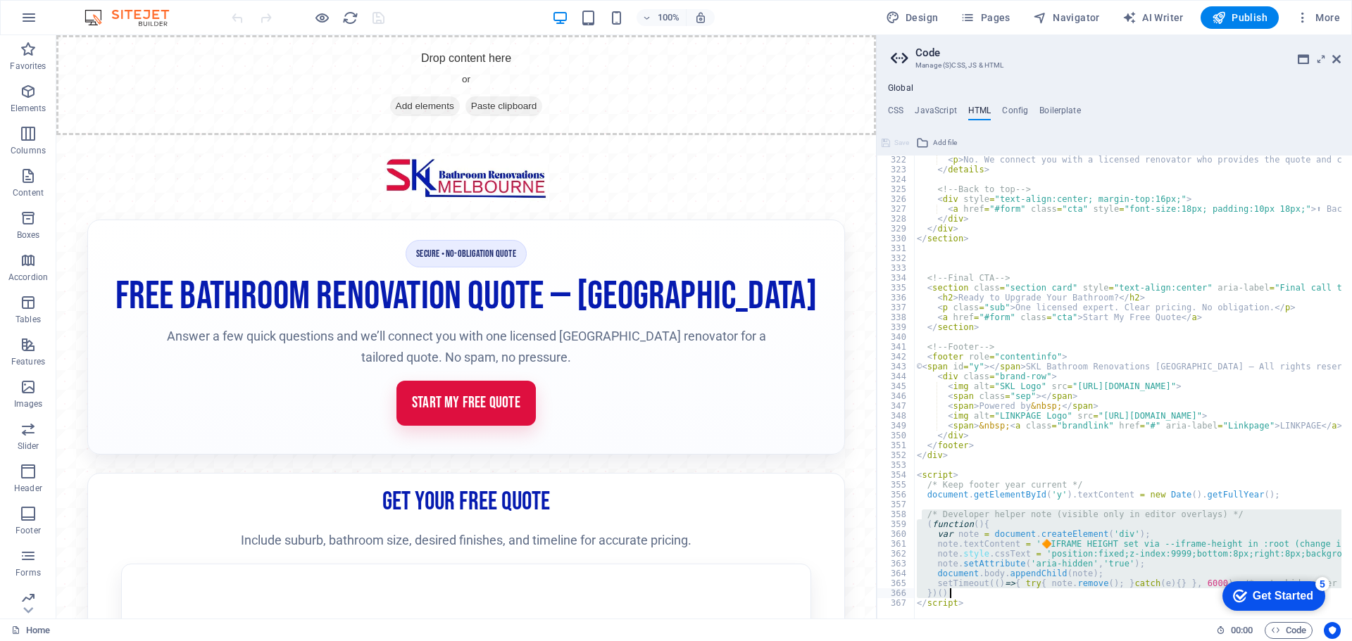
drag, startPoint x: 924, startPoint y: 514, endPoint x: 1162, endPoint y: 597, distance: 252.1
click at [949, 591] on div "< p > No. We connect you with a licensed renovator who provides the quote and c…" at bounding box center [1127, 387] width 427 height 463
drag, startPoint x: 954, startPoint y: 594, endPoint x: 901, endPoint y: 517, distance: 93.6
click at [901, 517] on div "})(); 322 323 324 325 326 327 328 329 330 331 332 333 334 335 336 337 338 339 3…" at bounding box center [1114, 387] width 475 height 463
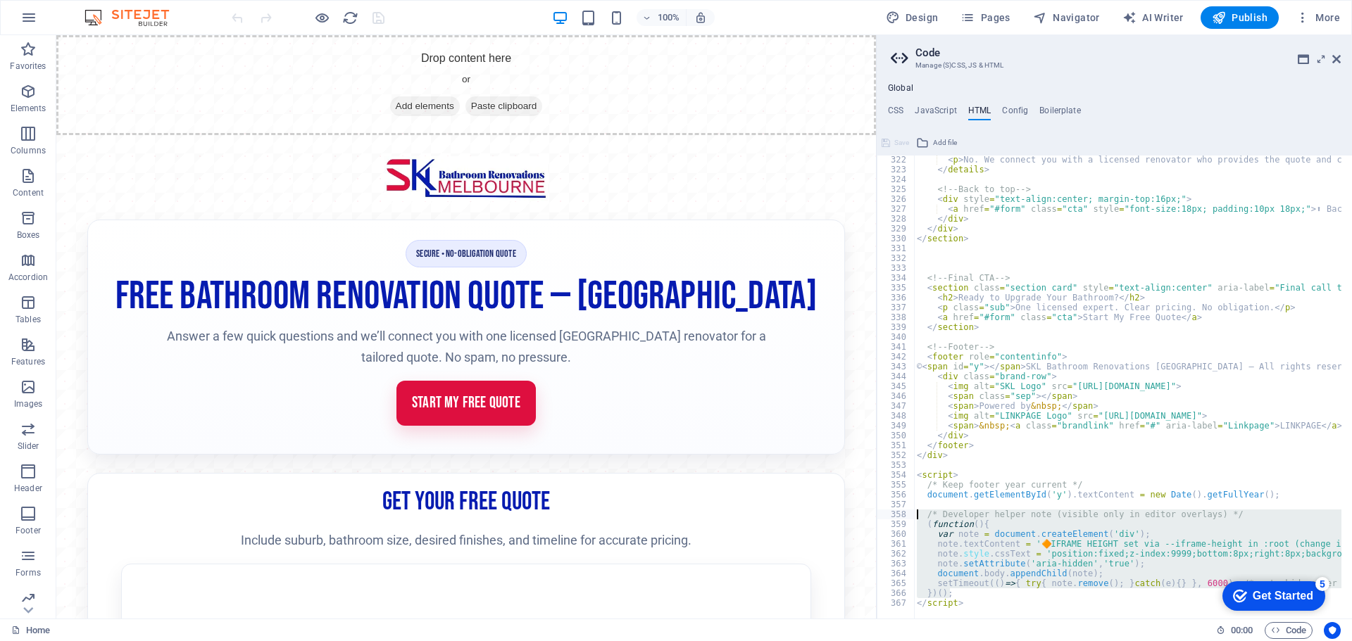
type textarea "/* Developer helper note (visible only in editor overlays) */ (function(){"
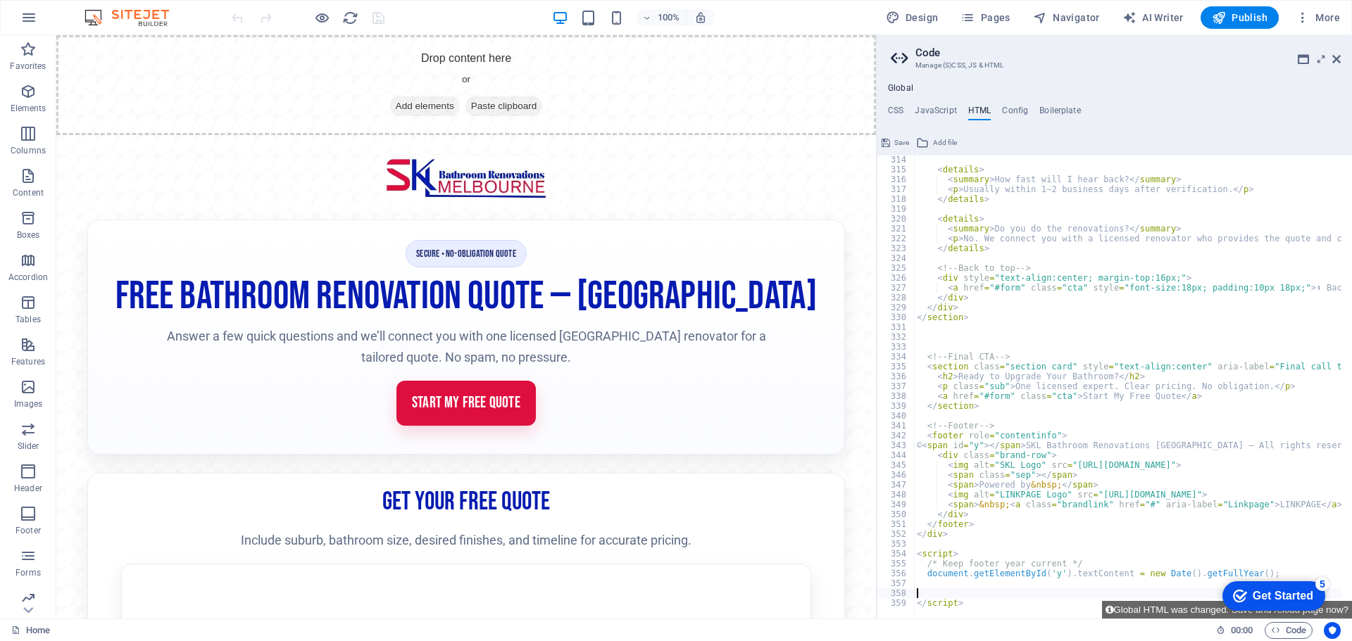
scroll to position [3076, 0]
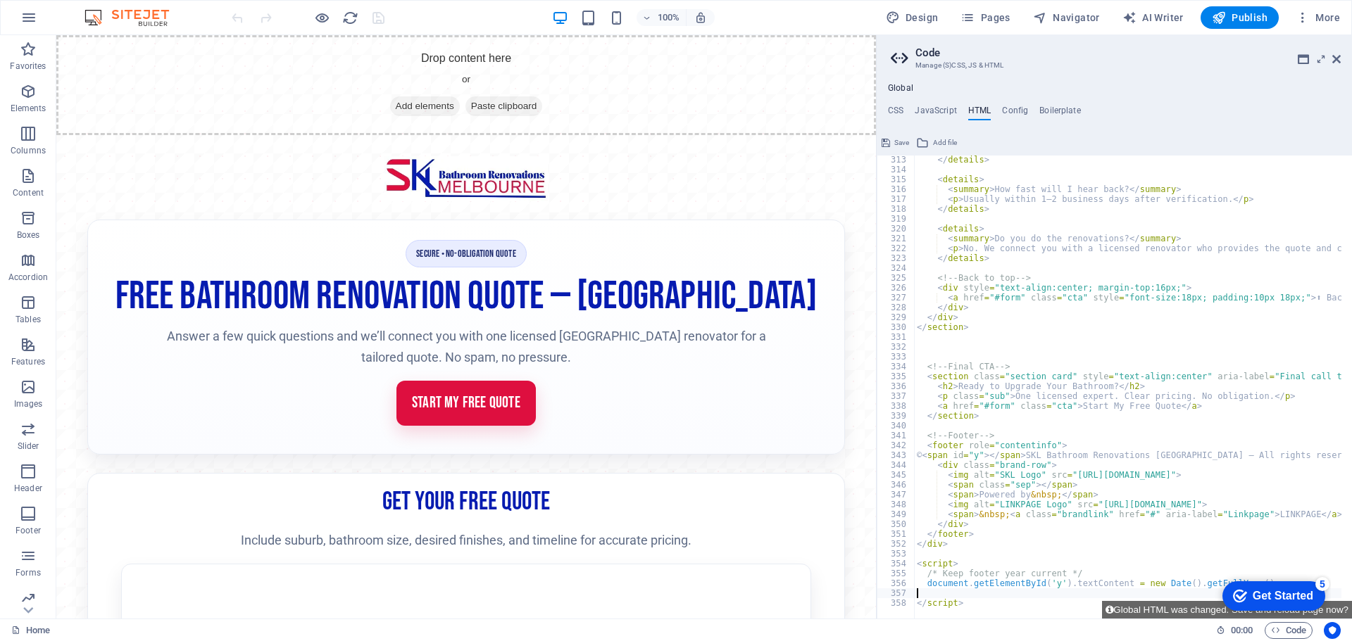
type textarea "document.getElementById('y').textContent = new Date().getFullYear();"
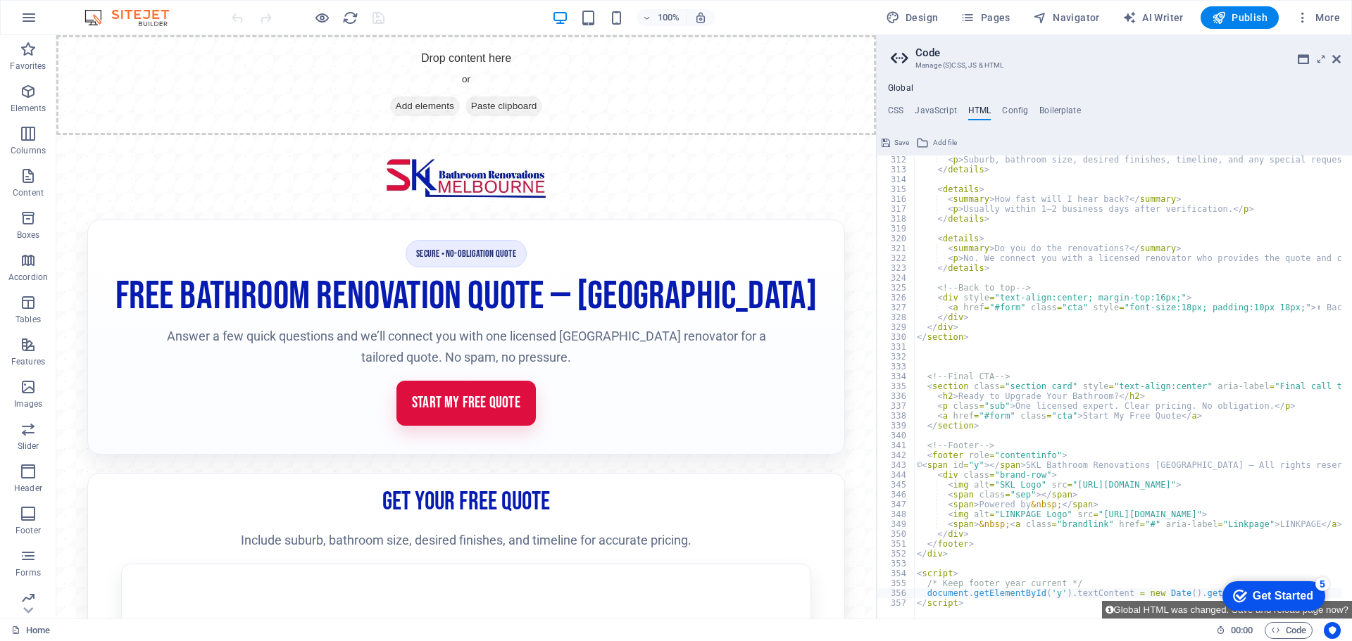
scroll to position [3067, 0]
click at [1172, 607] on button "Global HTML was changed. Save and reload page now?" at bounding box center [1227, 610] width 250 height 18
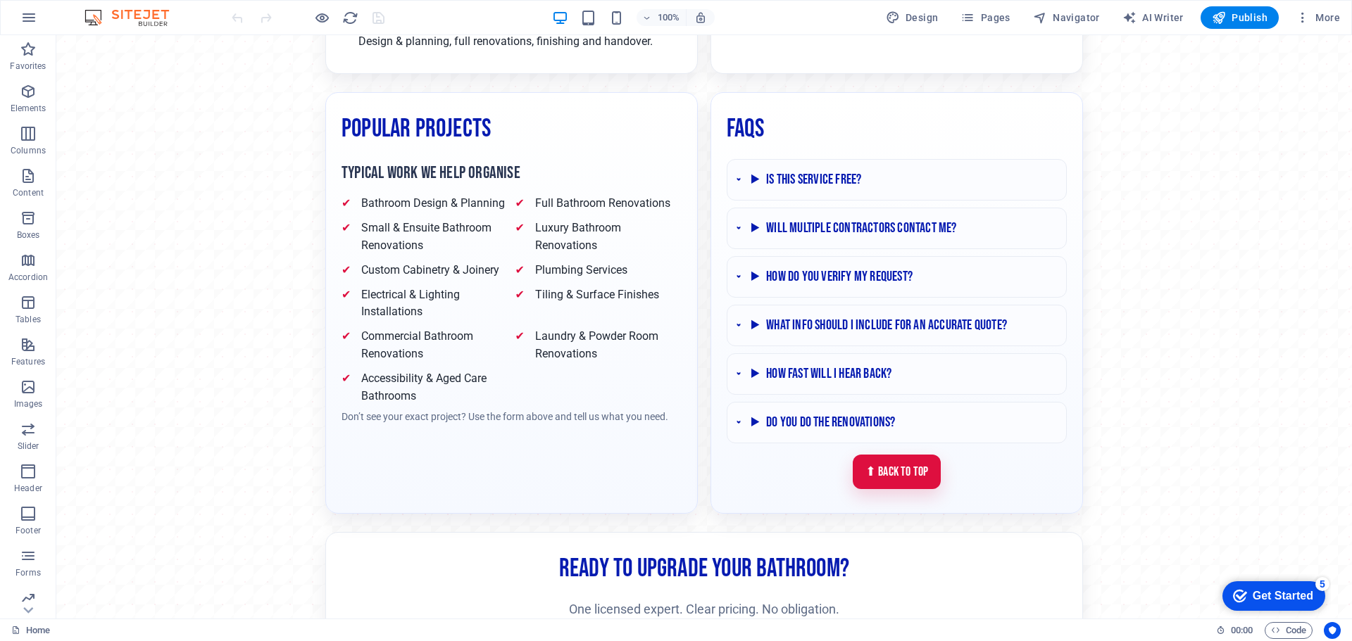
scroll to position [1571, 0]
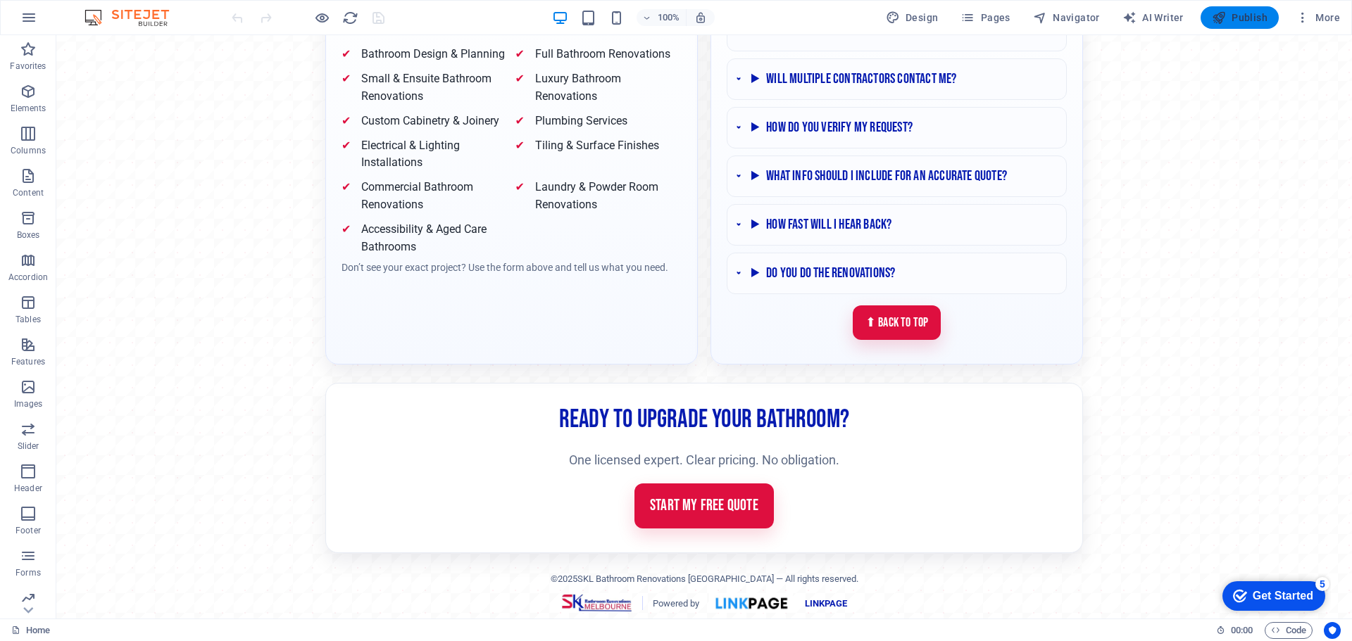
click at [1250, 13] on span "Publish" at bounding box center [1240, 18] width 56 height 14
